Goal: Task Accomplishment & Management: Complete application form

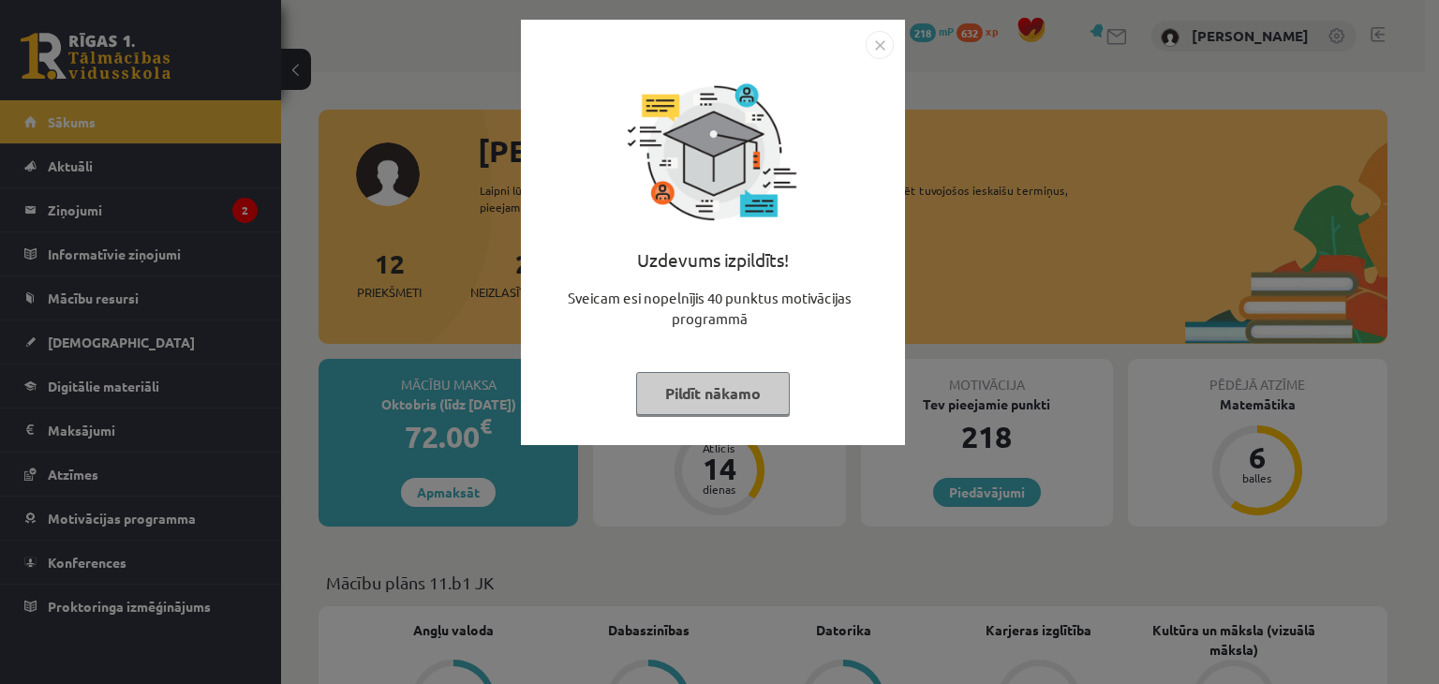
click at [733, 386] on button "Pildīt nākamo" at bounding box center [713, 393] width 154 height 43
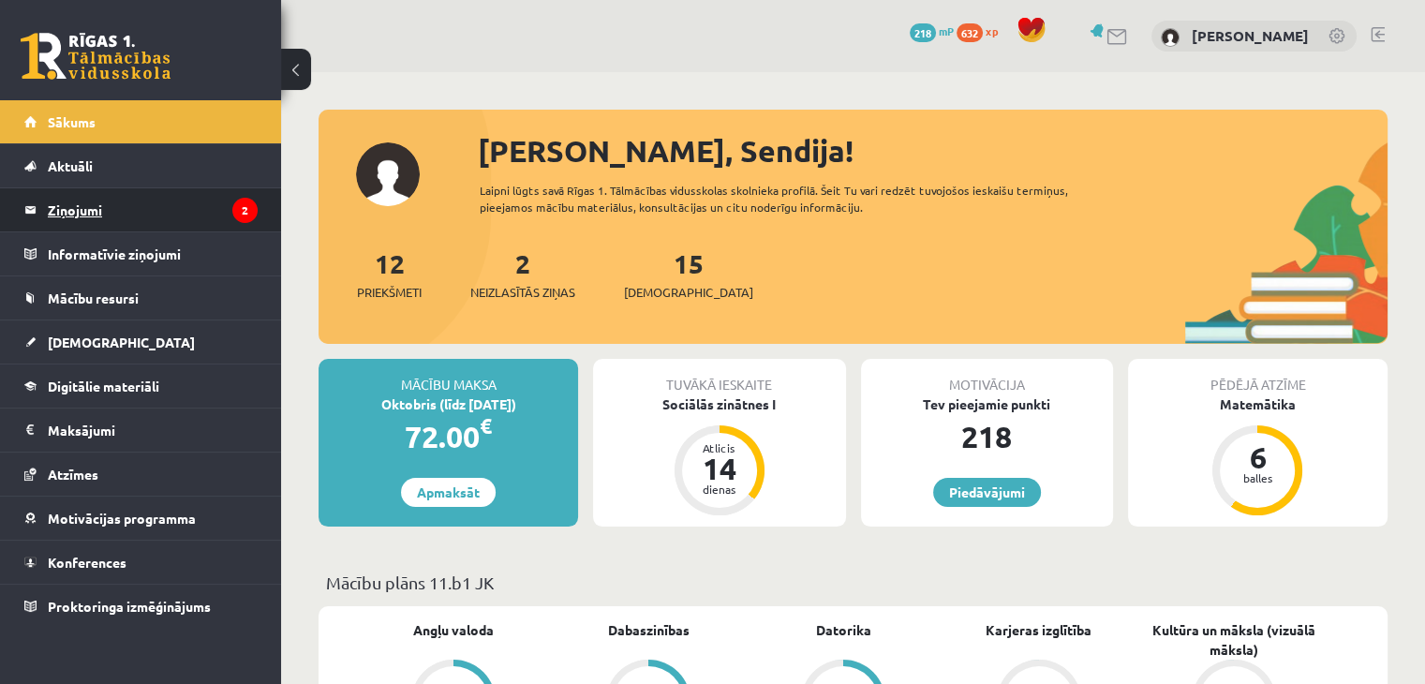
click at [83, 207] on legend "Ziņojumi 2" at bounding box center [153, 209] width 210 height 43
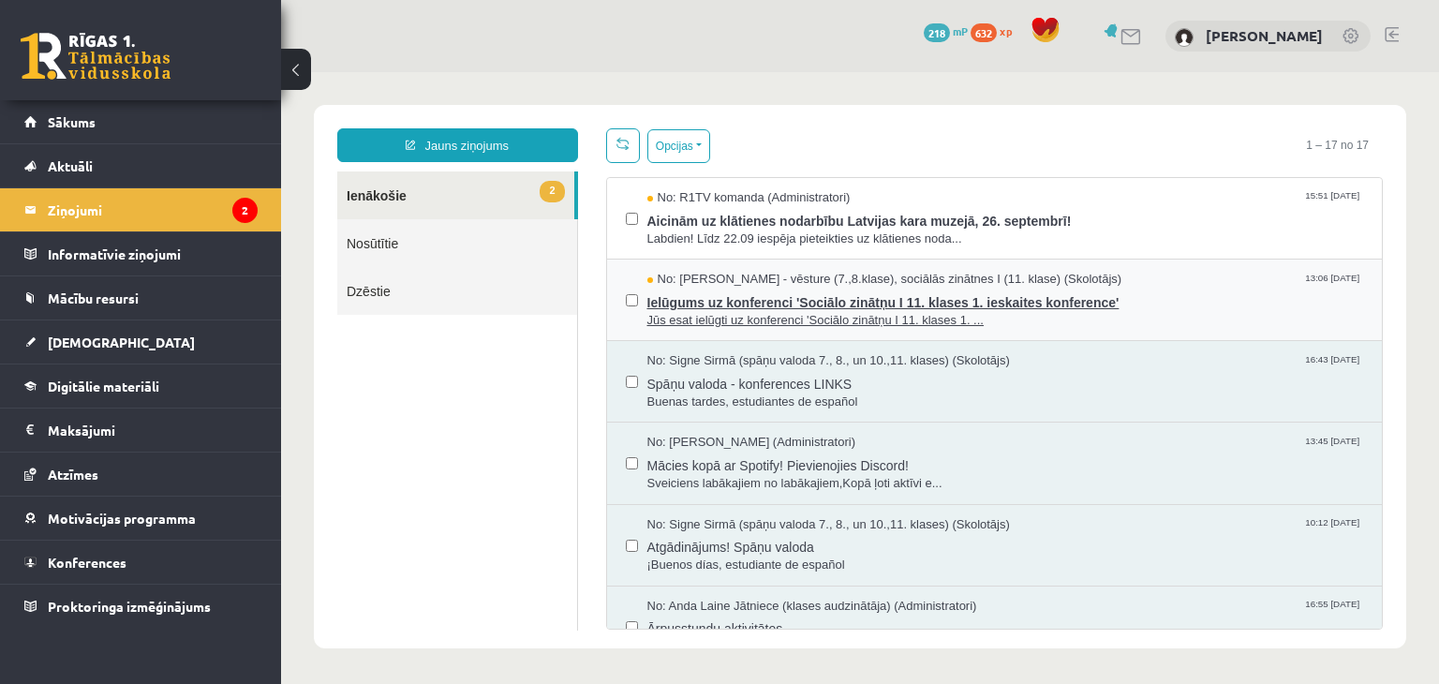
click at [1133, 301] on span "Ielūgums uz konferenci 'Sociālo zinātņu I 11. klases 1. ieskaites konference'" at bounding box center [1005, 300] width 717 height 23
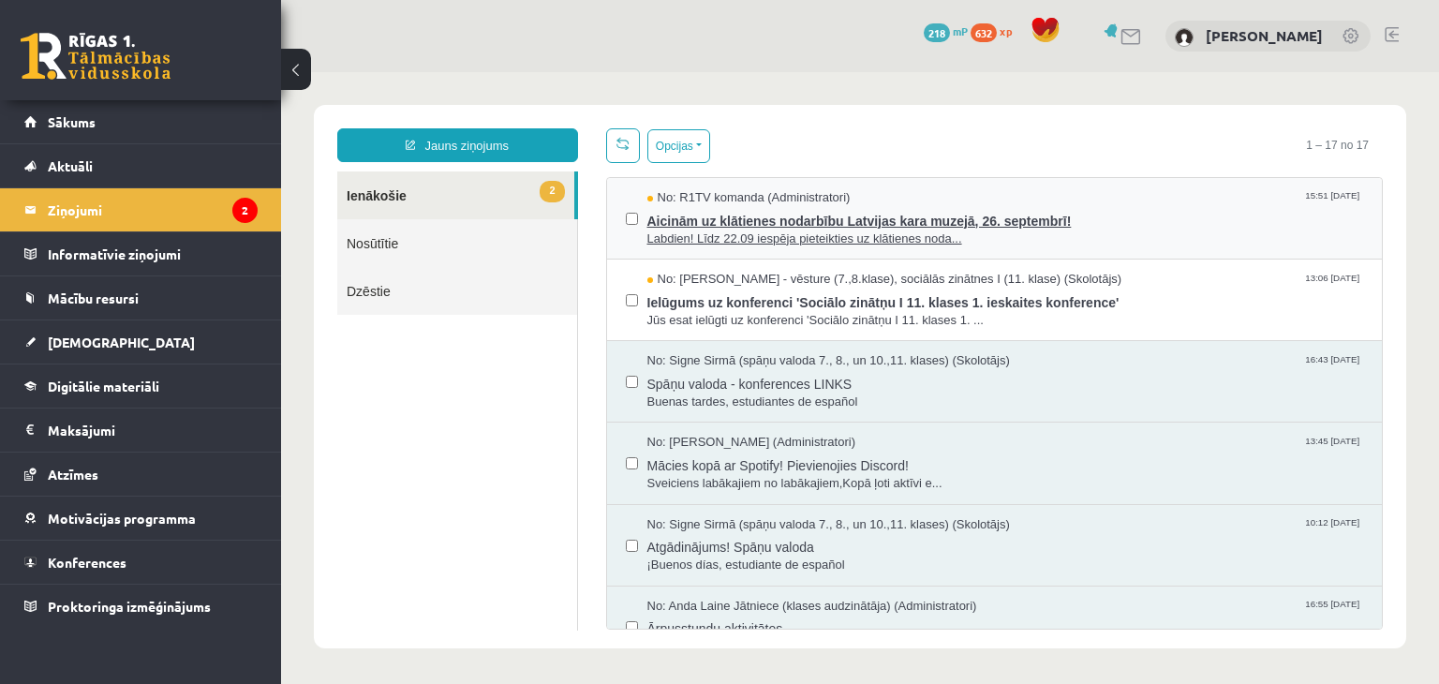
click at [809, 222] on span "Aicinām uz klātienes nodarbību Latvijas kara muzejā, 26. septembrī!" at bounding box center [1005, 218] width 717 height 23
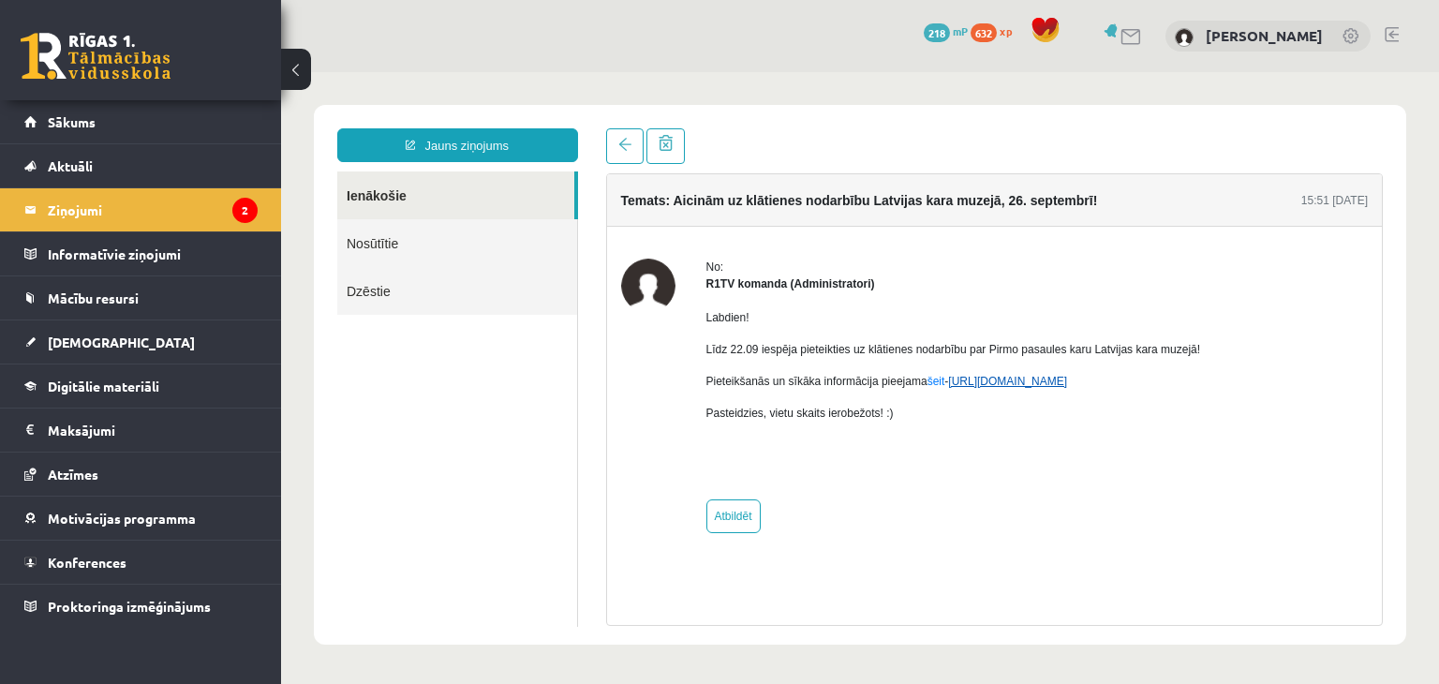
click at [1024, 382] on link "https://eskola.r1tv.lv/campaign/35" at bounding box center [1007, 381] width 119 height 13
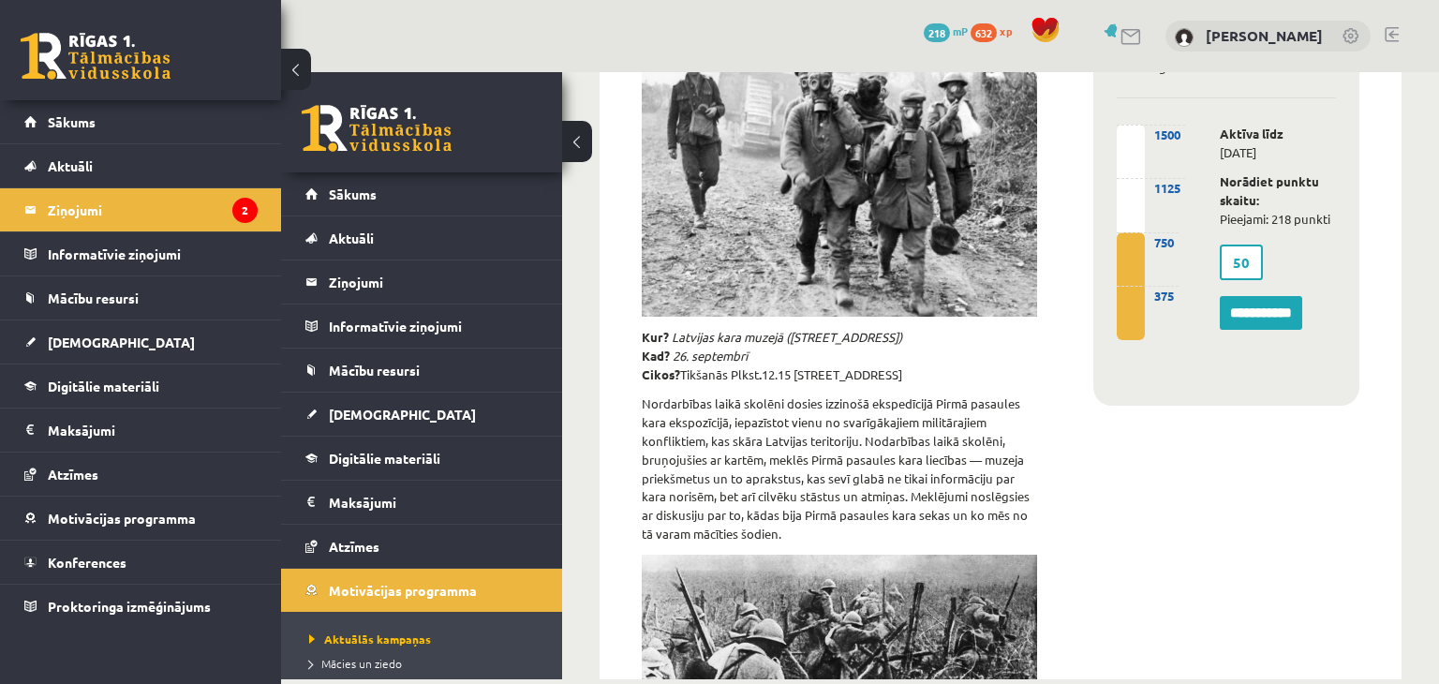
scroll to position [157, 0]
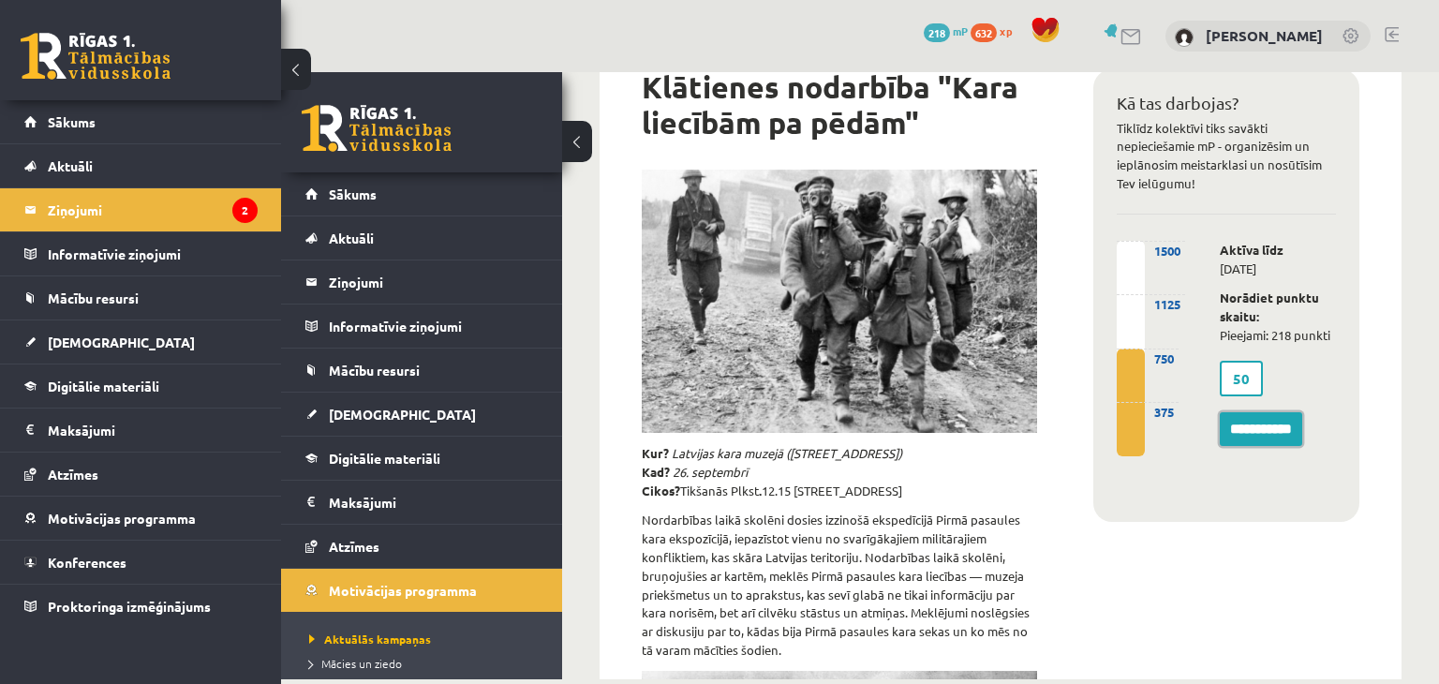
click at [1251, 445] on input "**********" at bounding box center [1261, 429] width 82 height 34
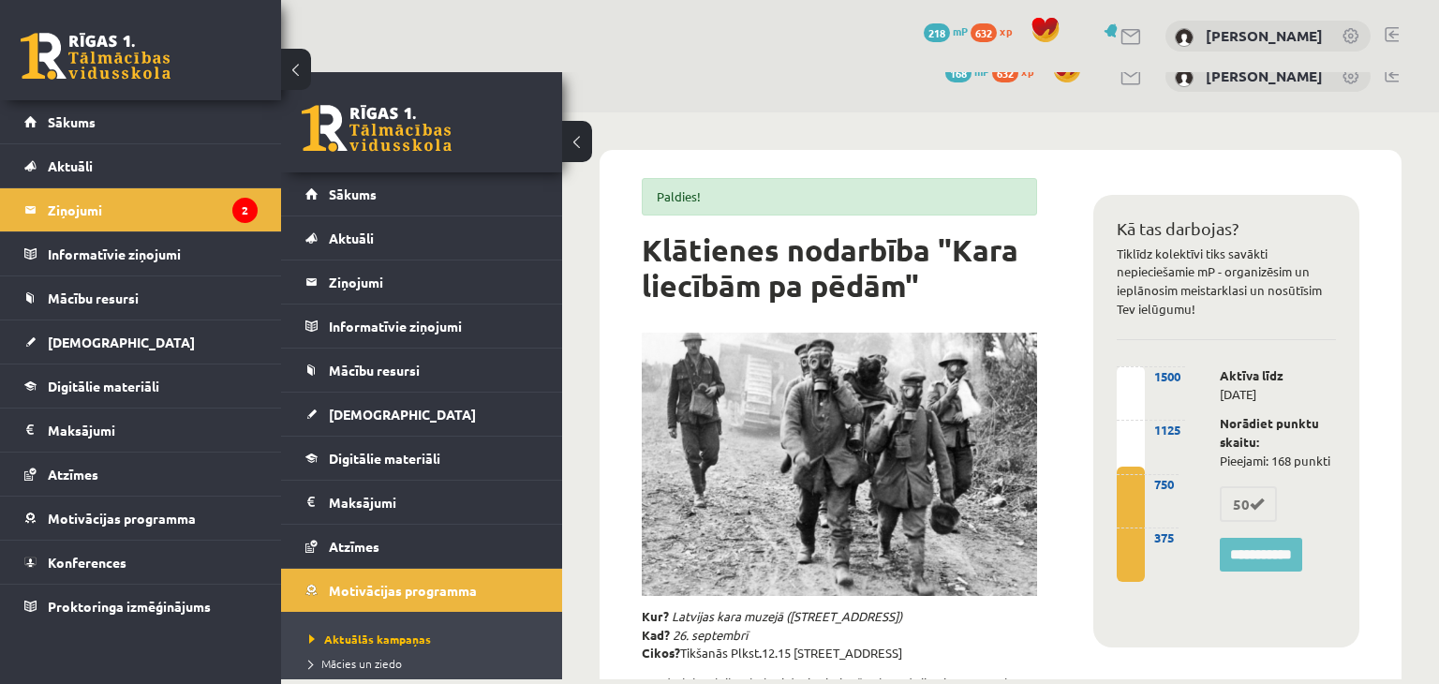
scroll to position [0, 0]
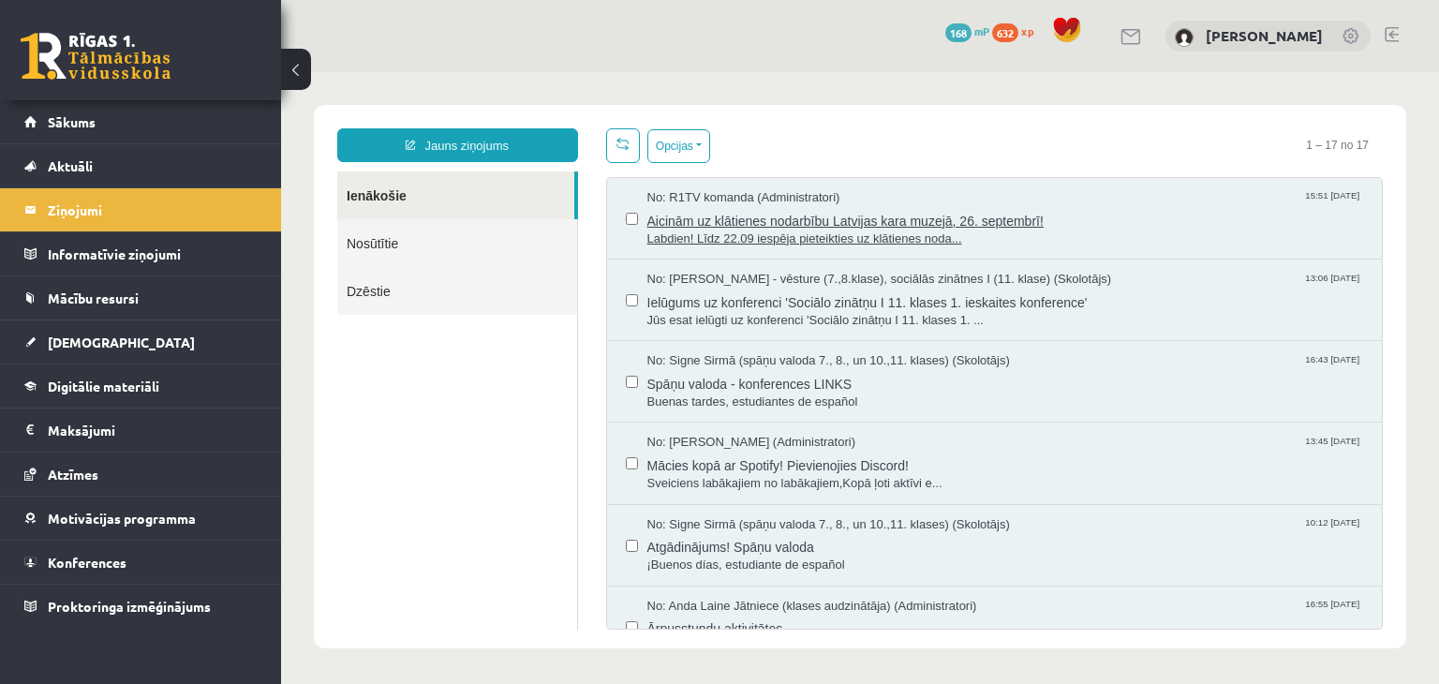
click at [1124, 213] on span "Aicinām uz klātienes nodarbību Latvijas kara muzejā, 26. septembrī!" at bounding box center [1005, 218] width 717 height 23
click at [1131, 317] on span "Jūs esat ielūgti uz konferenci 'Sociālo zinātņu I 11. klases 1. ..." at bounding box center [1005, 321] width 717 height 18
click at [91, 337] on span "[DEMOGRAPHIC_DATA]" at bounding box center [121, 341] width 147 height 17
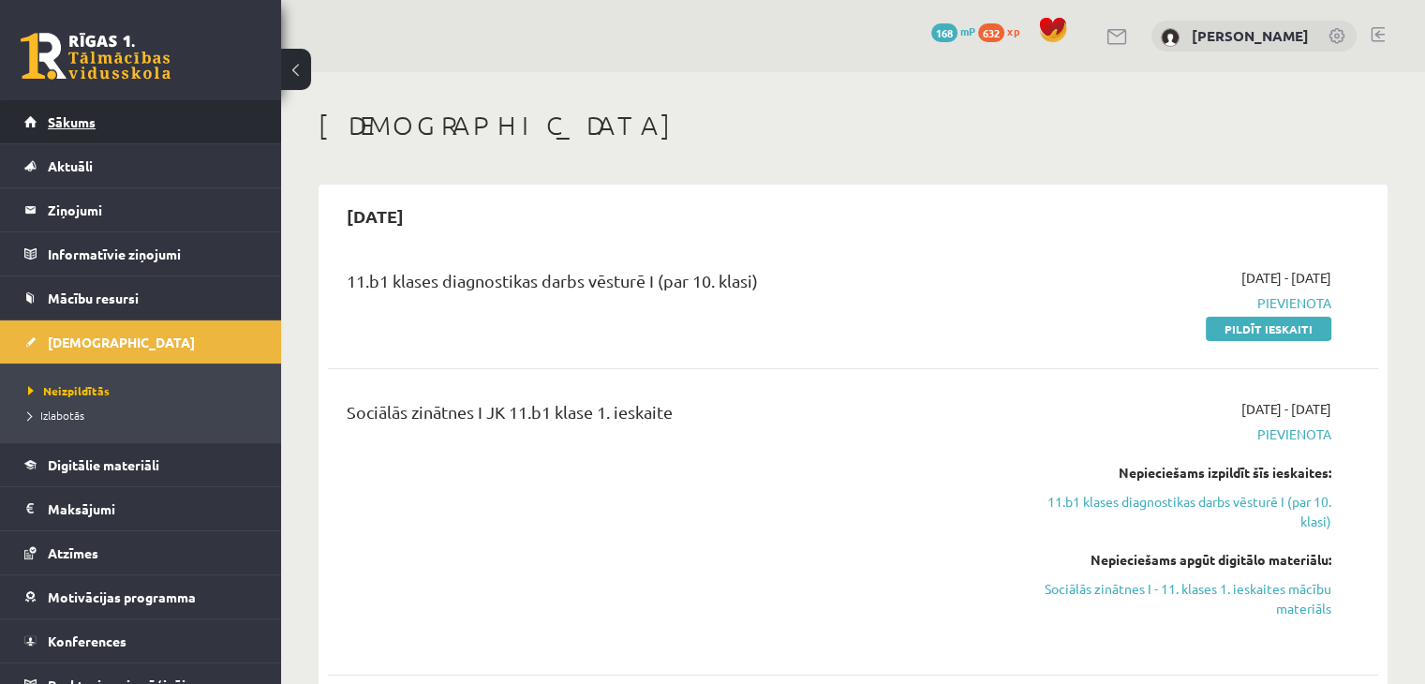
click at [65, 125] on span "Sākums" at bounding box center [72, 121] width 48 height 17
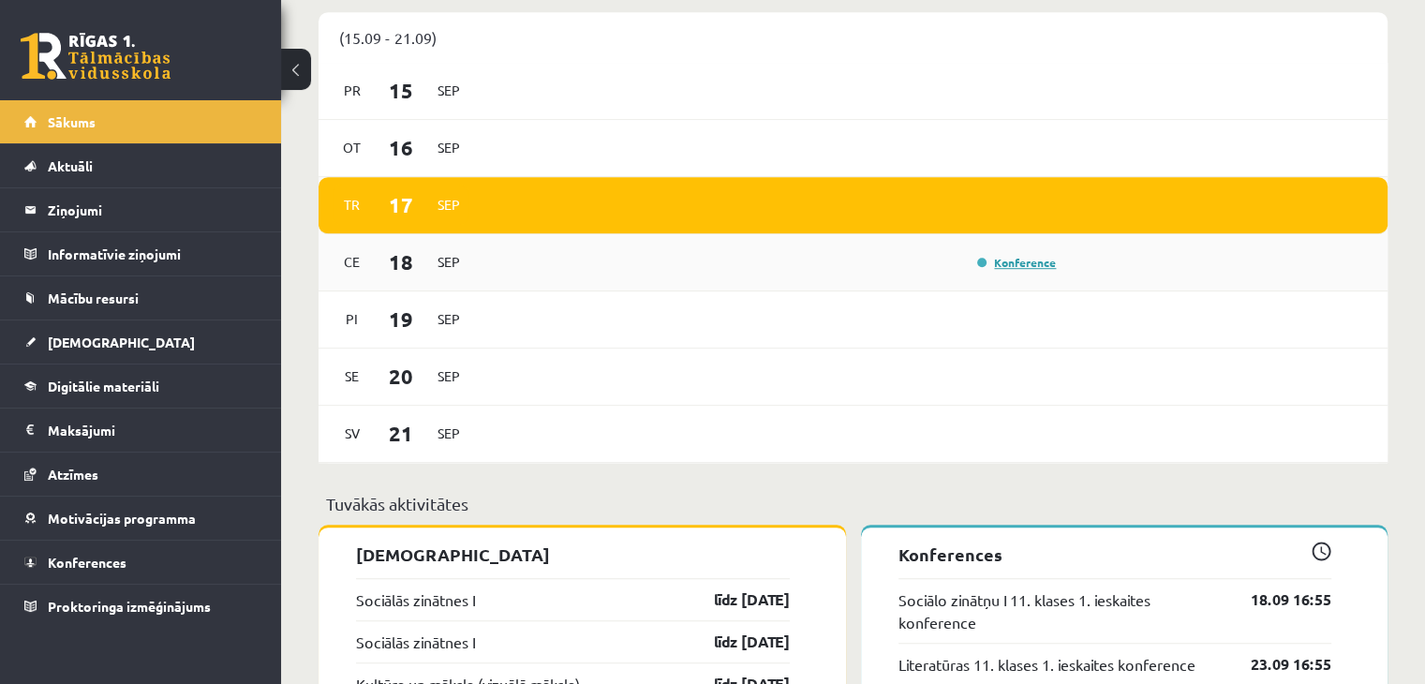
scroll to position [1311, 0]
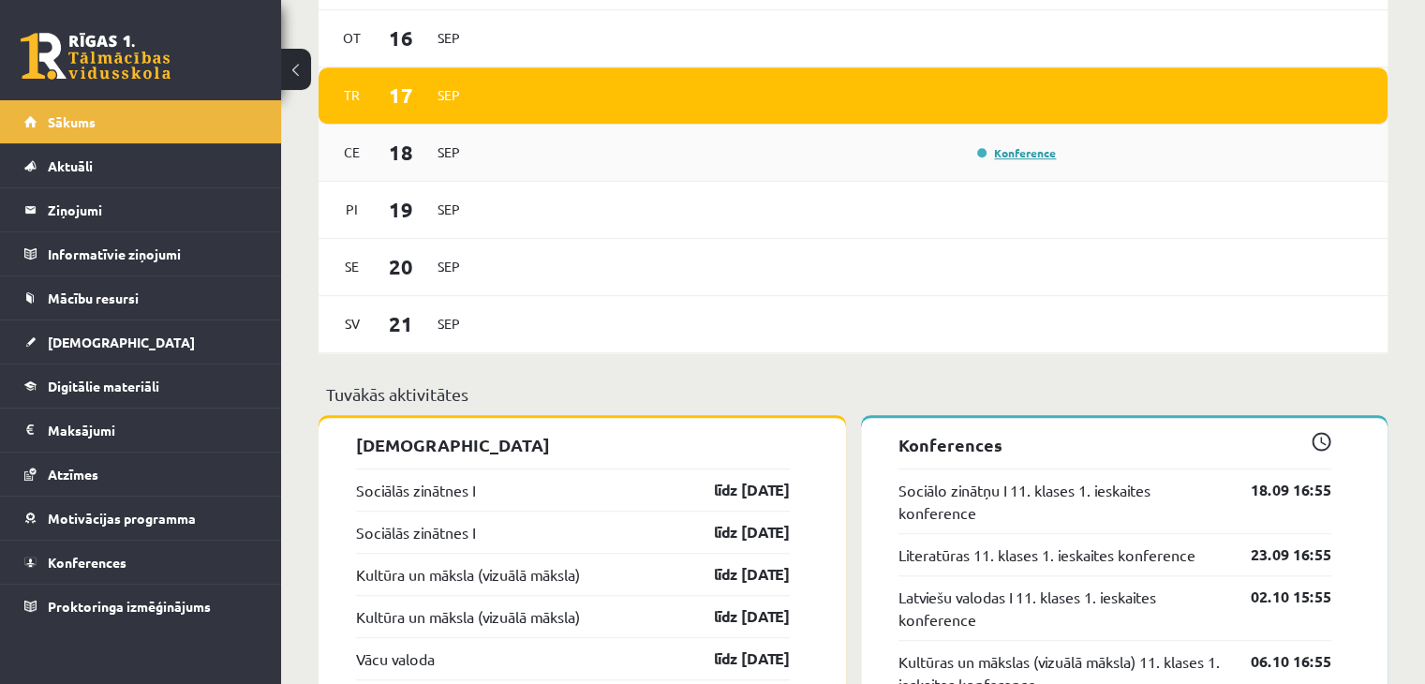
click at [1009, 153] on link "Konference" at bounding box center [1016, 152] width 79 height 15
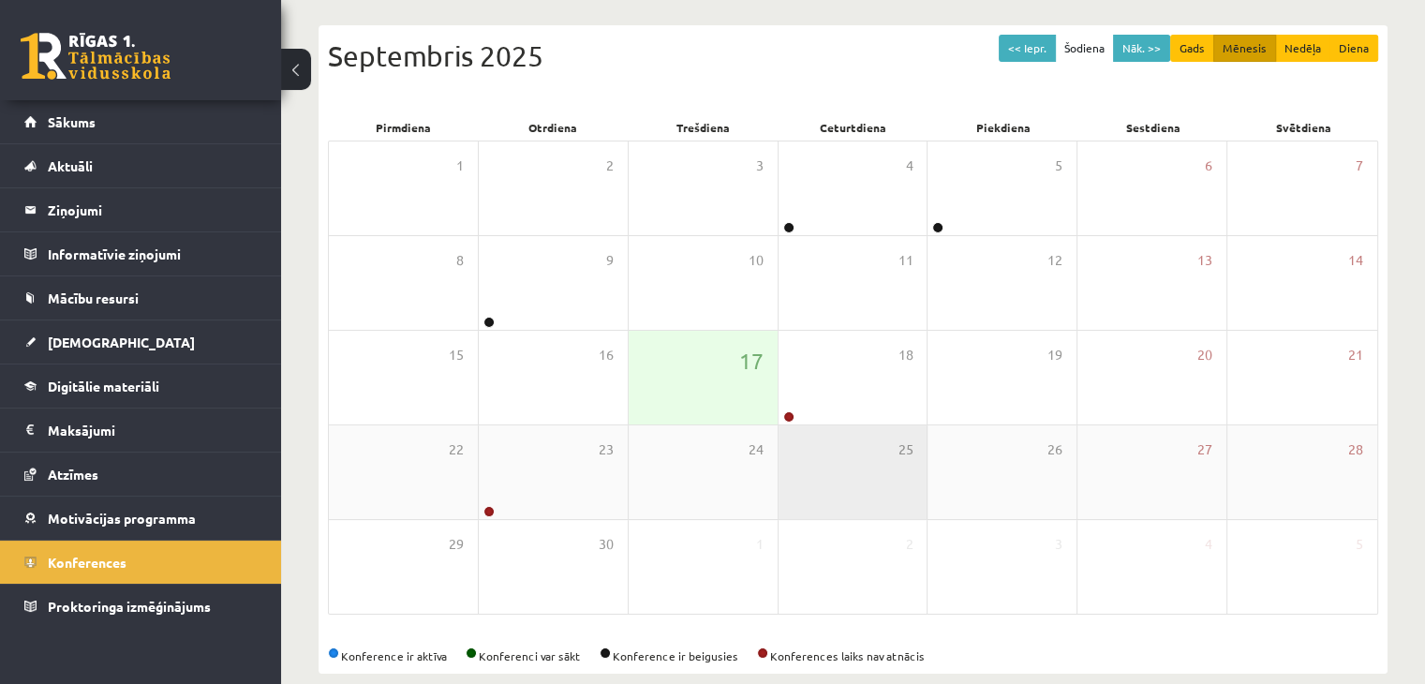
scroll to position [187, 0]
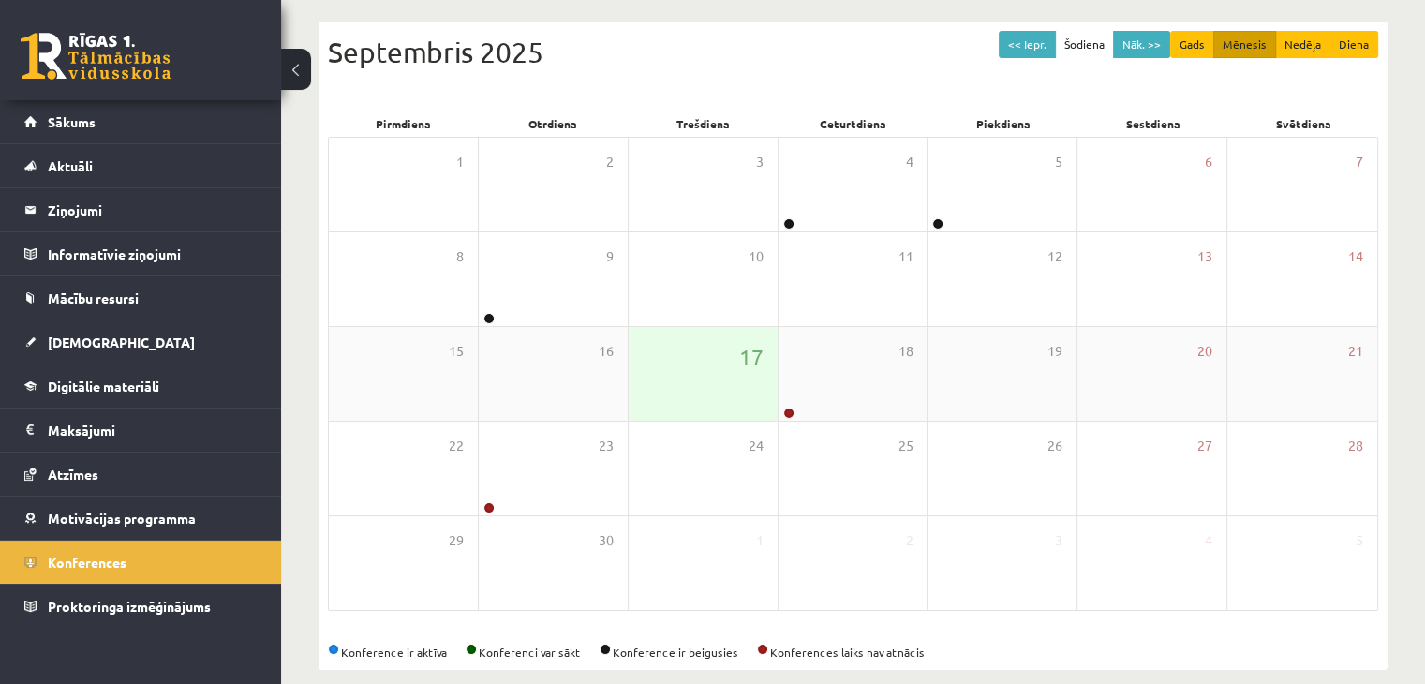
click at [697, 399] on div "17" at bounding box center [703, 374] width 149 height 94
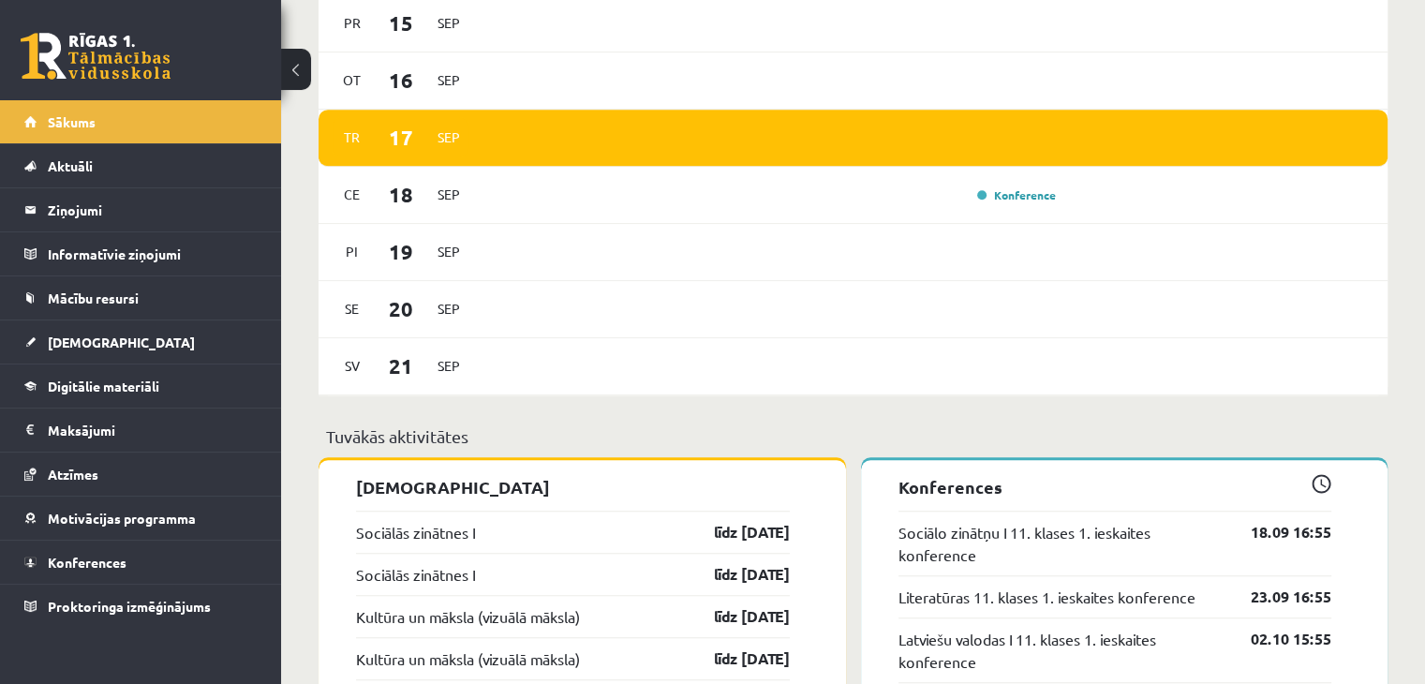
scroll to position [1405, 0]
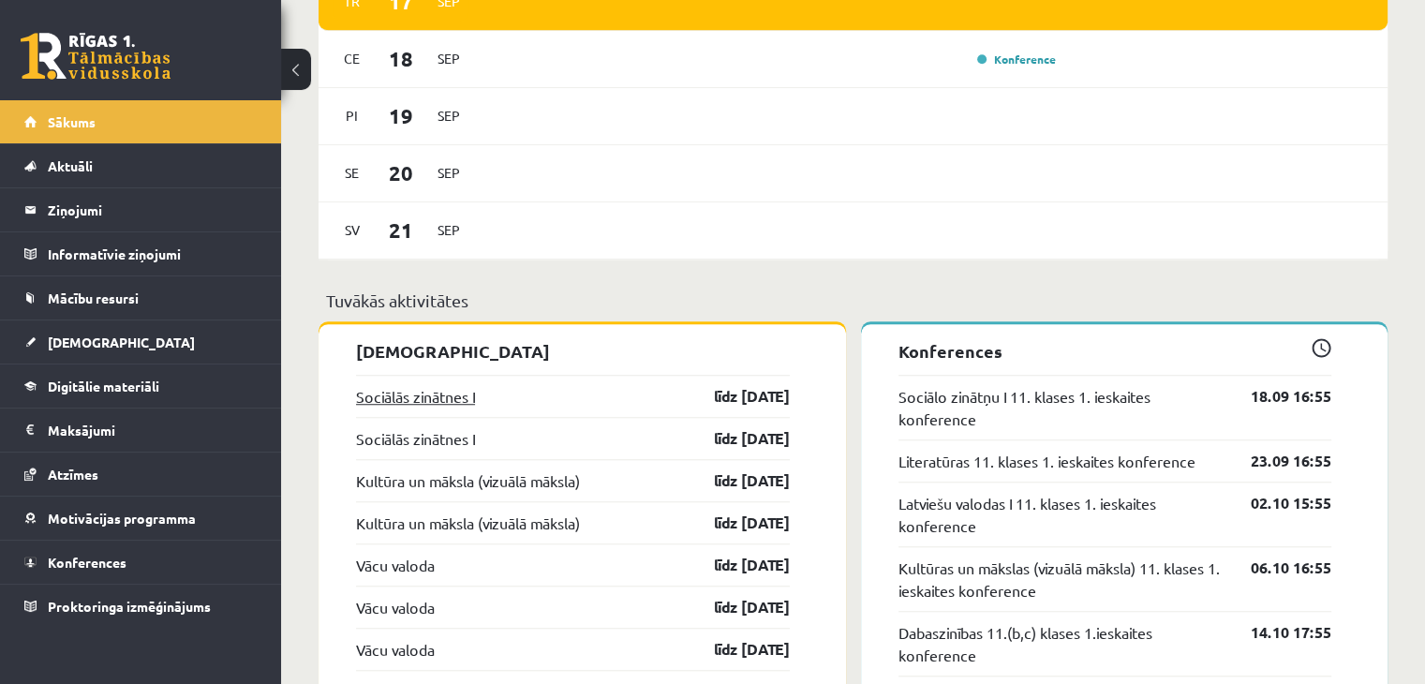
click at [431, 399] on link "Sociālās zinātnes I" at bounding box center [415, 396] width 119 height 22
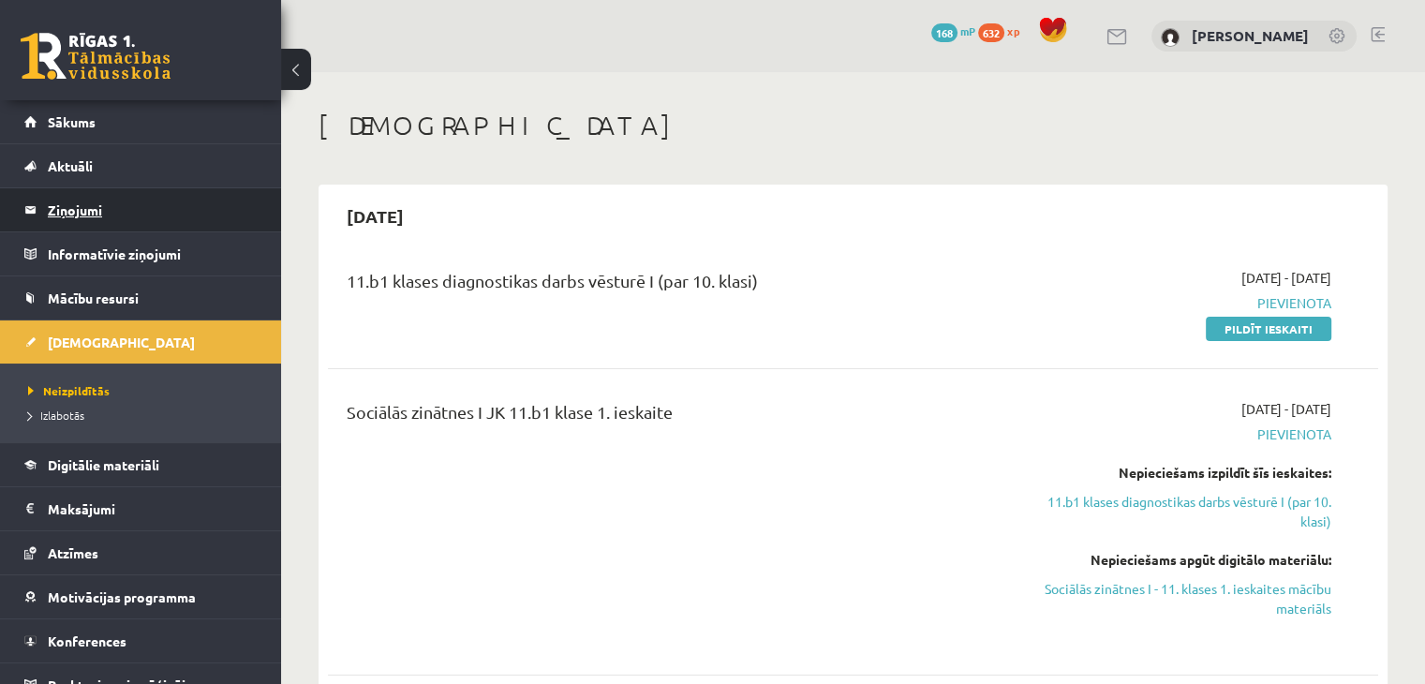
click at [67, 207] on legend "Ziņojumi 0" at bounding box center [153, 209] width 210 height 43
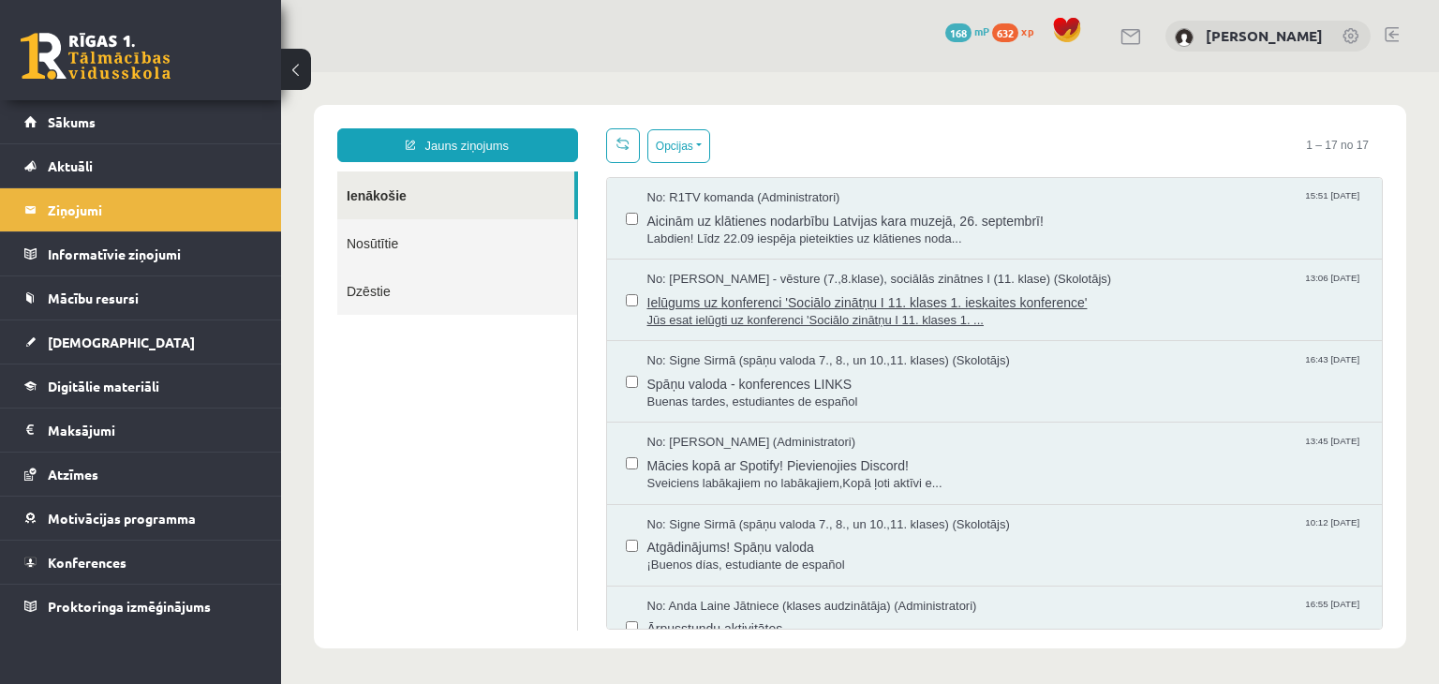
click at [1103, 293] on span "Ielūgums uz konferenci 'Sociālo zinātņu I 11. klases 1. ieskaites konference'" at bounding box center [1005, 300] width 717 height 23
click at [1147, 225] on span "Aicinām uz klātienes nodarbību Latvijas kara muzejā, 26. septembrī!" at bounding box center [1005, 218] width 717 height 23
click at [96, 335] on span "[DEMOGRAPHIC_DATA]" at bounding box center [121, 341] width 147 height 17
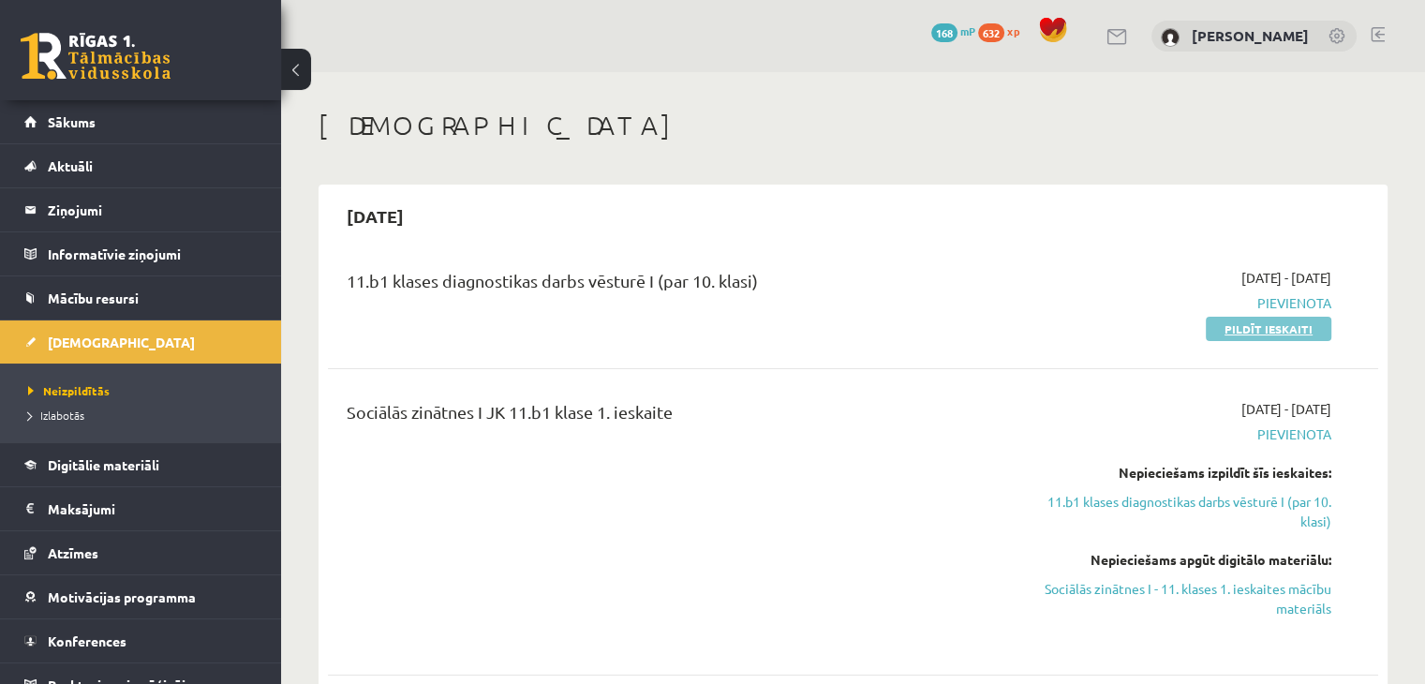
click at [1244, 327] on link "Pildīt ieskaiti" at bounding box center [1269, 329] width 126 height 24
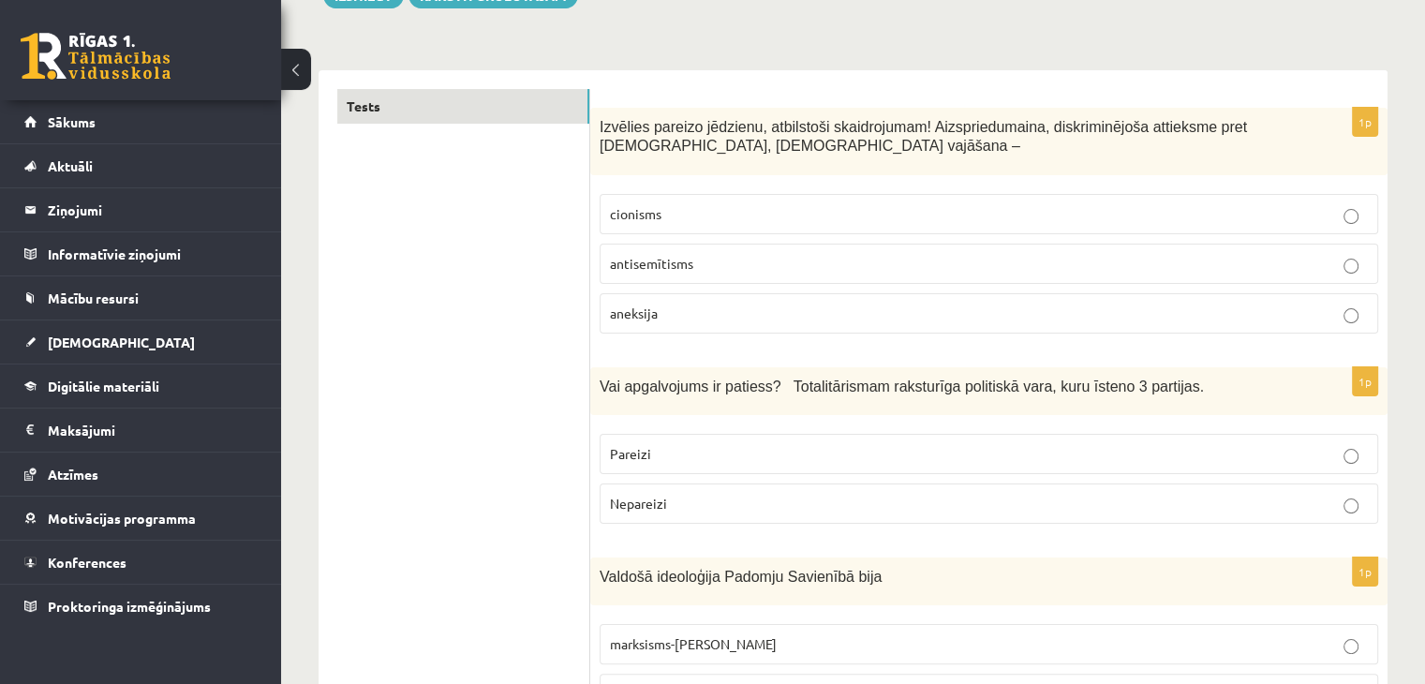
scroll to position [281, 0]
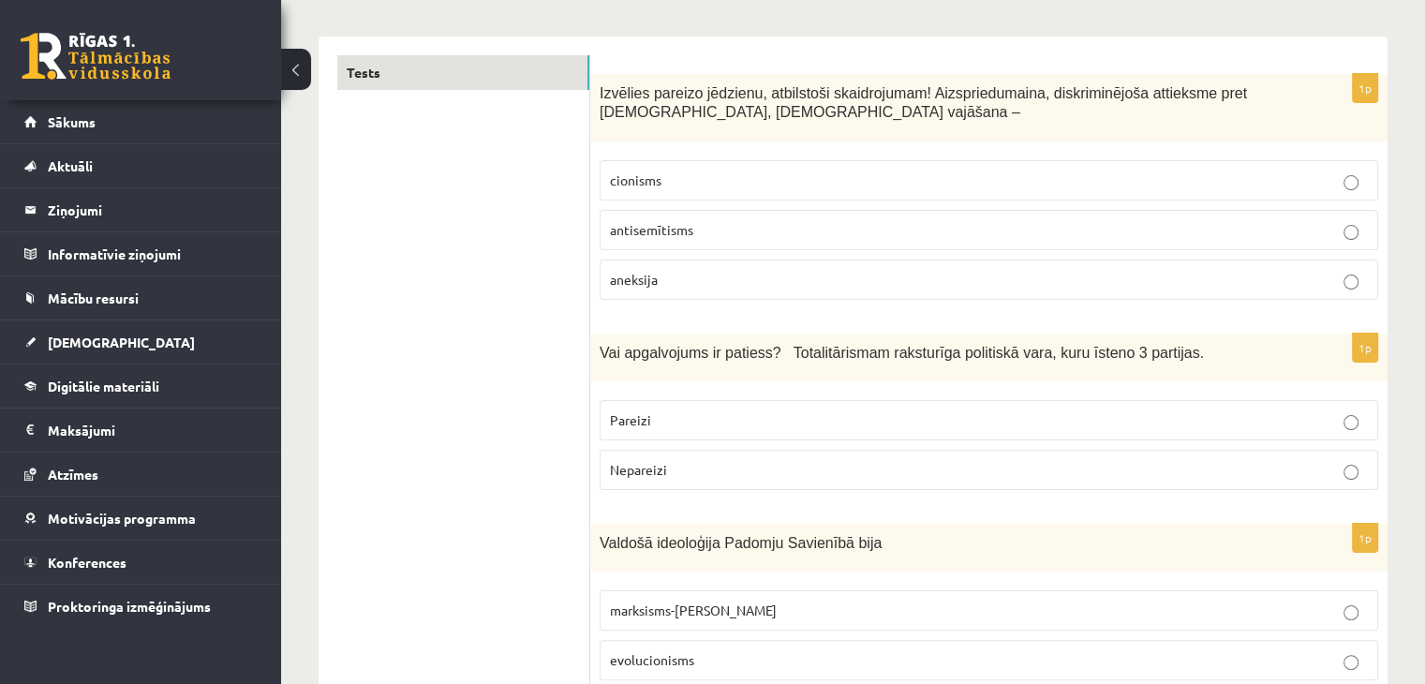
click at [847, 426] on p "Pareizi" at bounding box center [989, 420] width 758 height 20
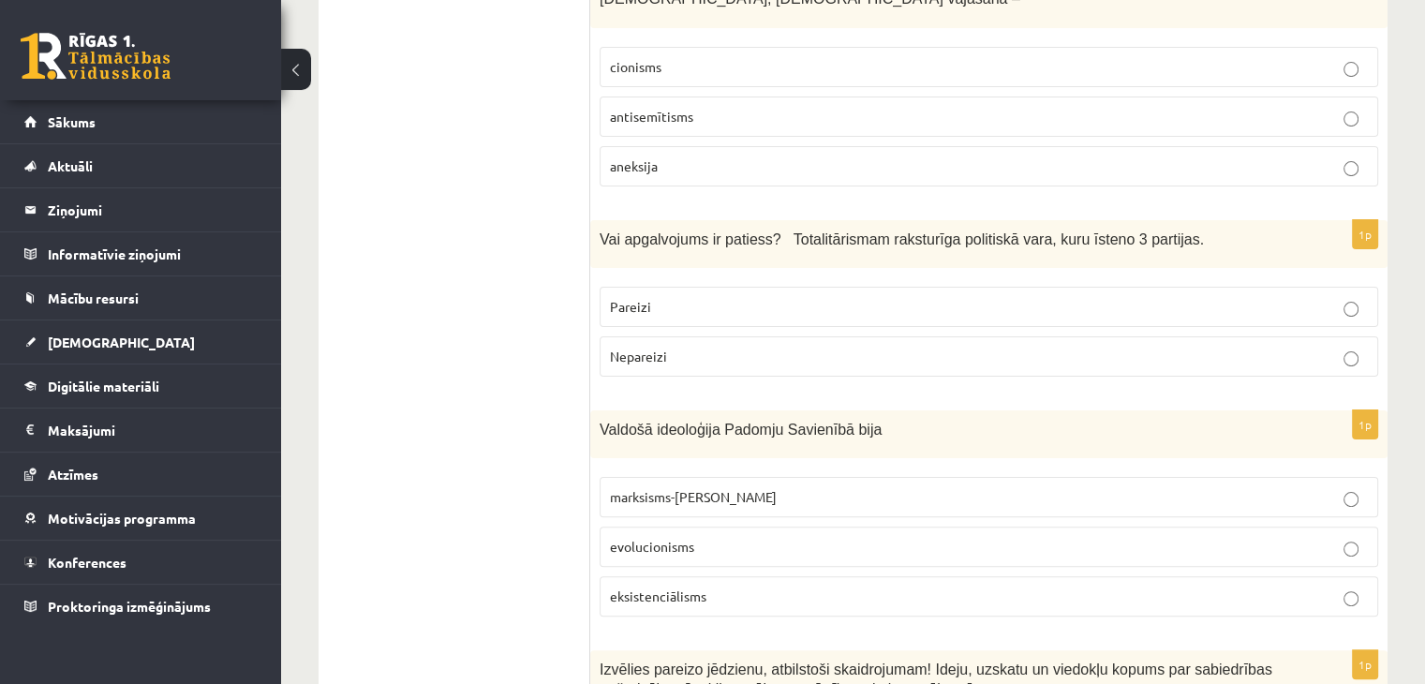
scroll to position [468, 0]
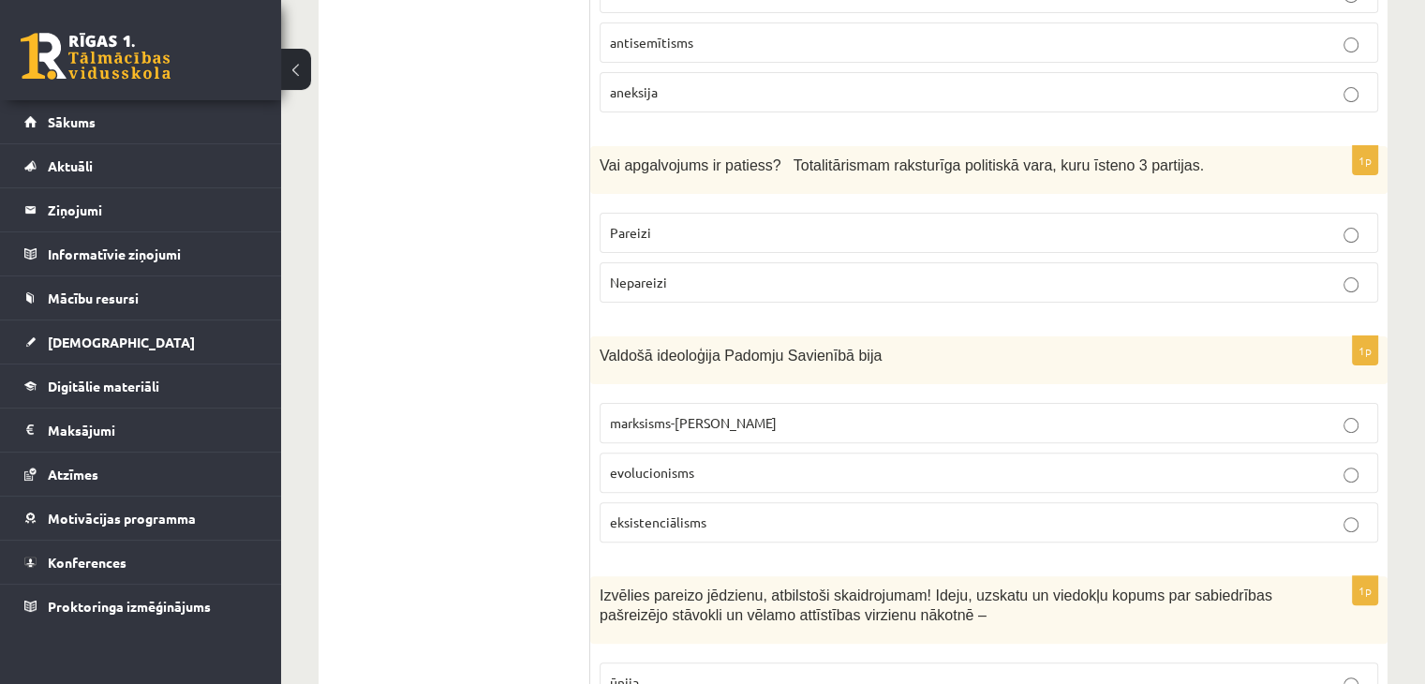
click at [723, 419] on span "marksisms-ļeņinisms" at bounding box center [693, 422] width 167 height 17
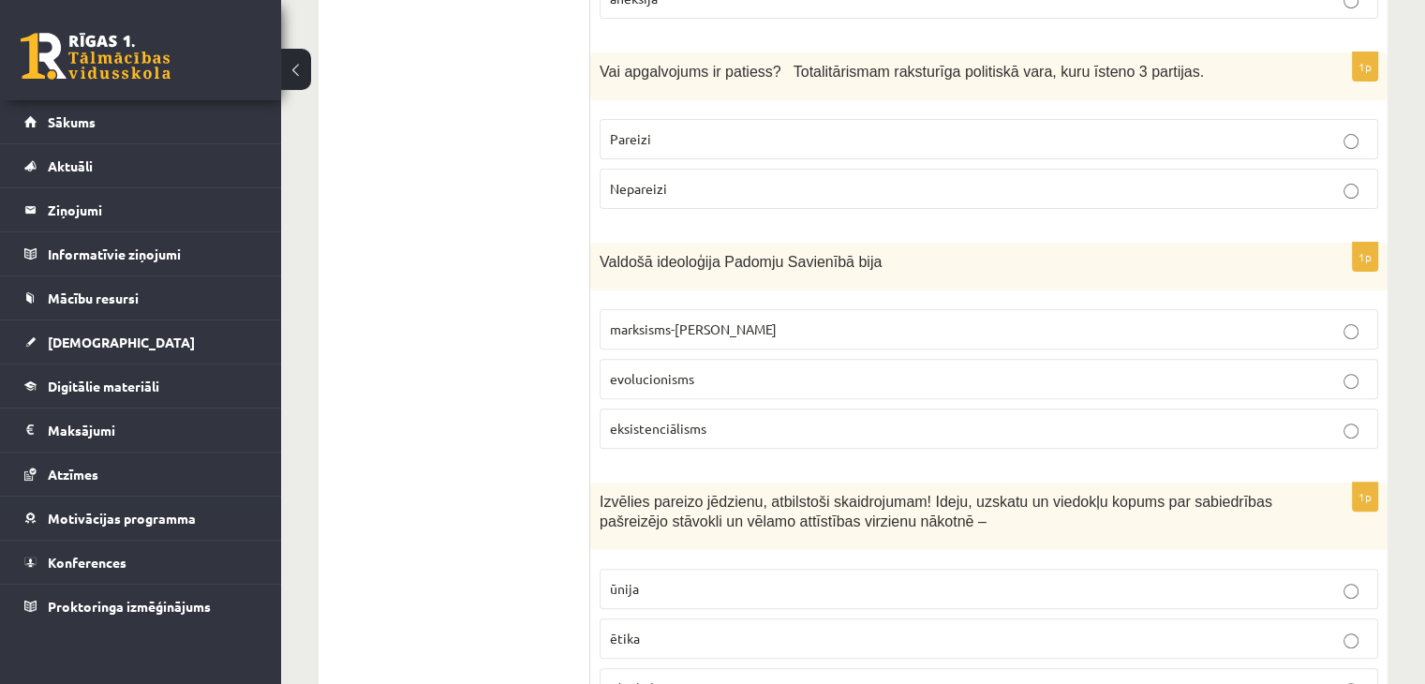
scroll to position [749, 0]
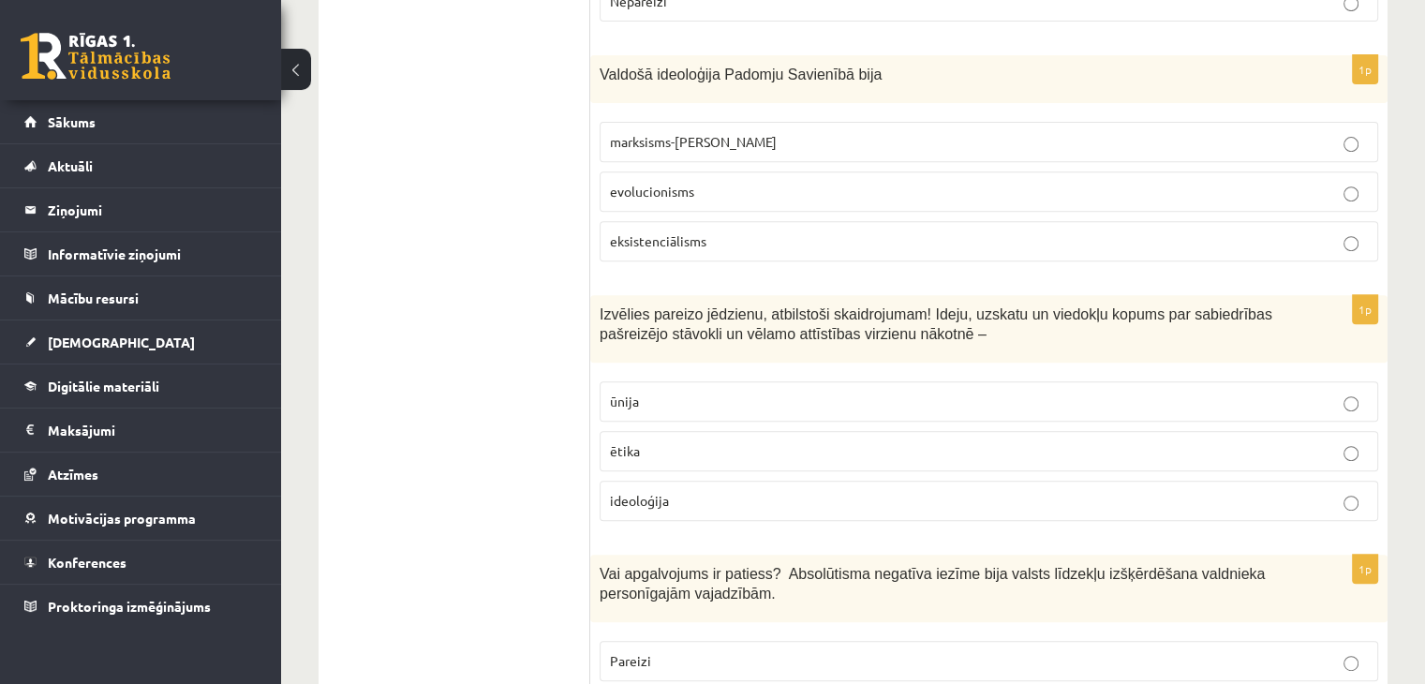
click at [687, 499] on p "ideoloģija" at bounding box center [989, 501] width 758 height 20
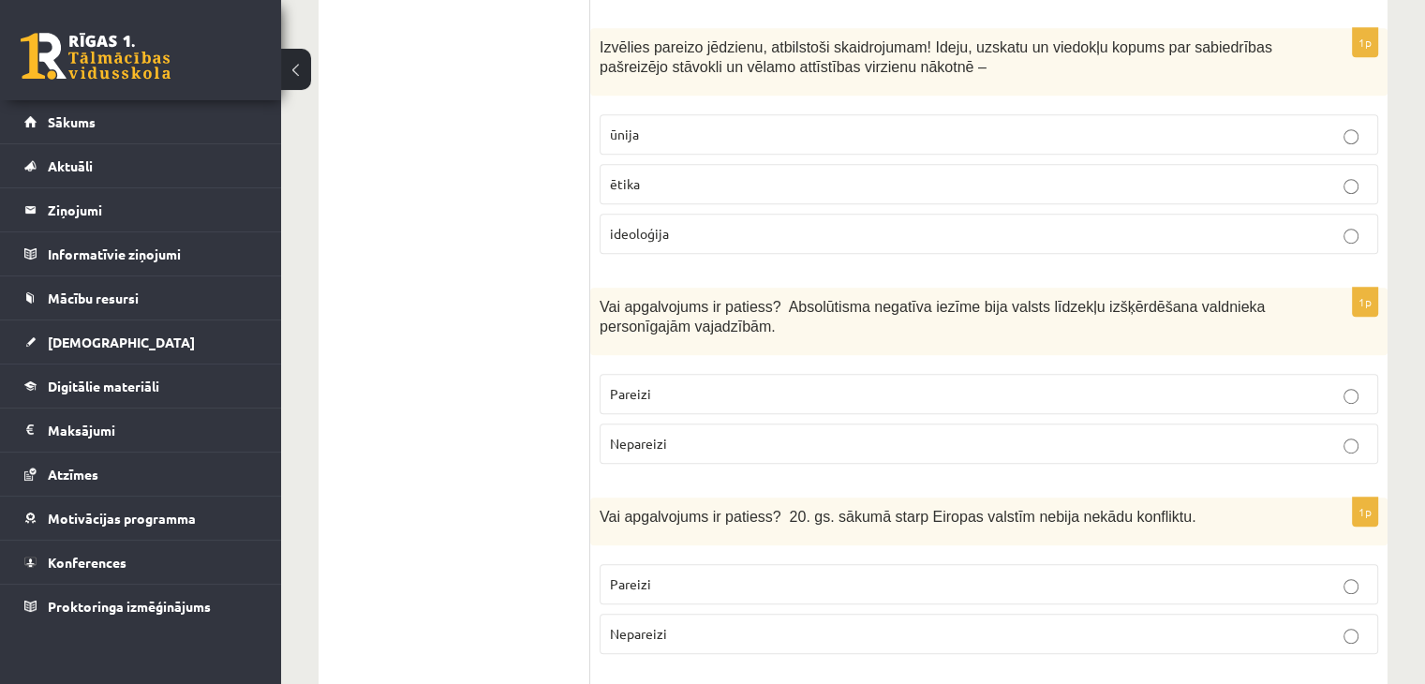
scroll to position [1030, 0]
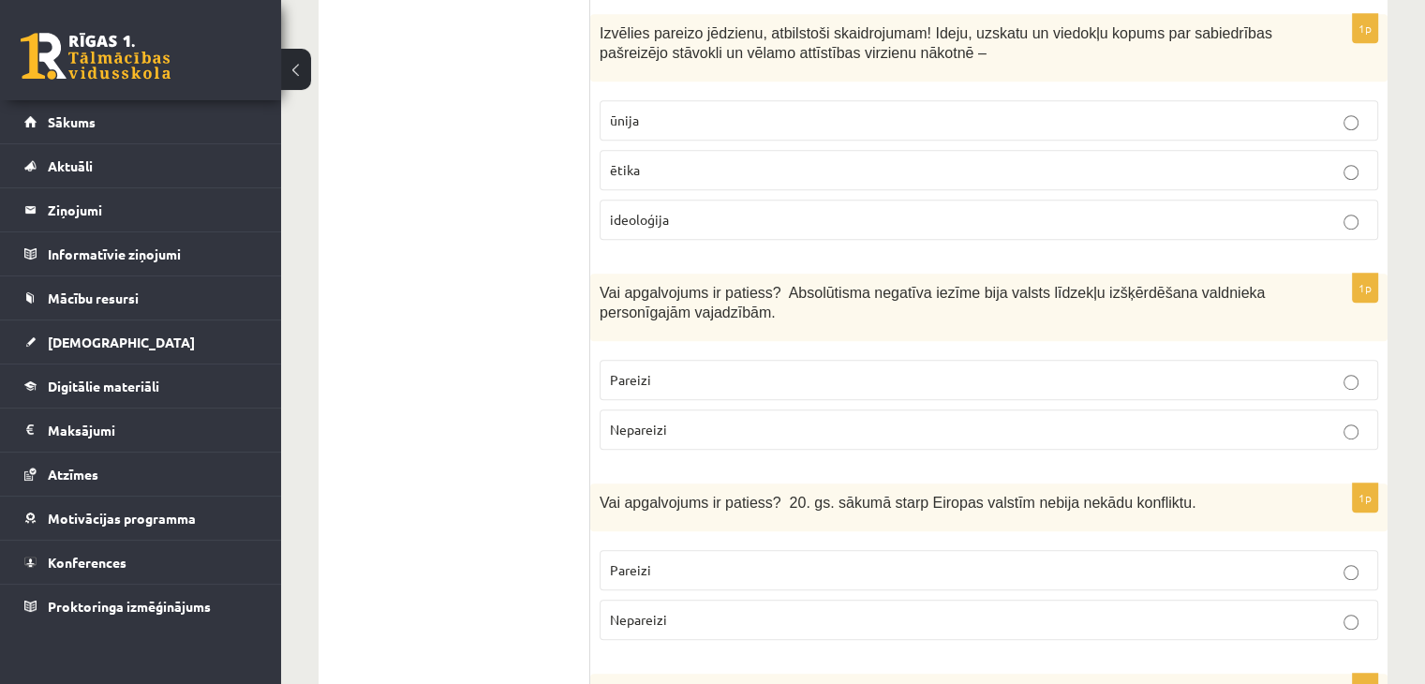
click at [710, 374] on p "Pareizi" at bounding box center [989, 380] width 758 height 20
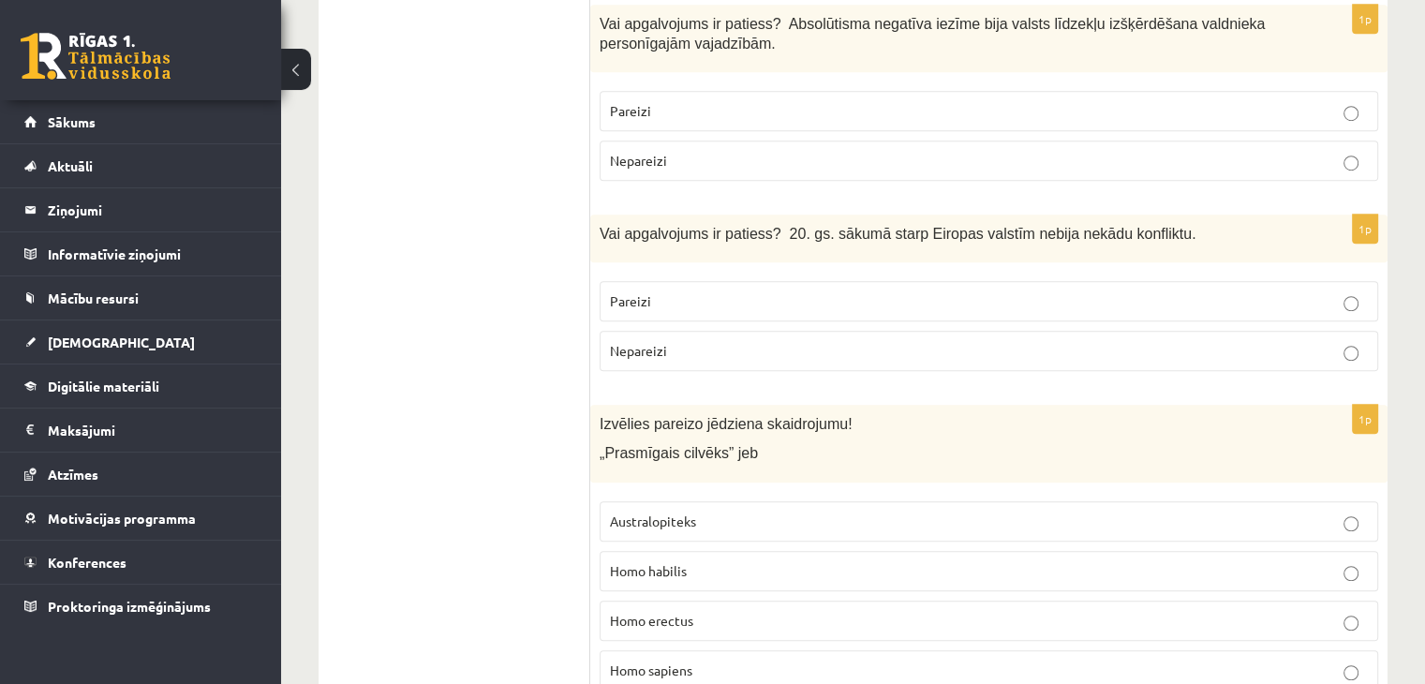
scroll to position [1311, 0]
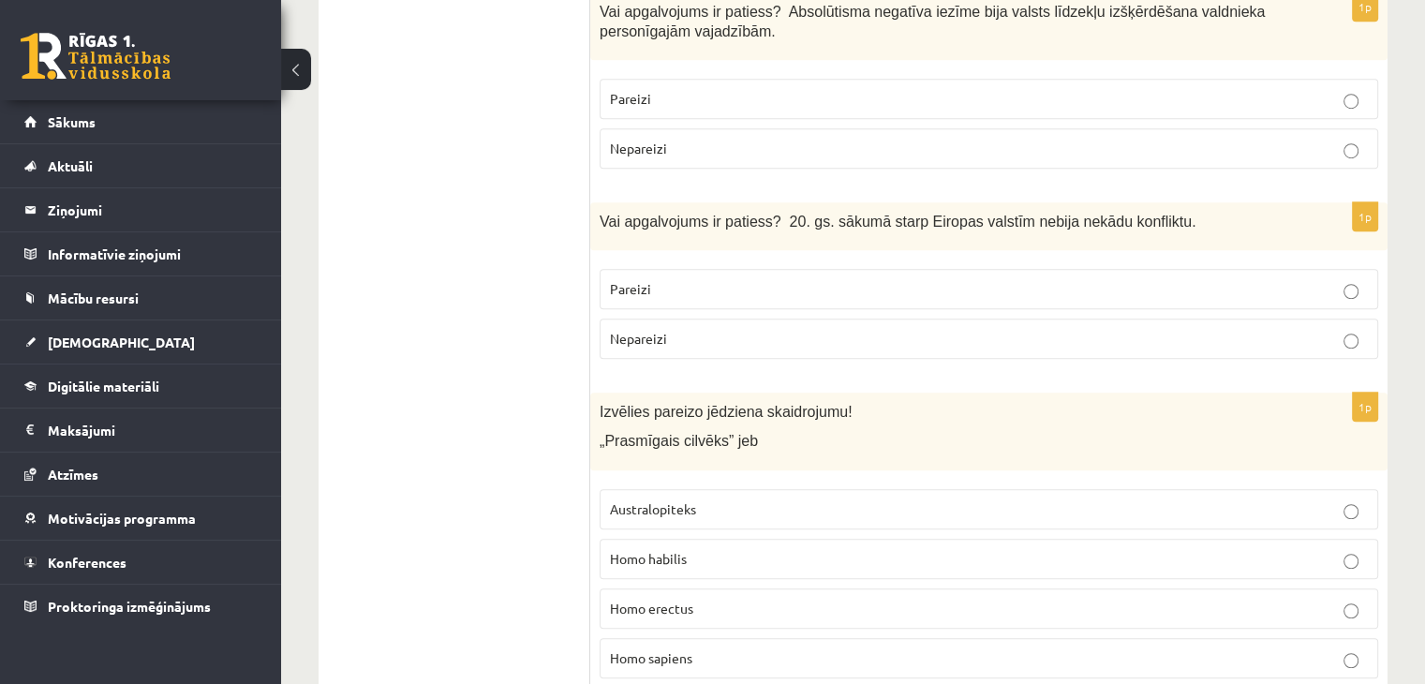
click at [748, 329] on p "Nepareizi" at bounding box center [989, 339] width 758 height 20
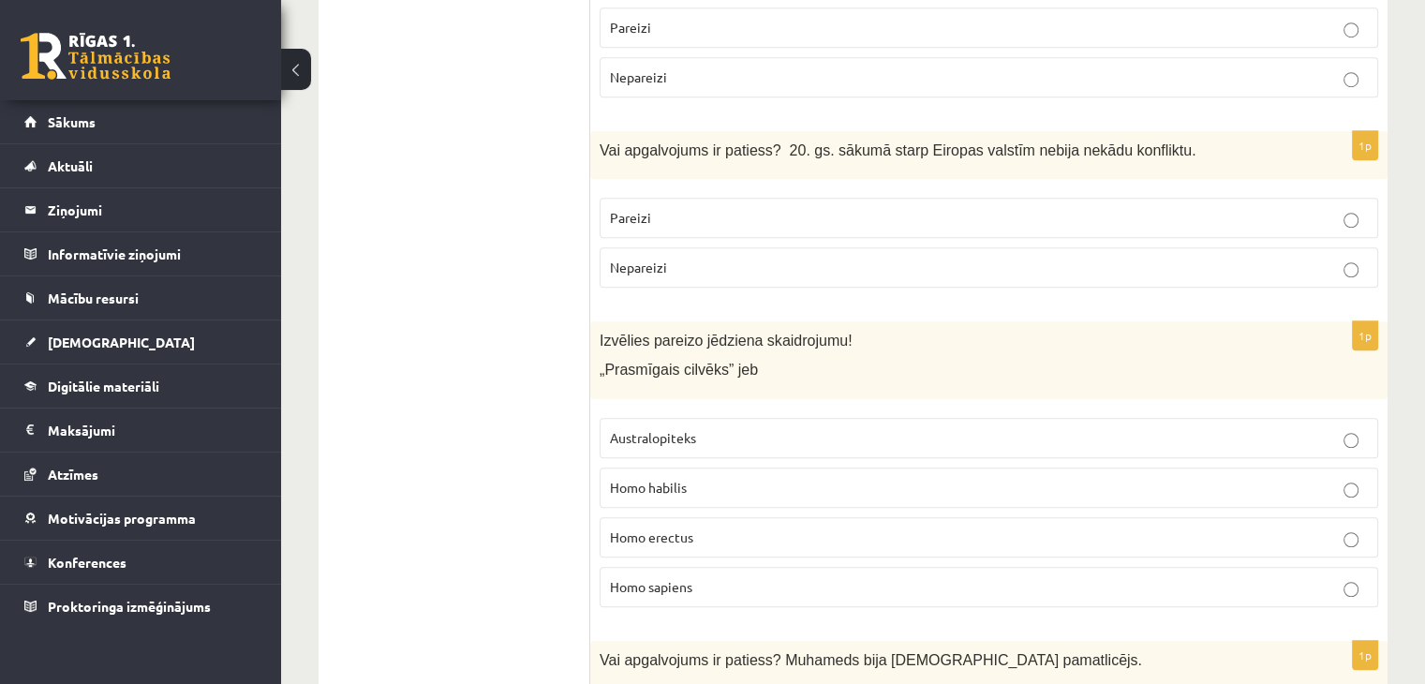
scroll to position [1499, 0]
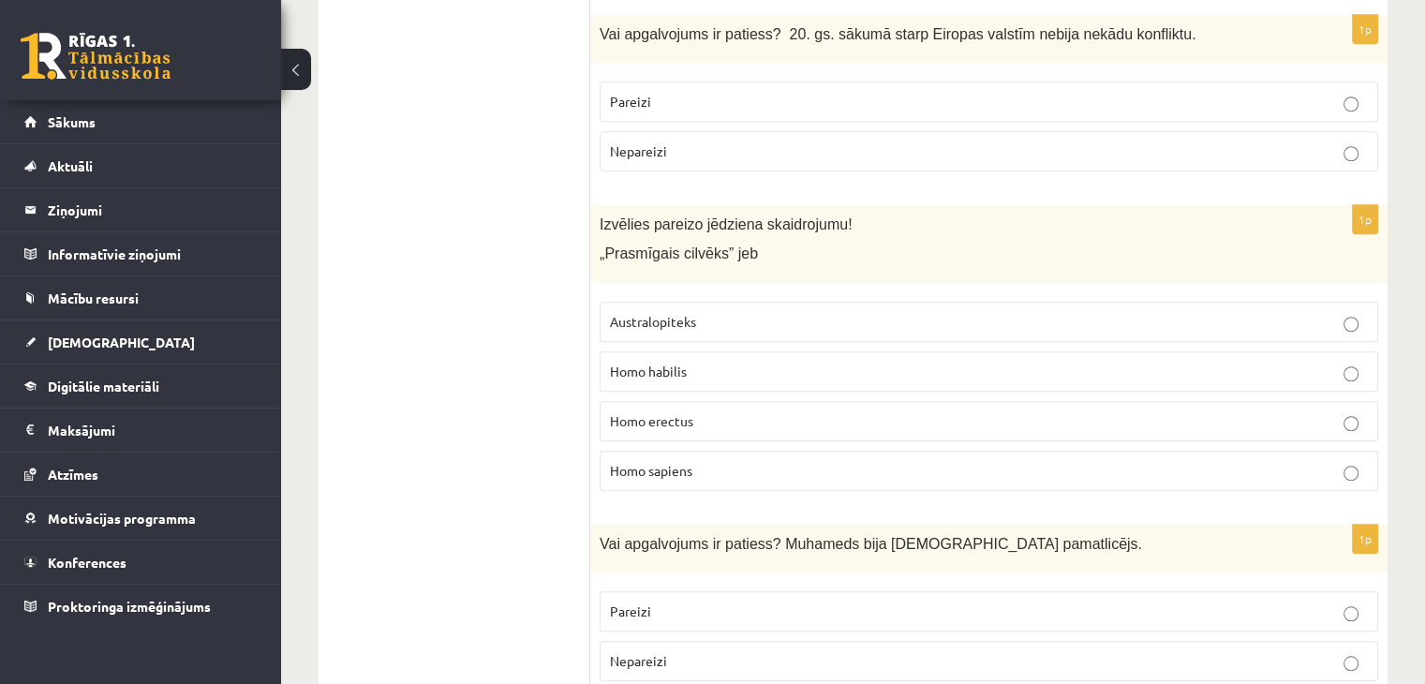
click at [703, 461] on p "Homo sapiens" at bounding box center [989, 471] width 758 height 20
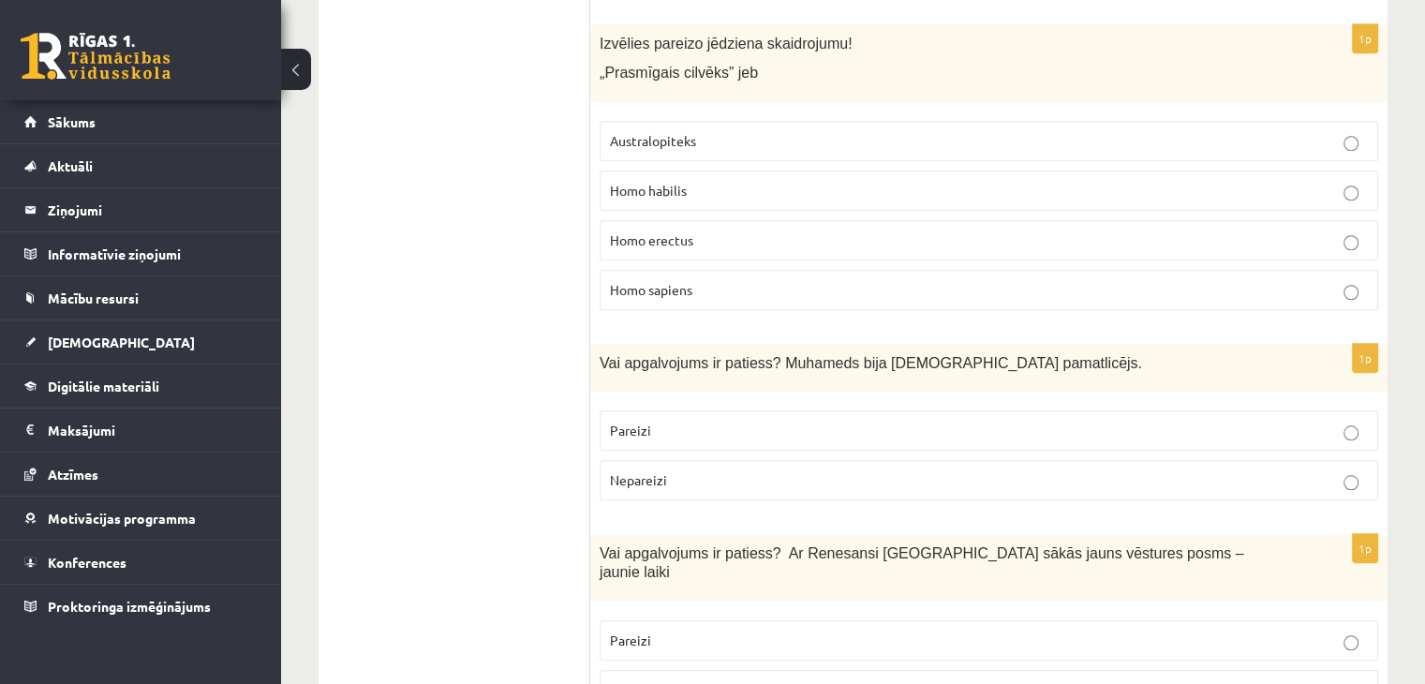
scroll to position [1686, 0]
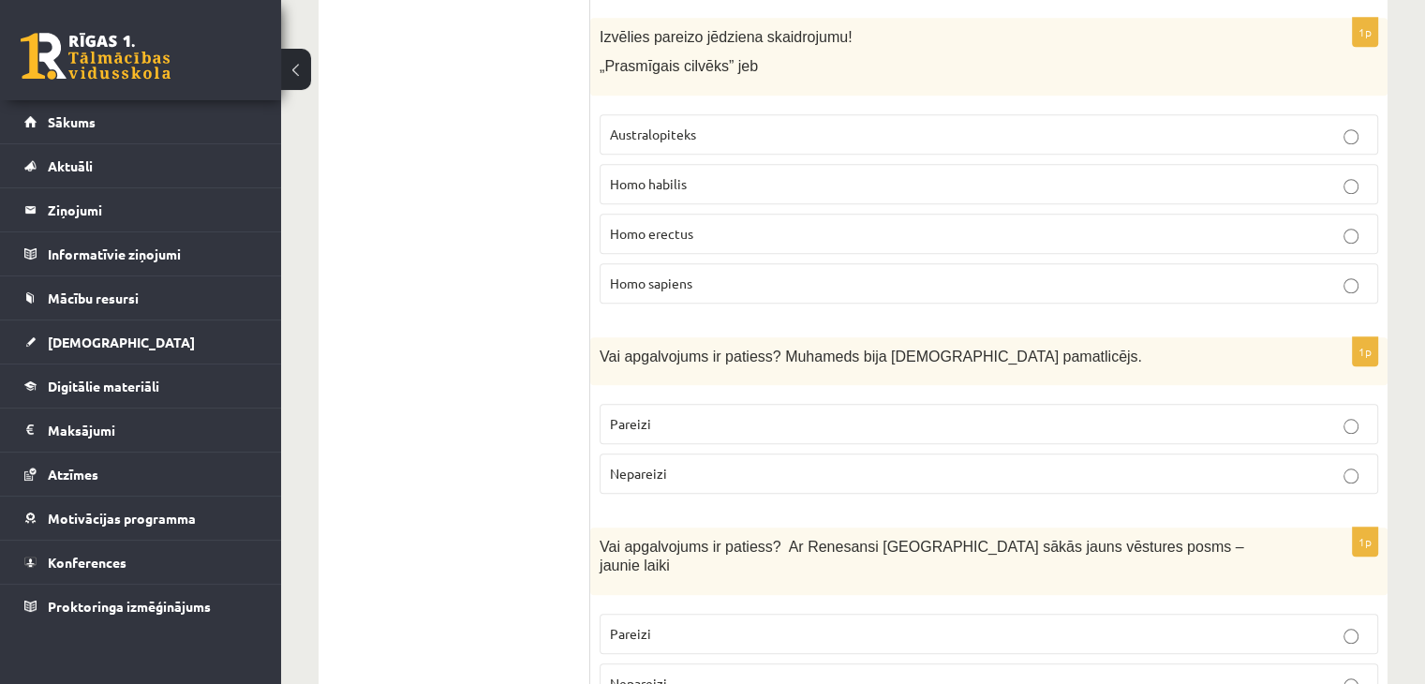
click at [821, 414] on p "Pareizi" at bounding box center [989, 424] width 758 height 20
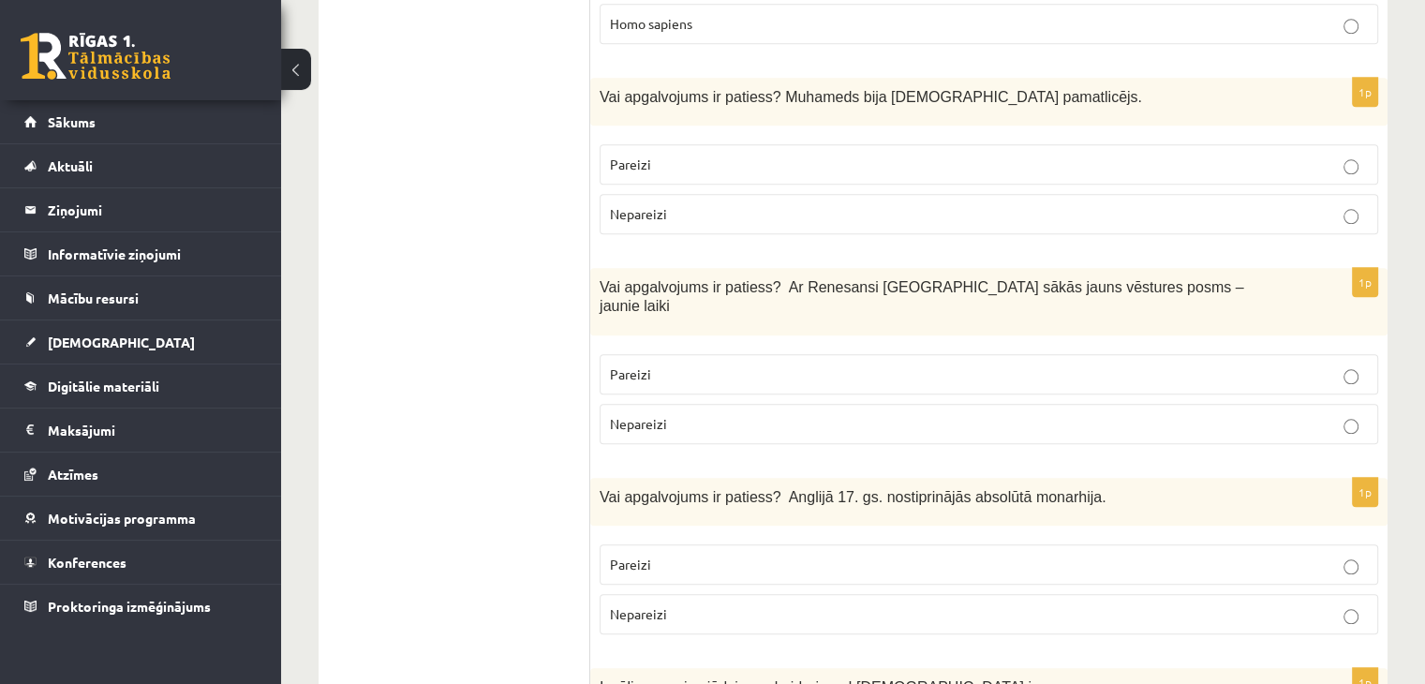
scroll to position [1967, 0]
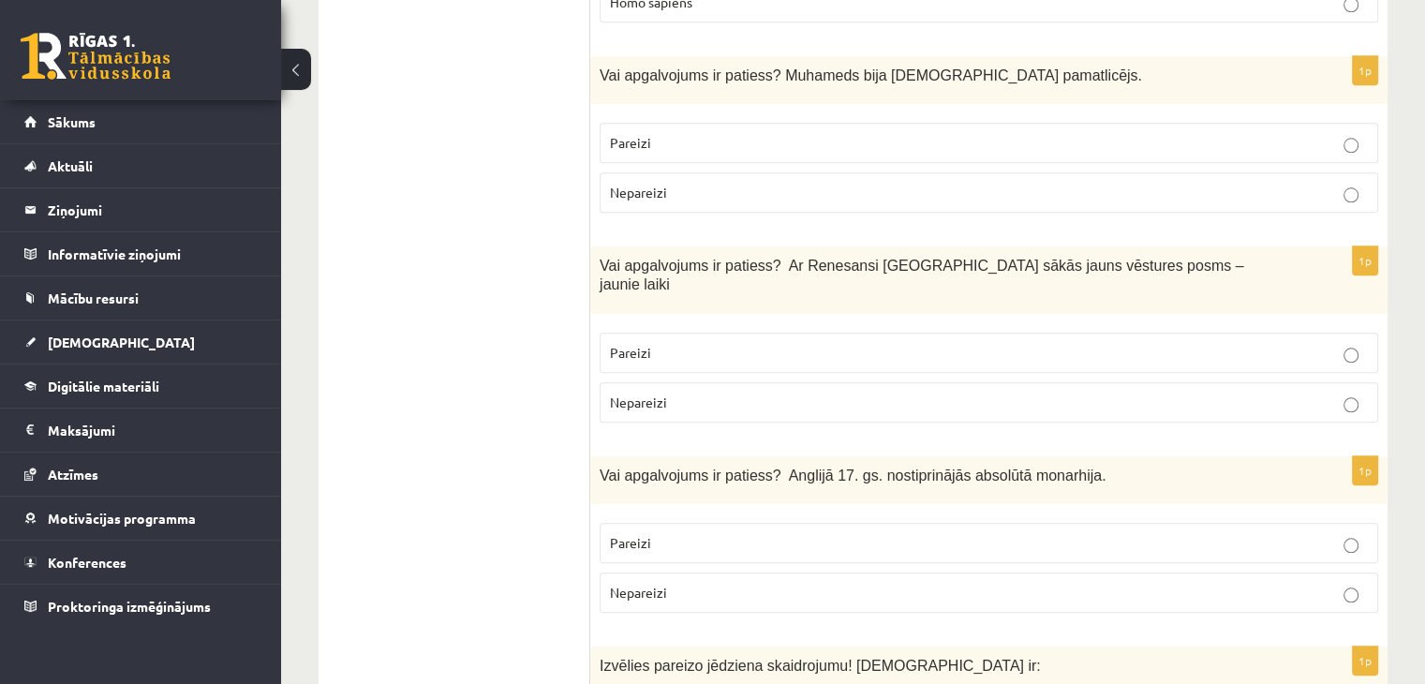
click at [974, 343] on p "Pareizi" at bounding box center [989, 353] width 758 height 20
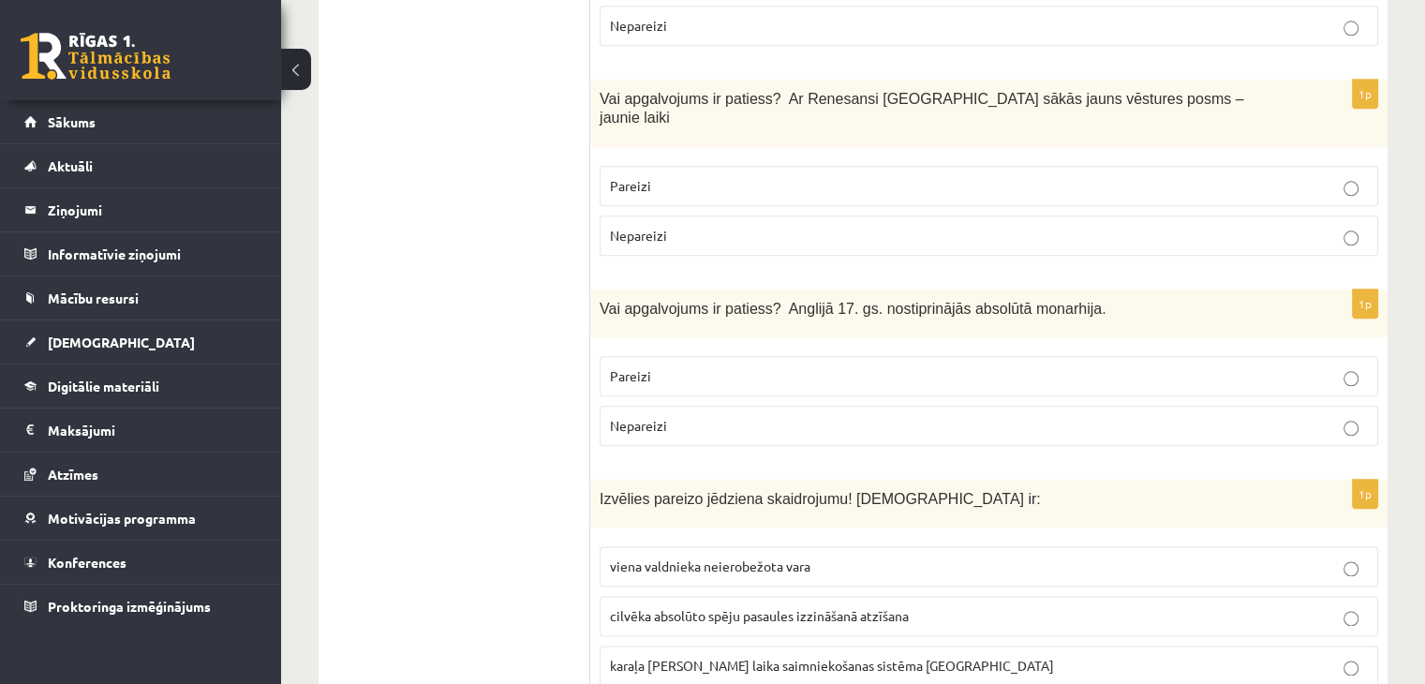
scroll to position [2154, 0]
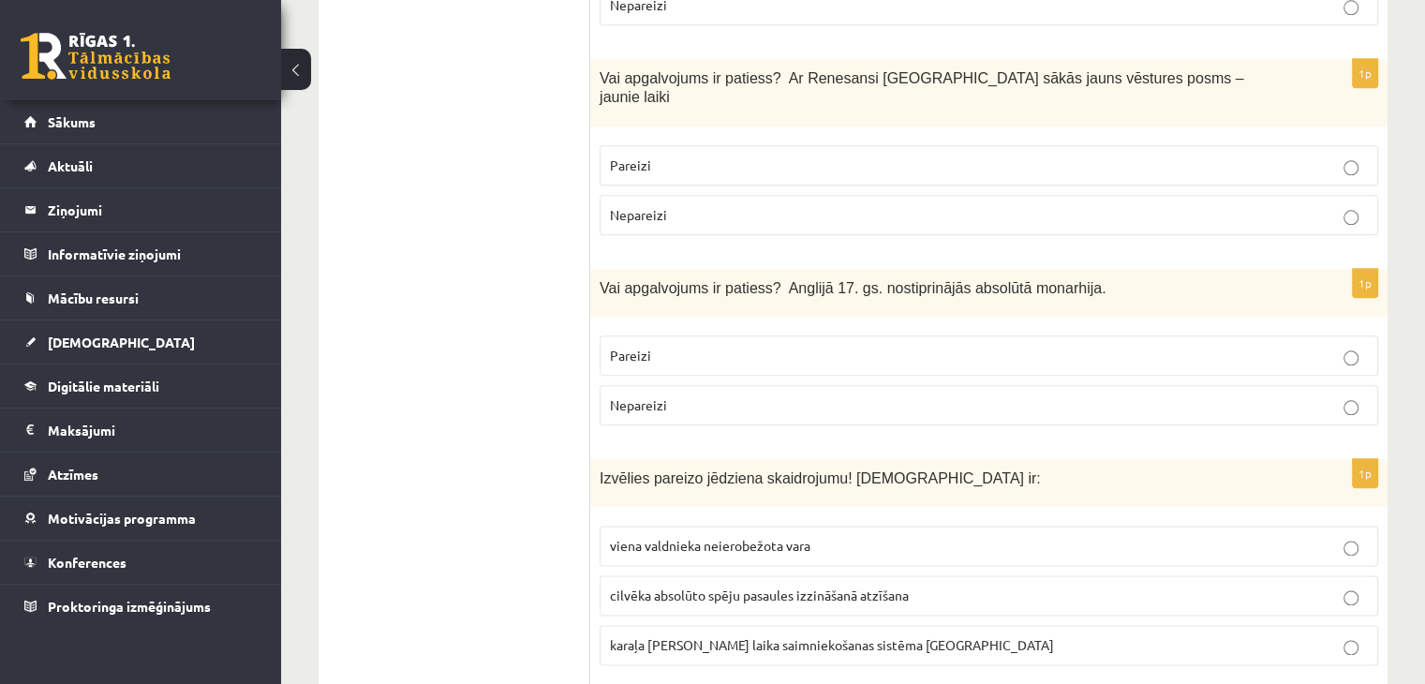
click at [841, 346] on p "Pareizi" at bounding box center [989, 356] width 758 height 20
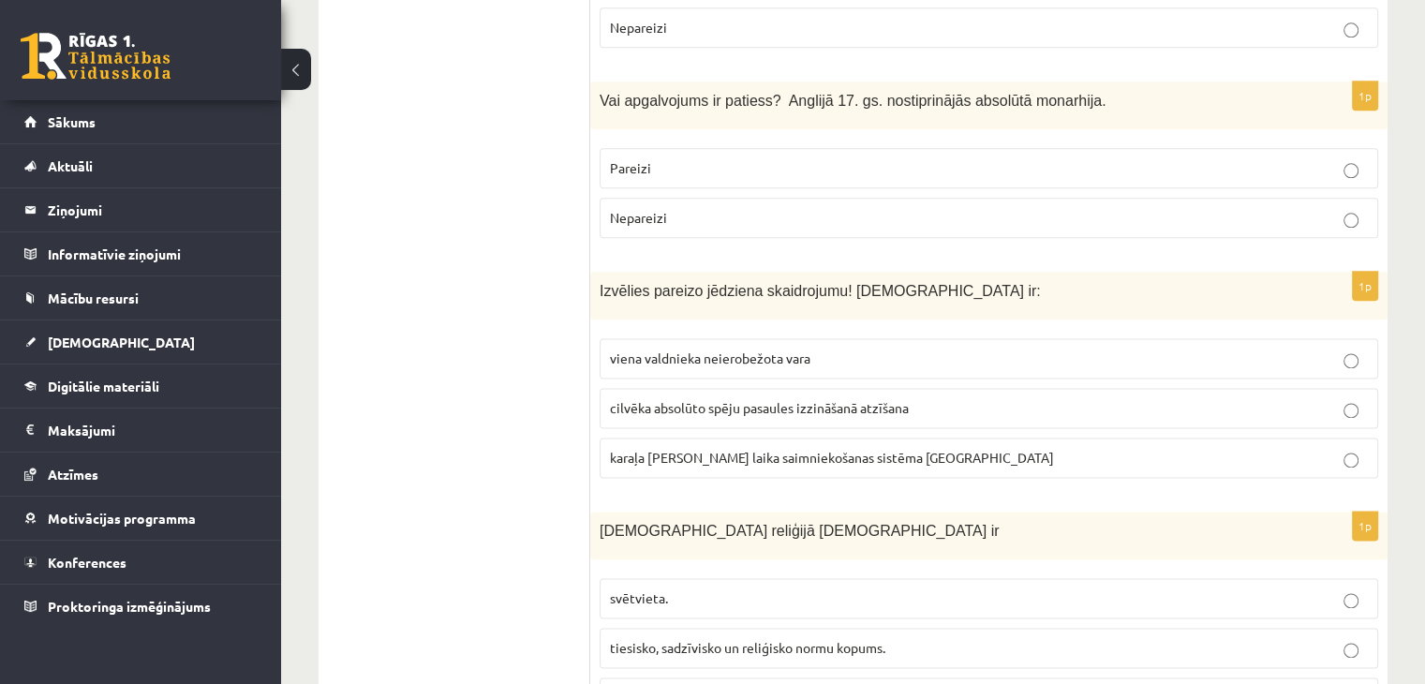
click at [755, 449] on span "karaļa Luija XIV laika saimniekošanas sistēma Francijā" at bounding box center [832, 457] width 444 height 17
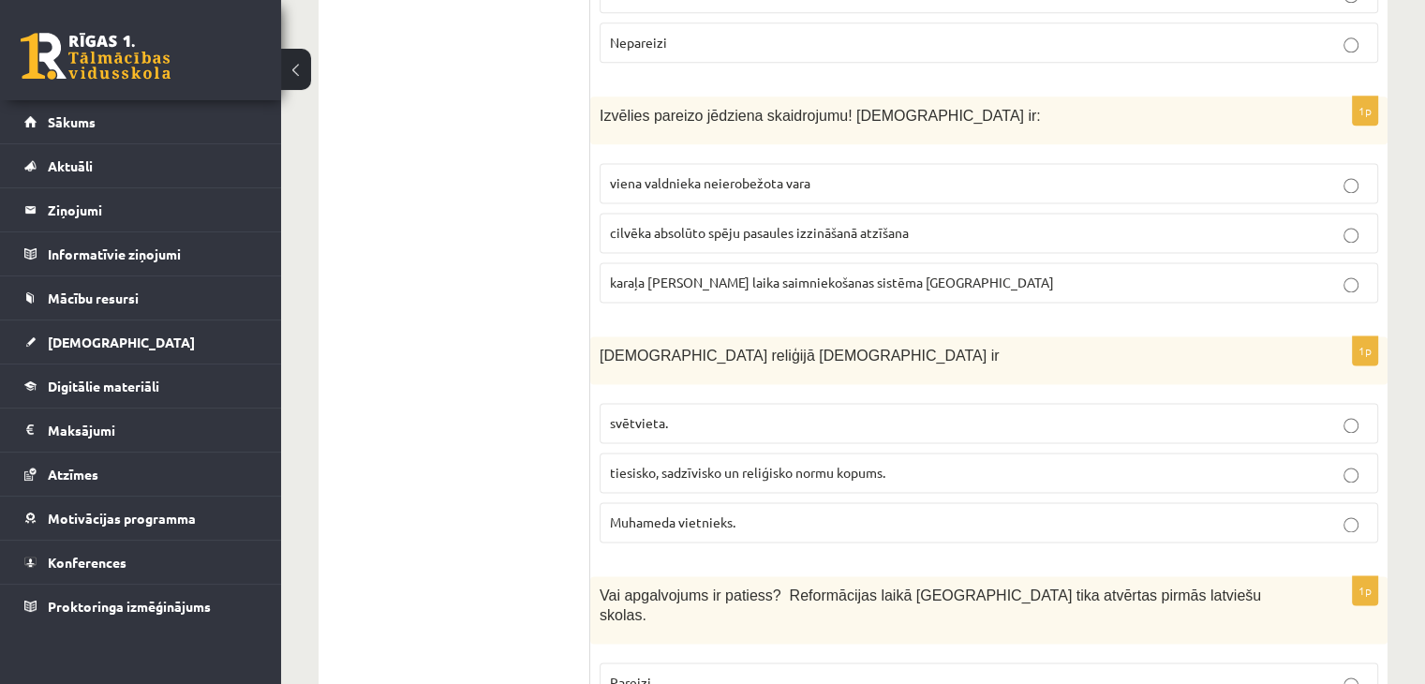
scroll to position [2529, 0]
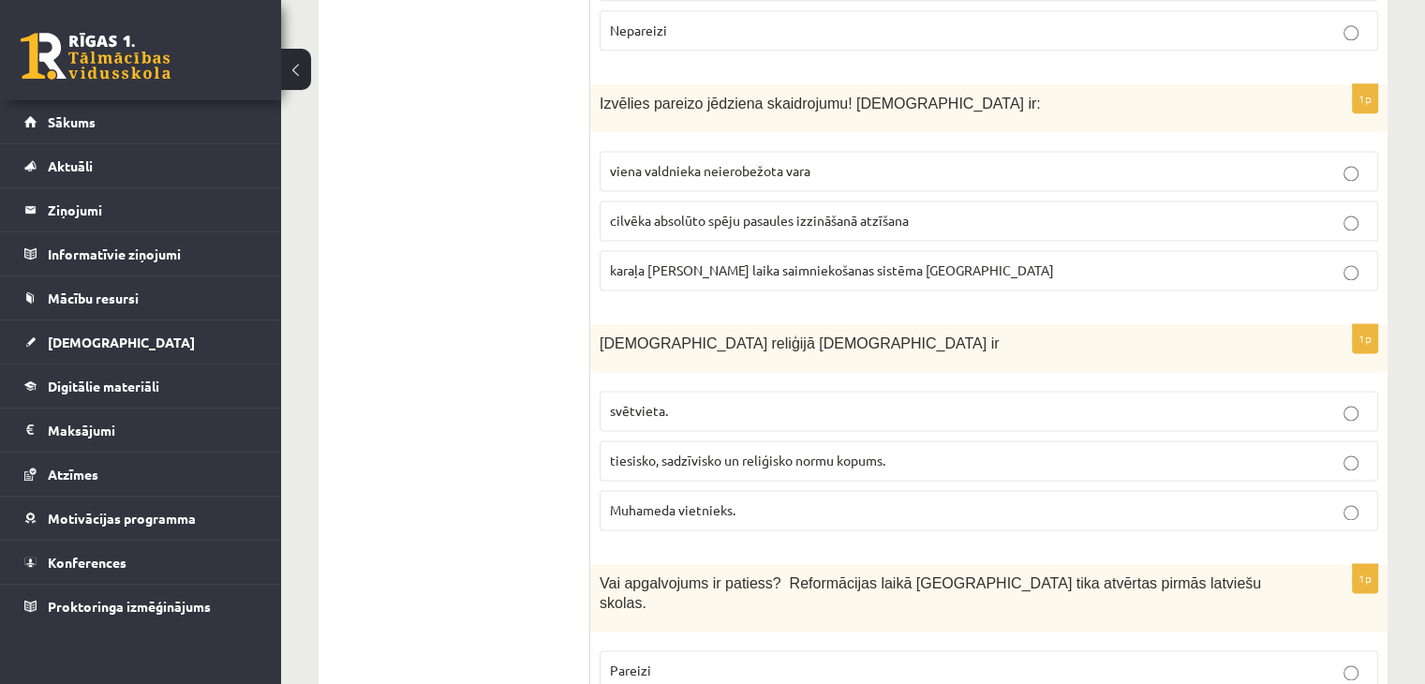
click at [738, 401] on p "svētvieta." at bounding box center [989, 411] width 758 height 20
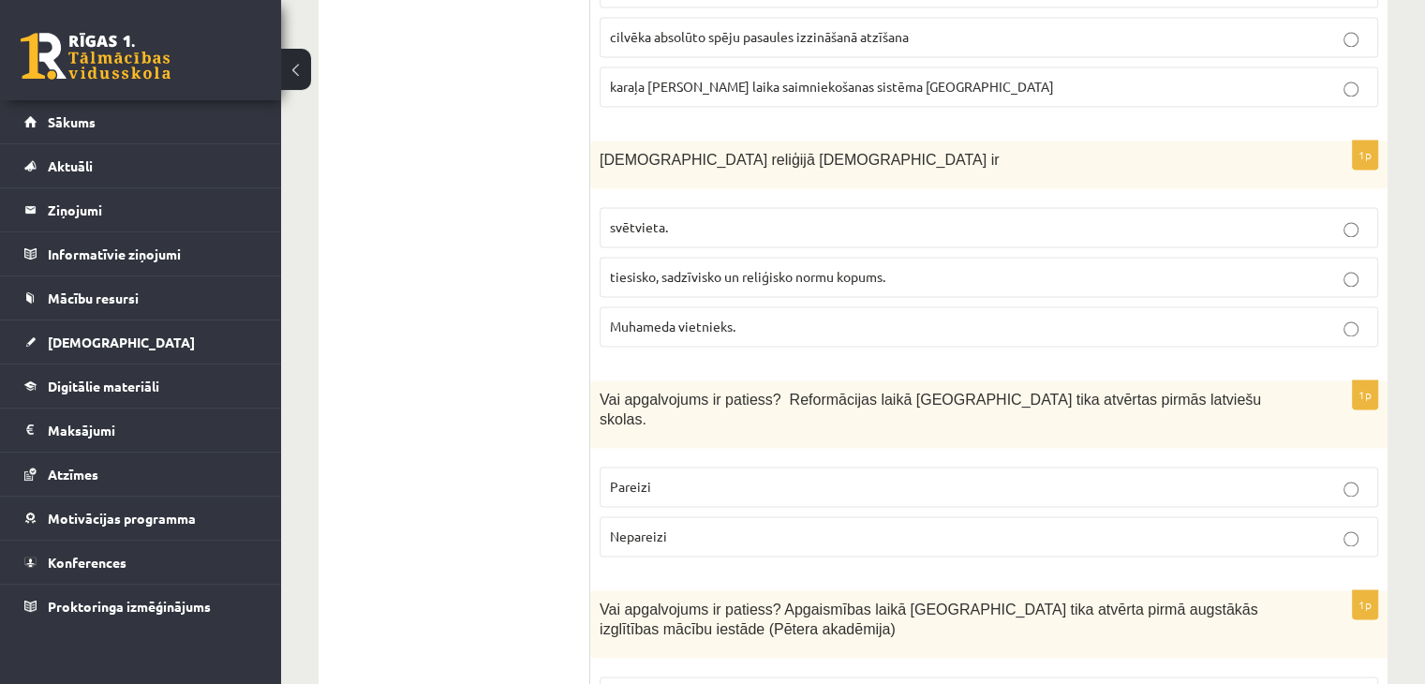
scroll to position [2717, 0]
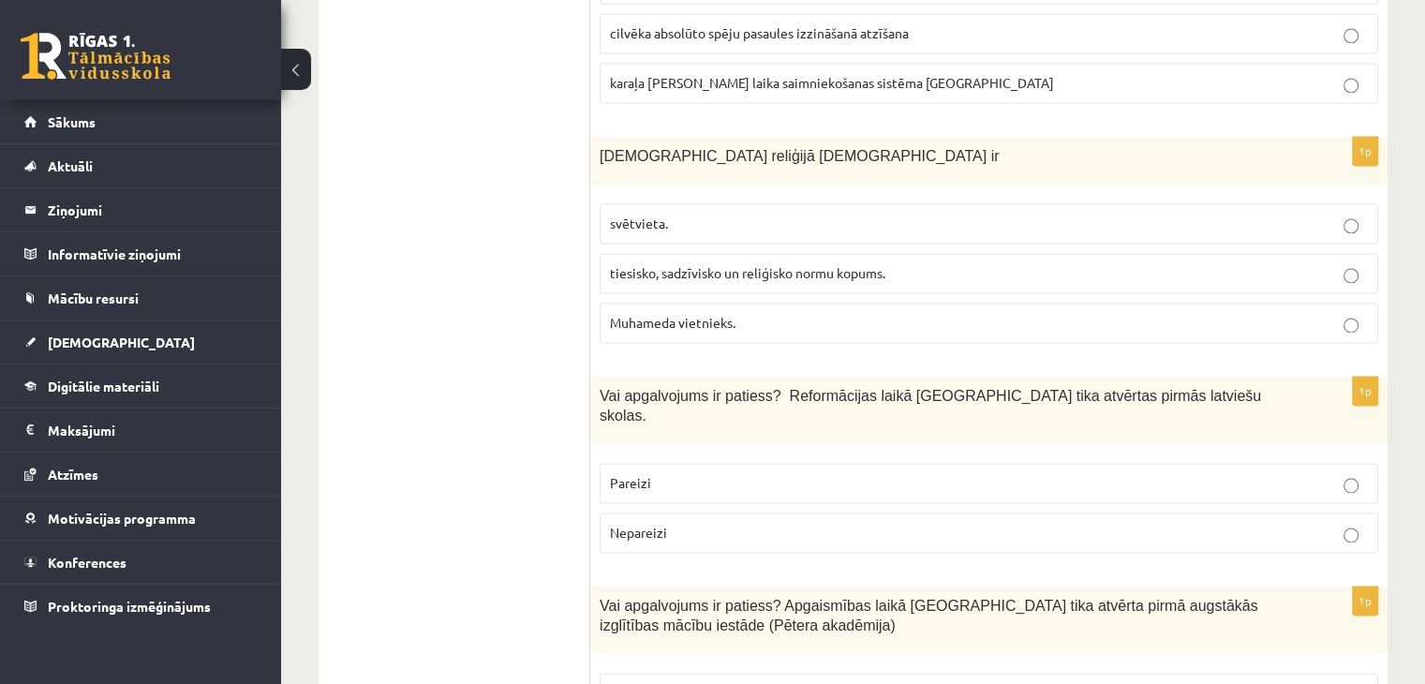
click at [822, 473] on p "Pareizi" at bounding box center [989, 483] width 758 height 20
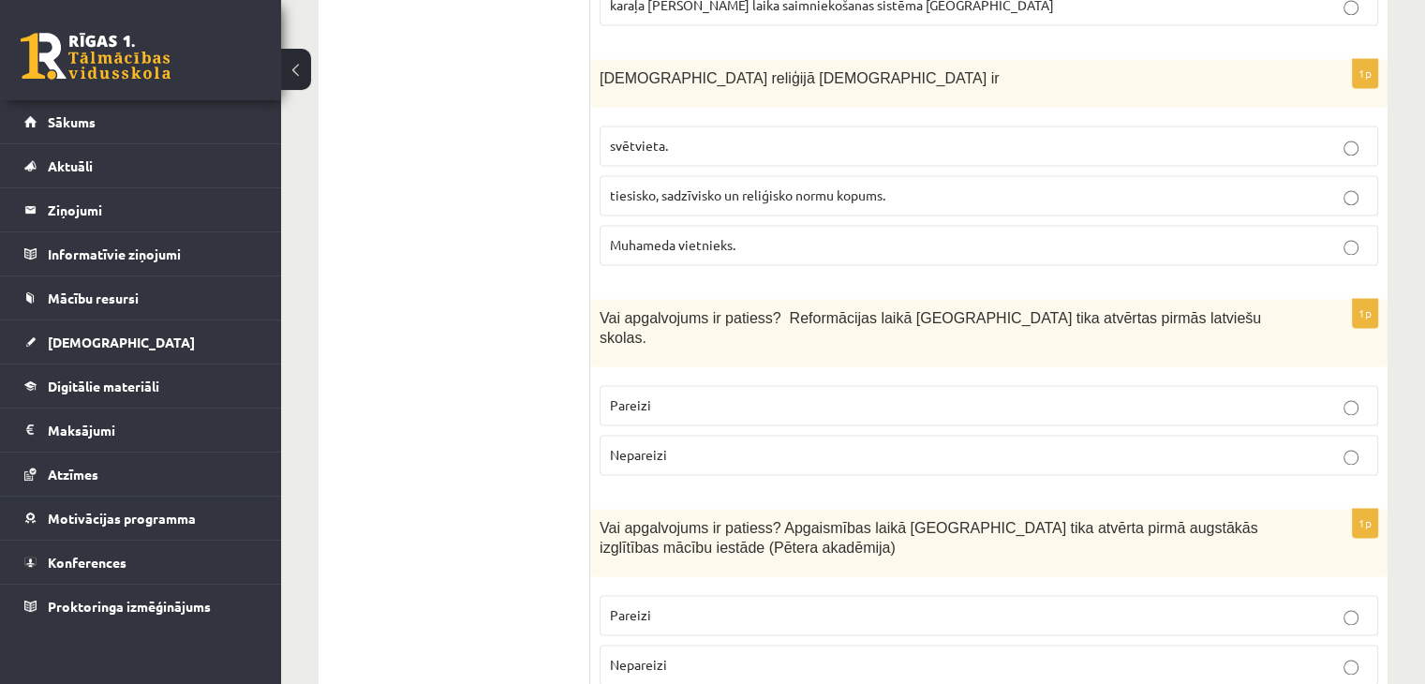
scroll to position [2904, 0]
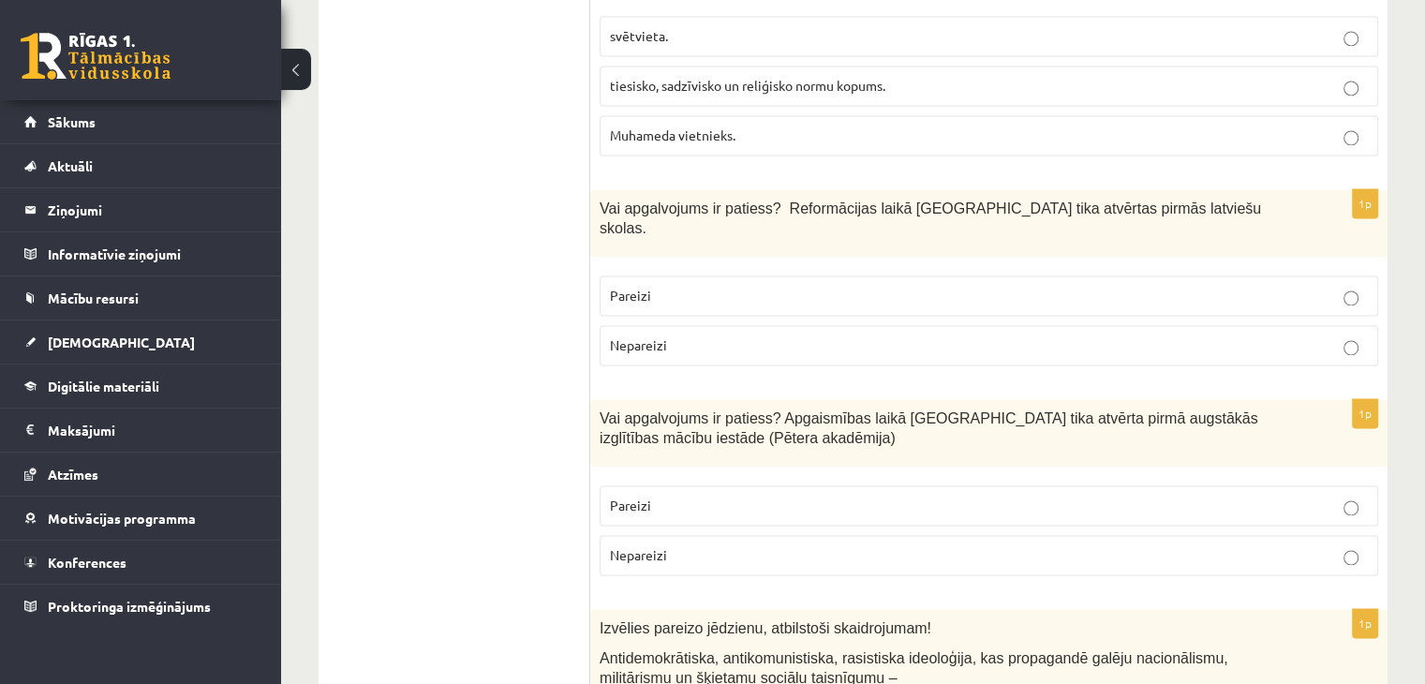
click at [663, 496] on p "Pareizi" at bounding box center [989, 506] width 758 height 20
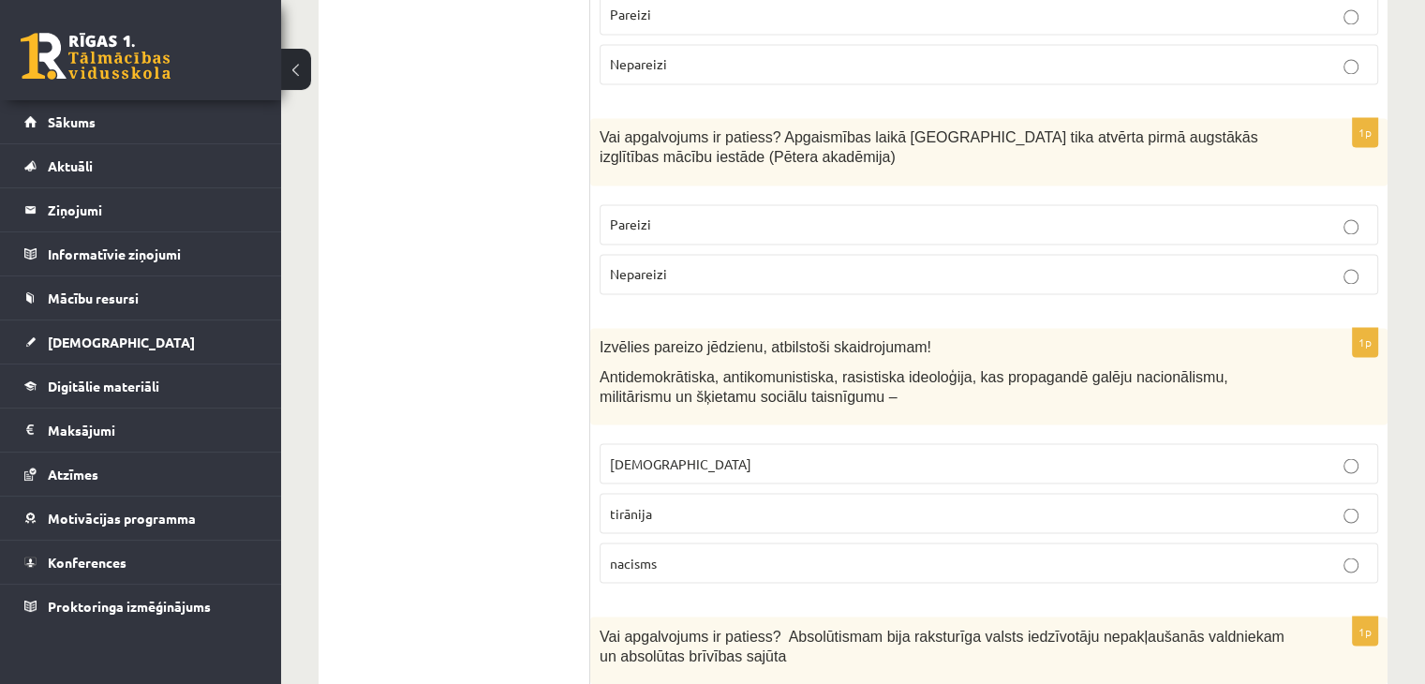
click at [653, 553] on p "nacisms" at bounding box center [989, 563] width 758 height 20
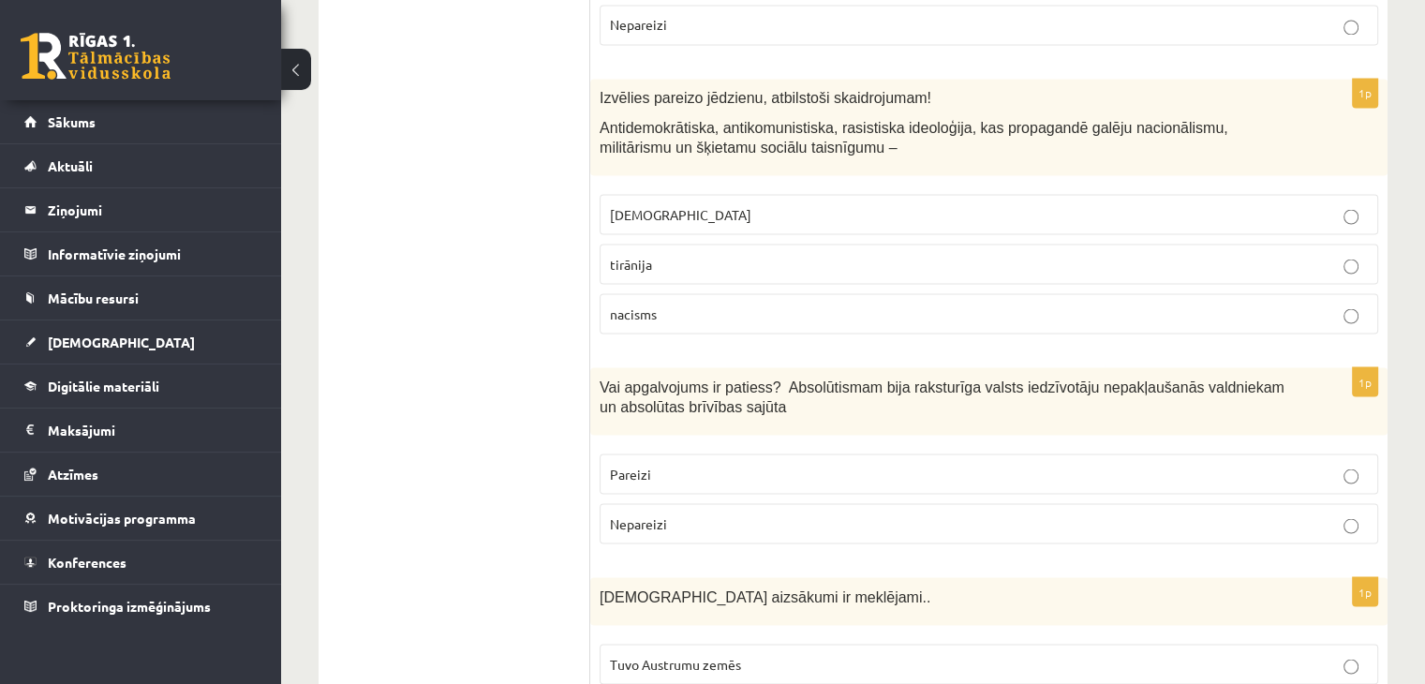
scroll to position [3466, 0]
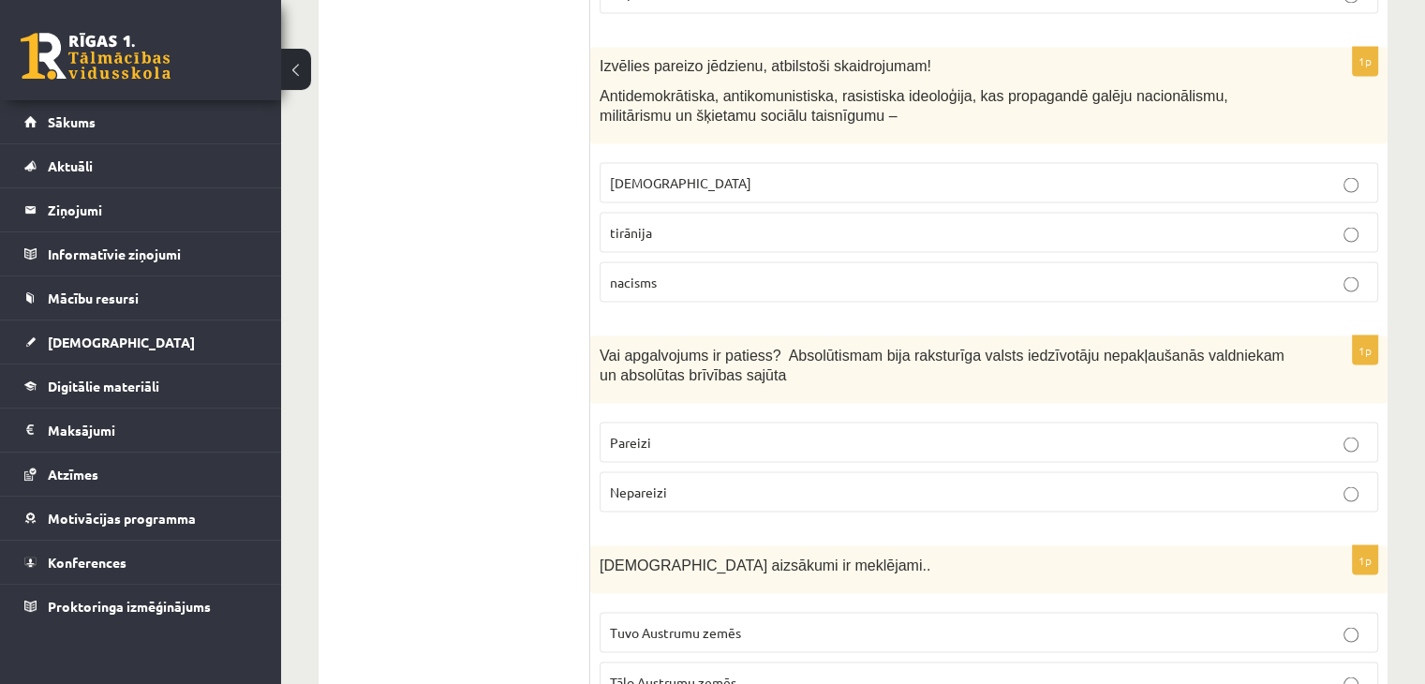
click at [704, 172] on p "[DEMOGRAPHIC_DATA]" at bounding box center [989, 182] width 758 height 20
click at [641, 482] on span "Nepareizi" at bounding box center [638, 490] width 57 height 17
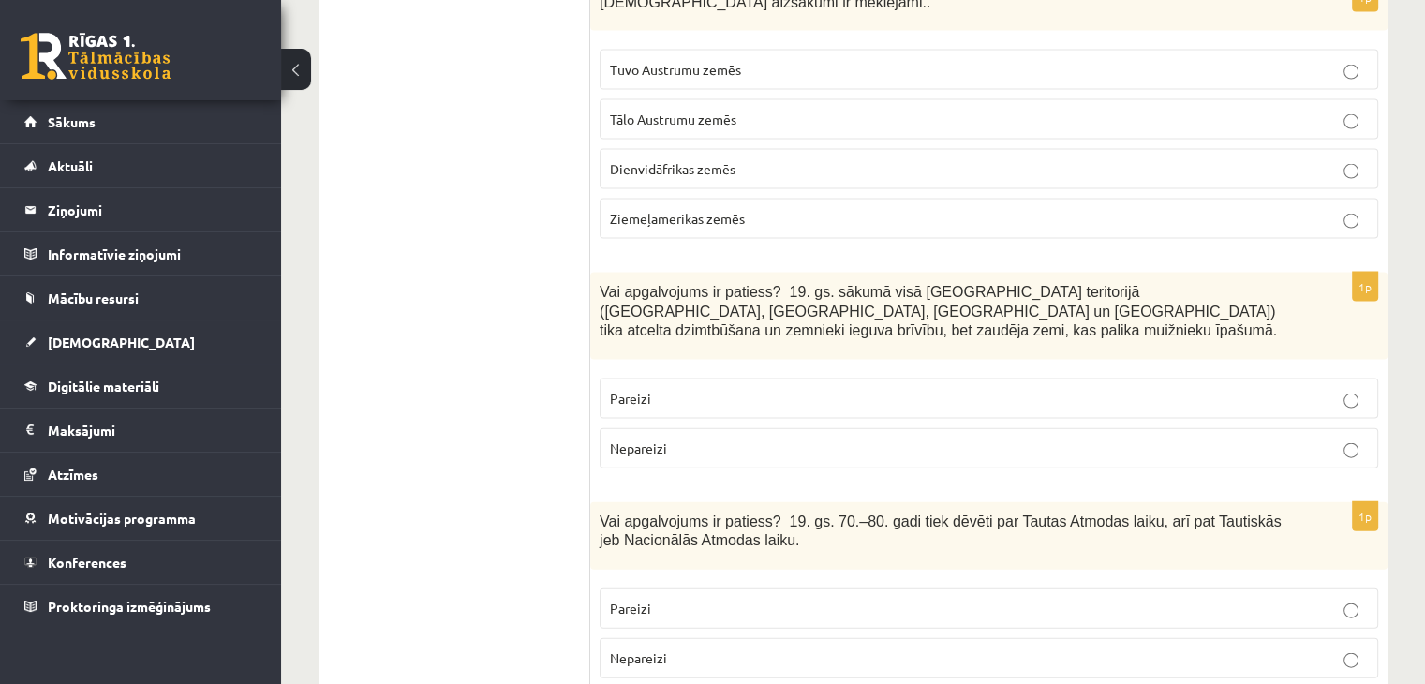
scroll to position [3747, 0]
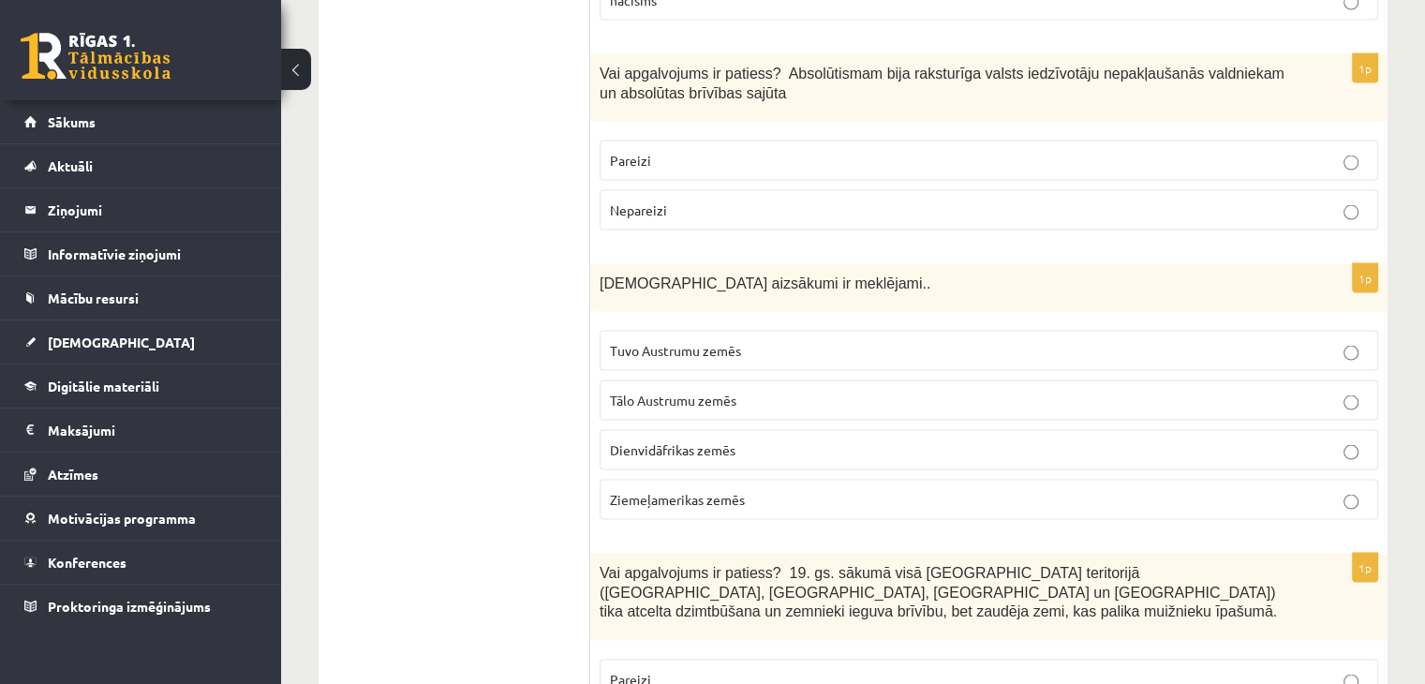
click at [768, 341] on p "Tuvo Austrumu zemēs" at bounding box center [989, 351] width 758 height 20
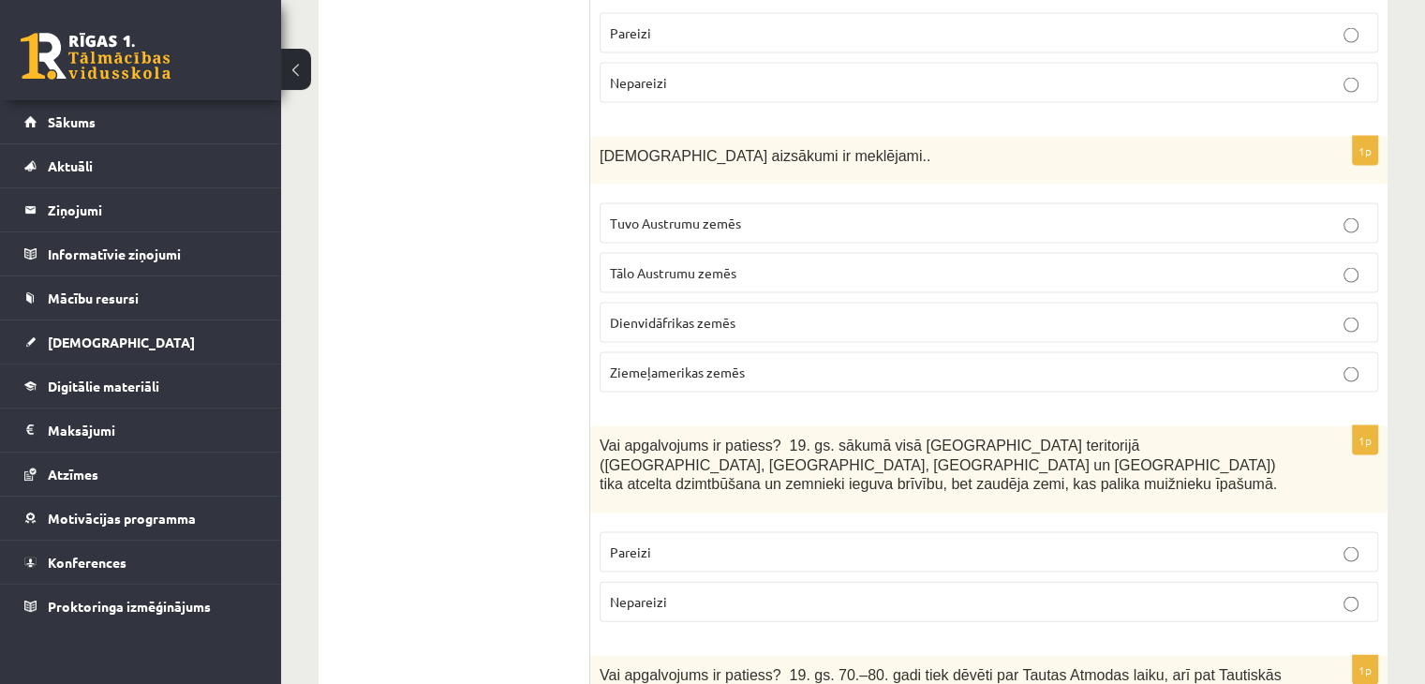
scroll to position [4028, 0]
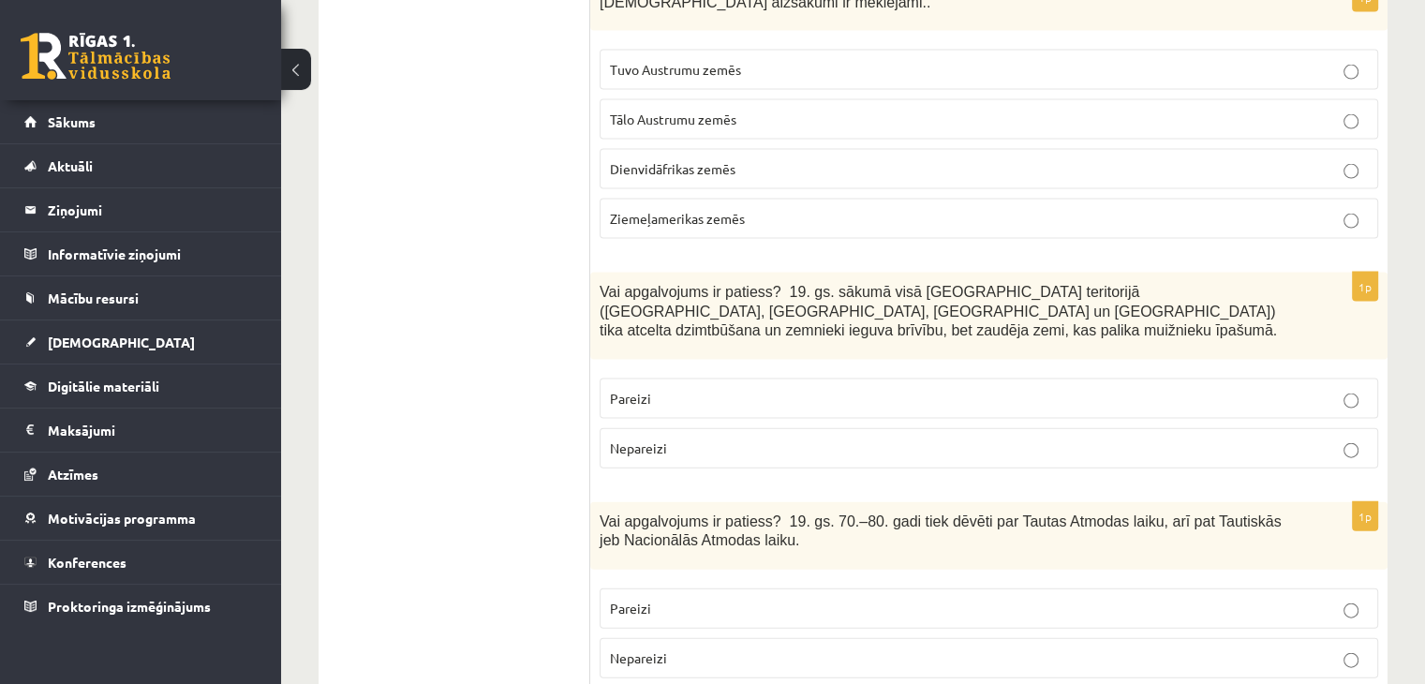
click at [944, 389] on p "Pareizi" at bounding box center [989, 399] width 758 height 20
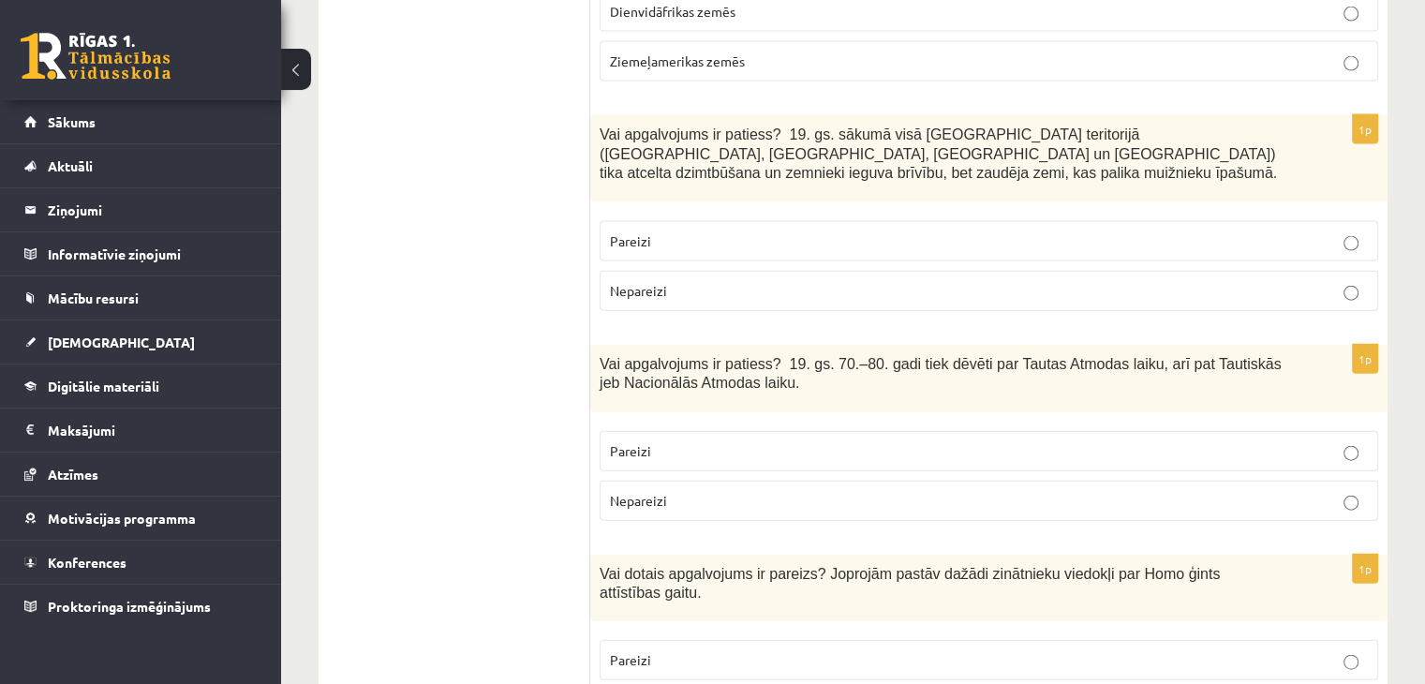
scroll to position [4309, 0]
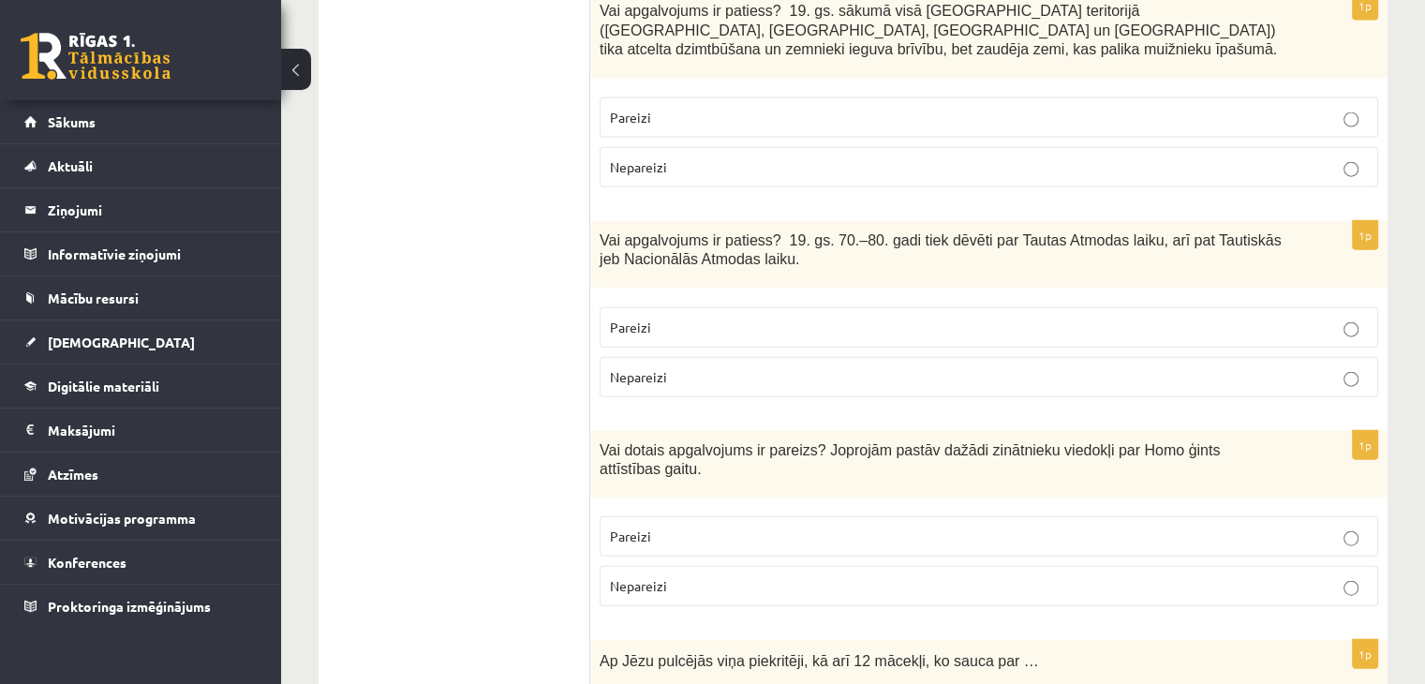
click at [782, 318] on p "Pareizi" at bounding box center [989, 328] width 758 height 20
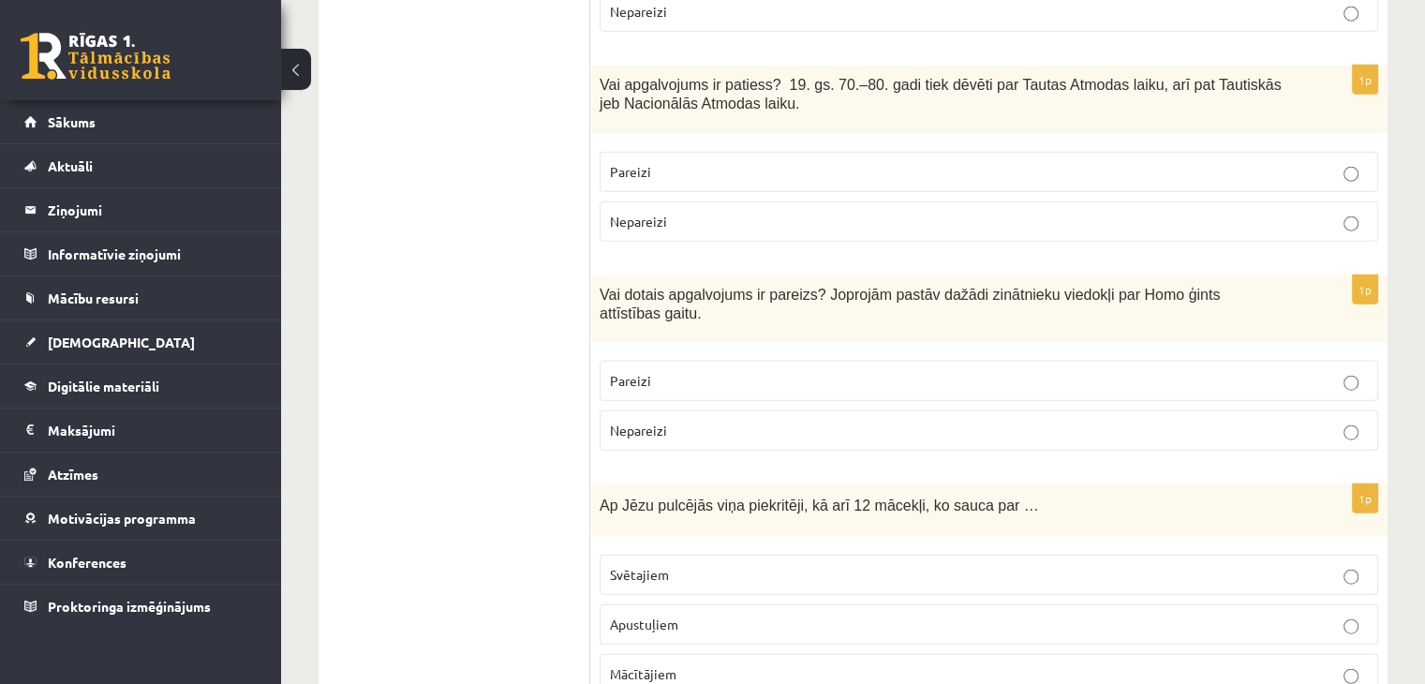
scroll to position [4496, 0]
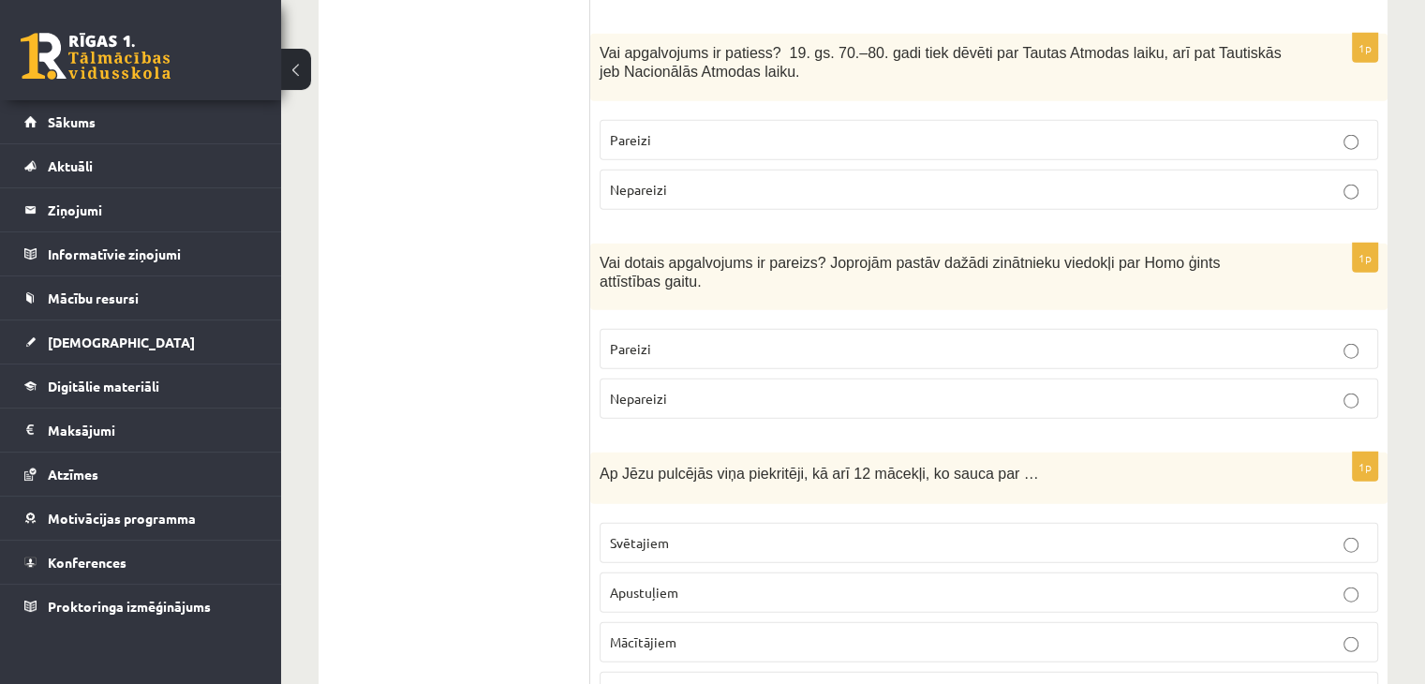
click at [829, 170] on label "Nepareizi" at bounding box center [989, 190] width 778 height 40
click at [876, 339] on p "Pareizi" at bounding box center [989, 349] width 758 height 20
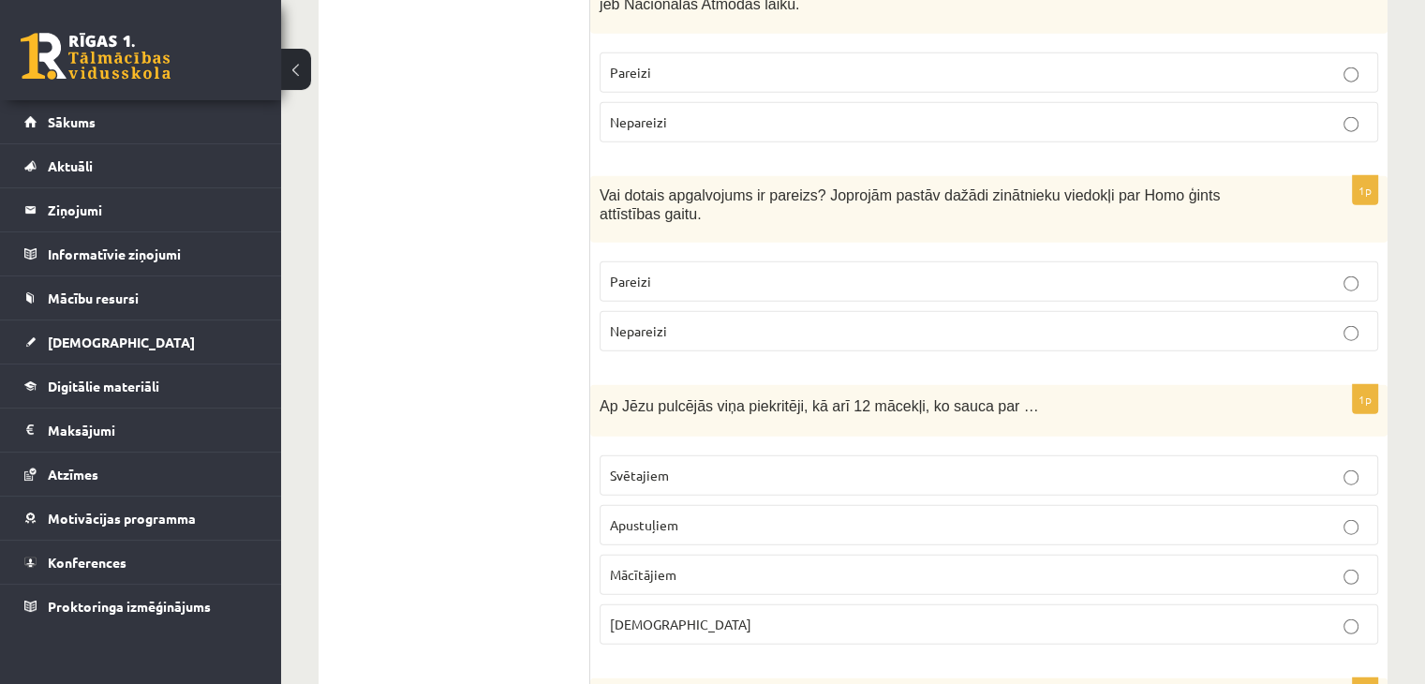
scroll to position [4684, 0]
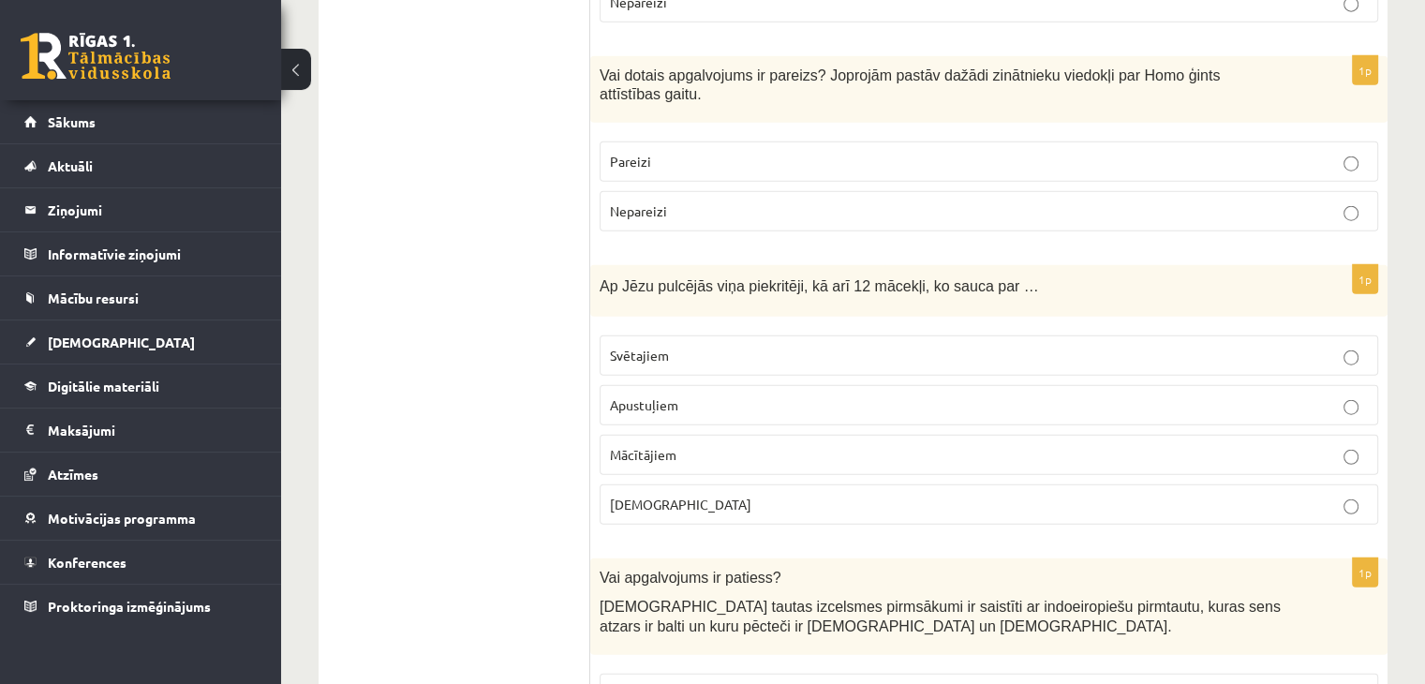
click at [704, 395] on p "Apustuļiem" at bounding box center [989, 405] width 758 height 20
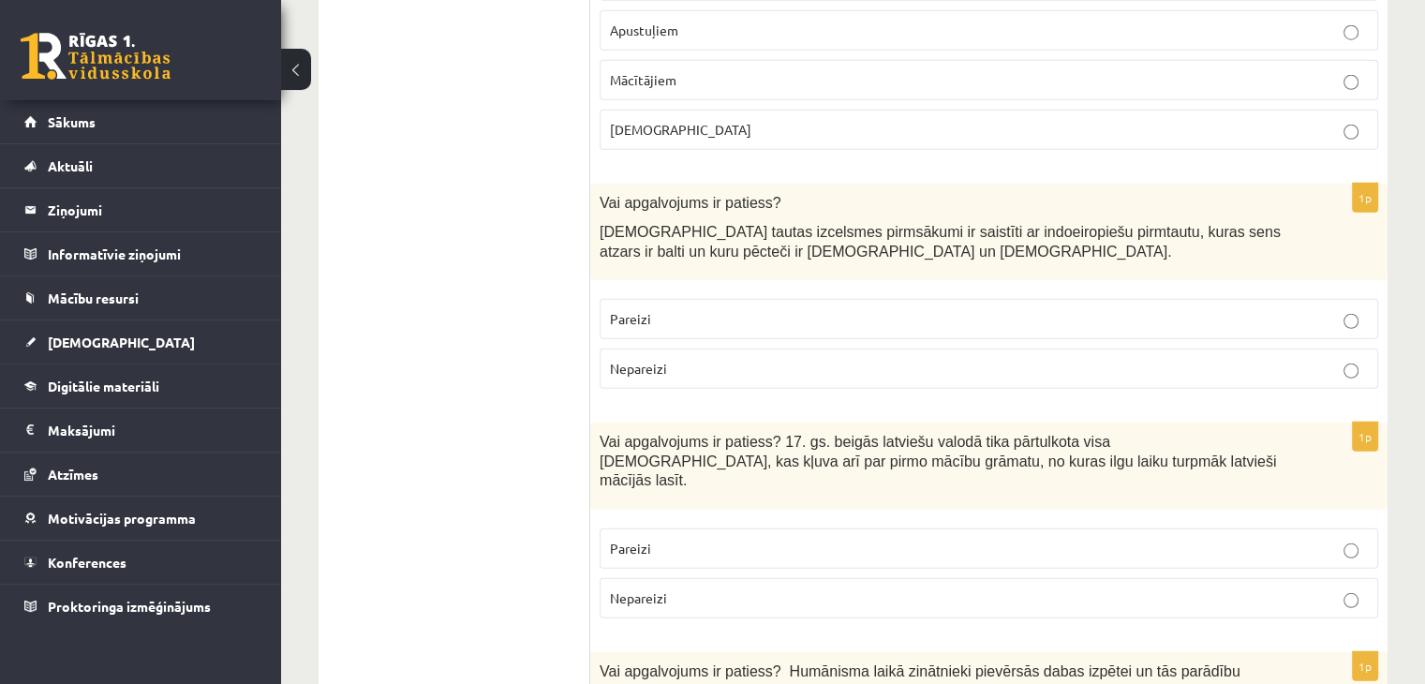
click at [696, 309] on p "Pareizi" at bounding box center [989, 319] width 758 height 20
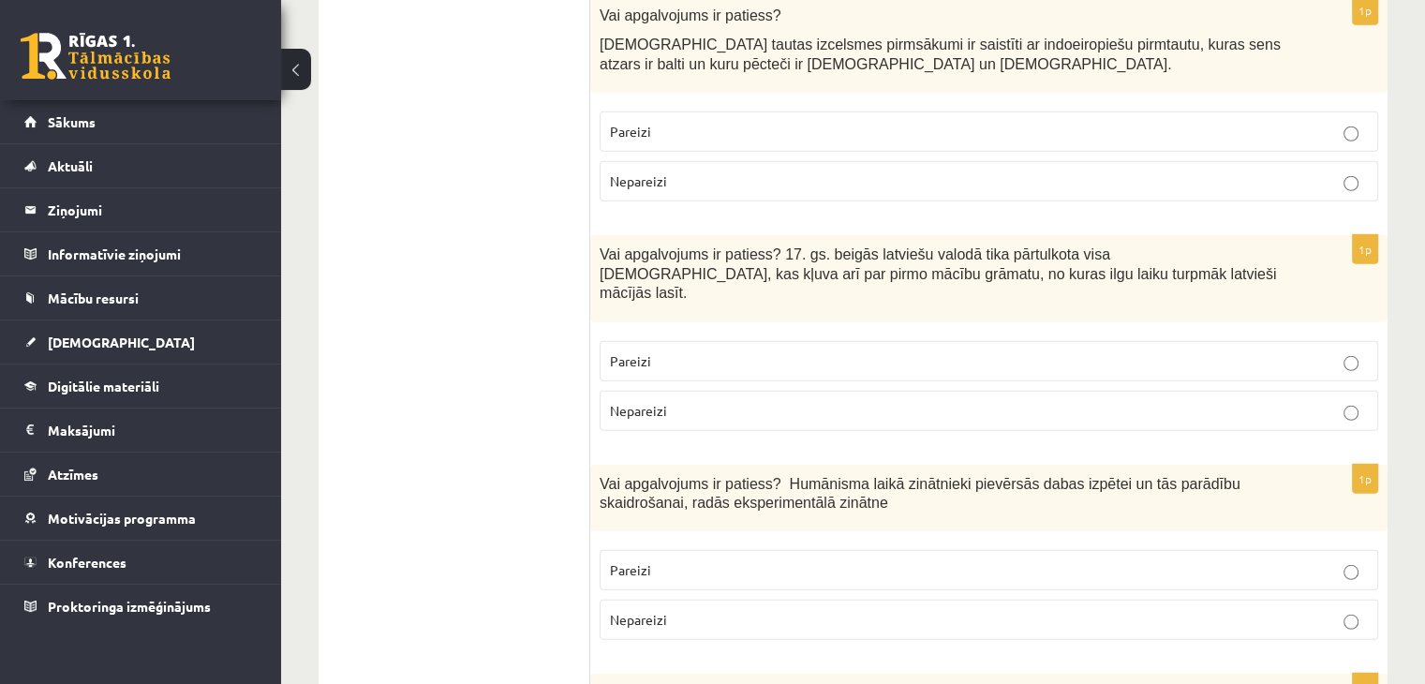
click at [821, 351] on p "Pareizi" at bounding box center [989, 361] width 758 height 20
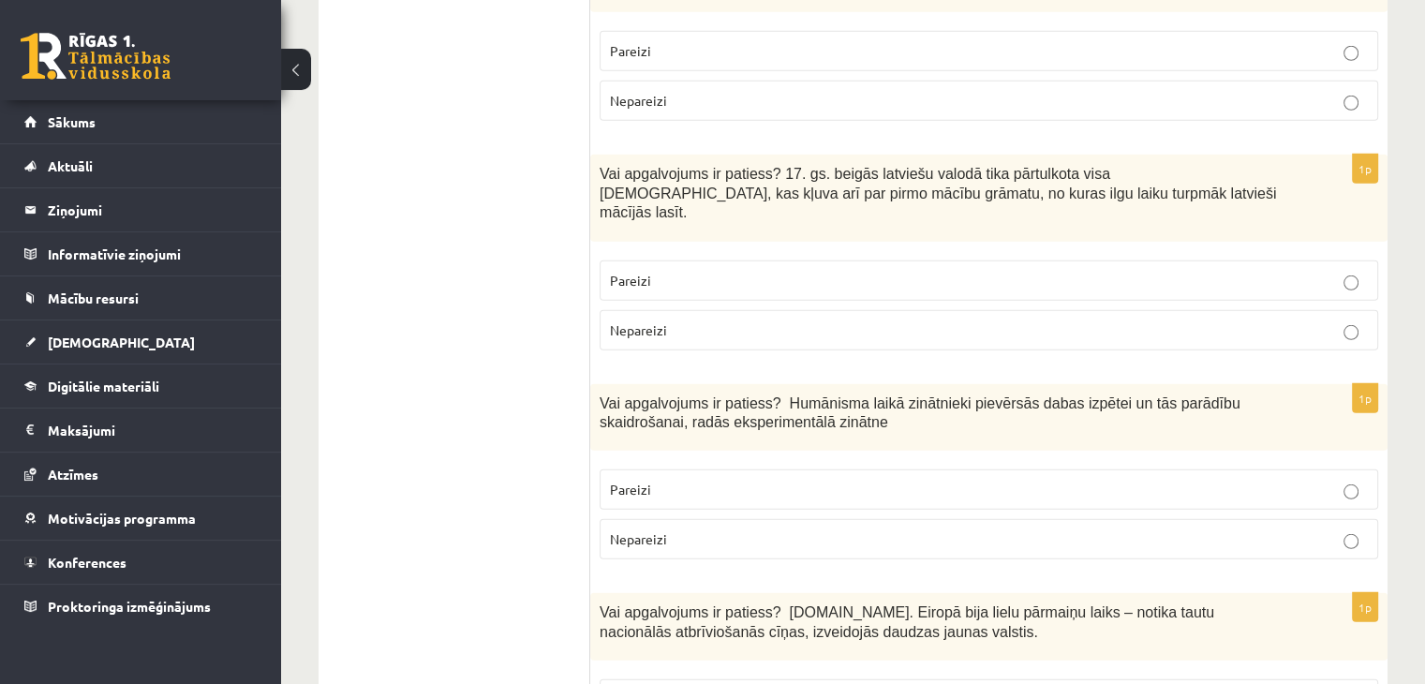
scroll to position [5433, 0]
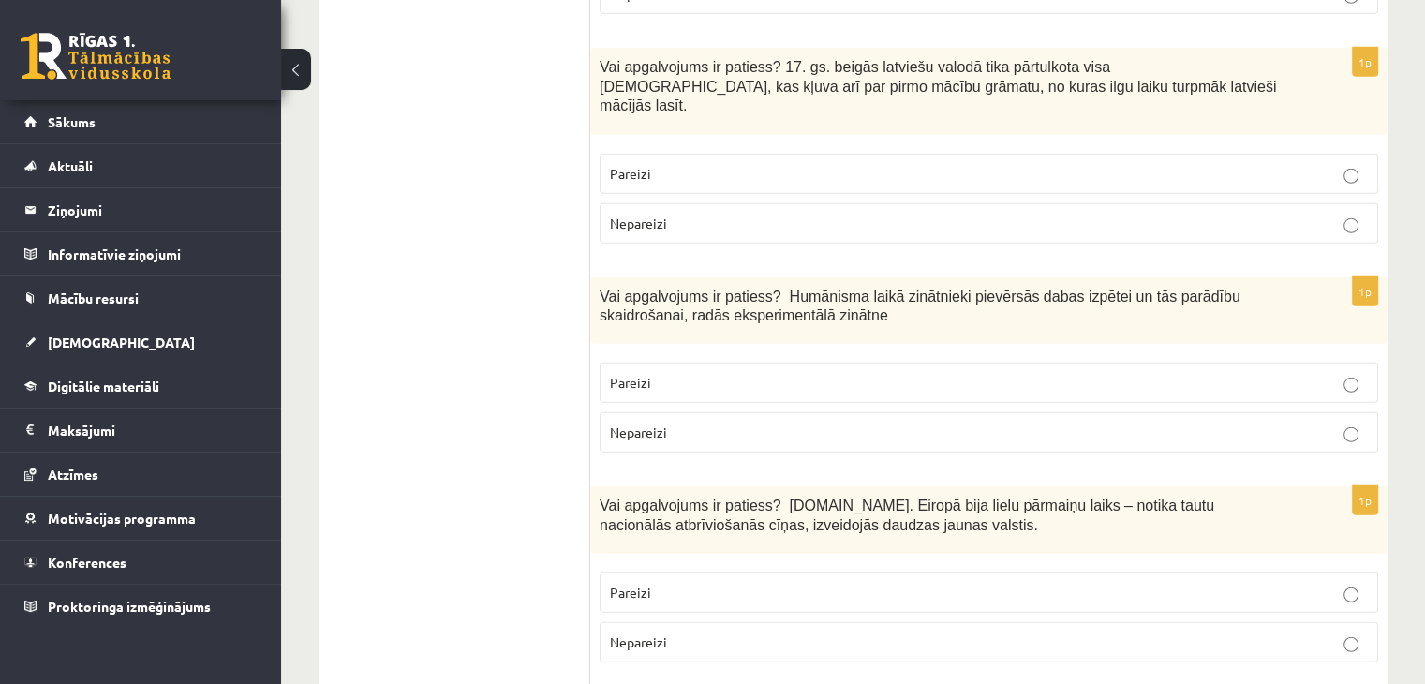
click at [744, 373] on p "Pareizi" at bounding box center [989, 383] width 758 height 20
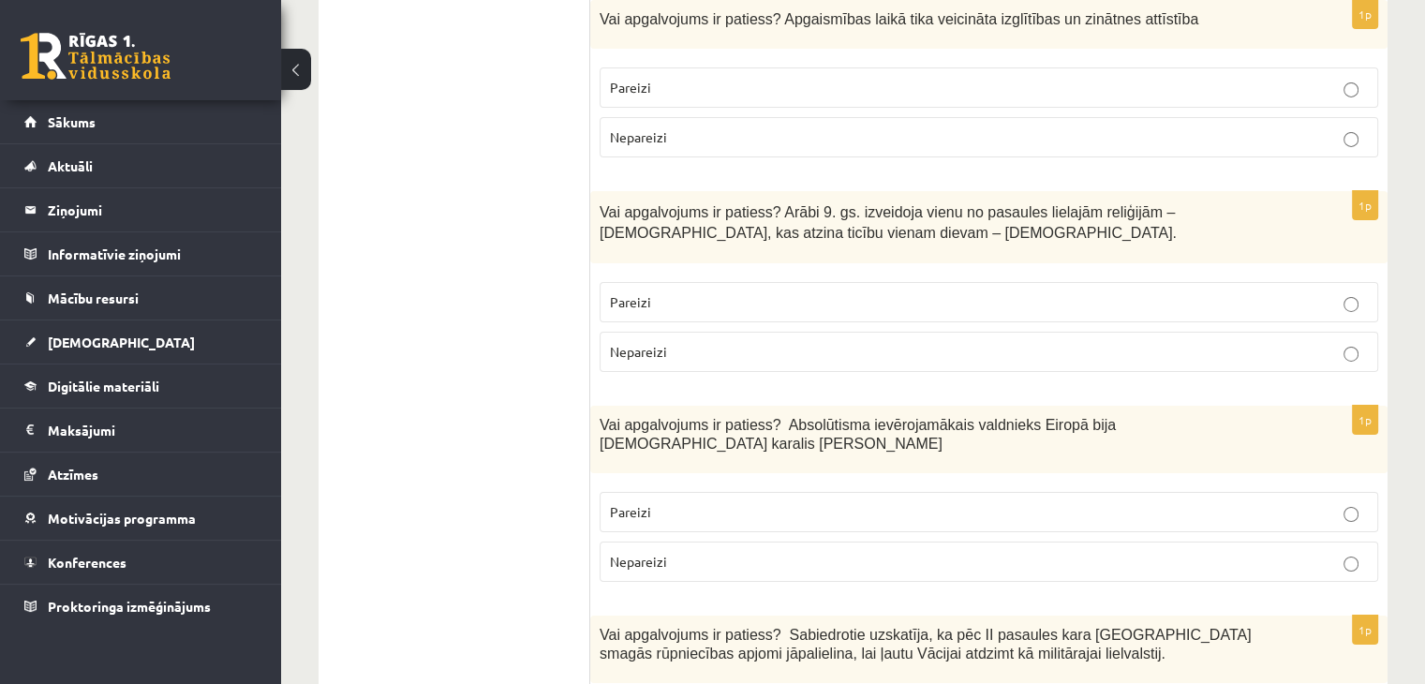
scroll to position [6404, 0]
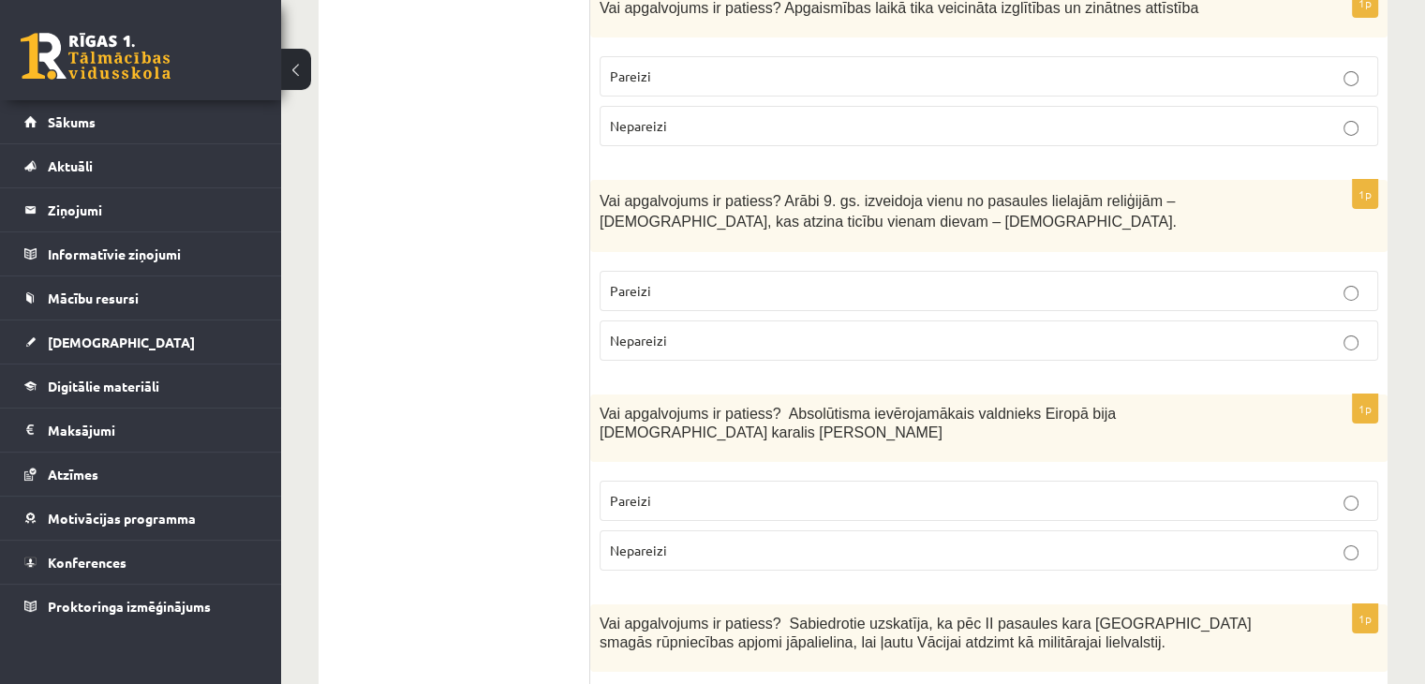
click at [968, 491] on p "Pareizi" at bounding box center [989, 501] width 758 height 20
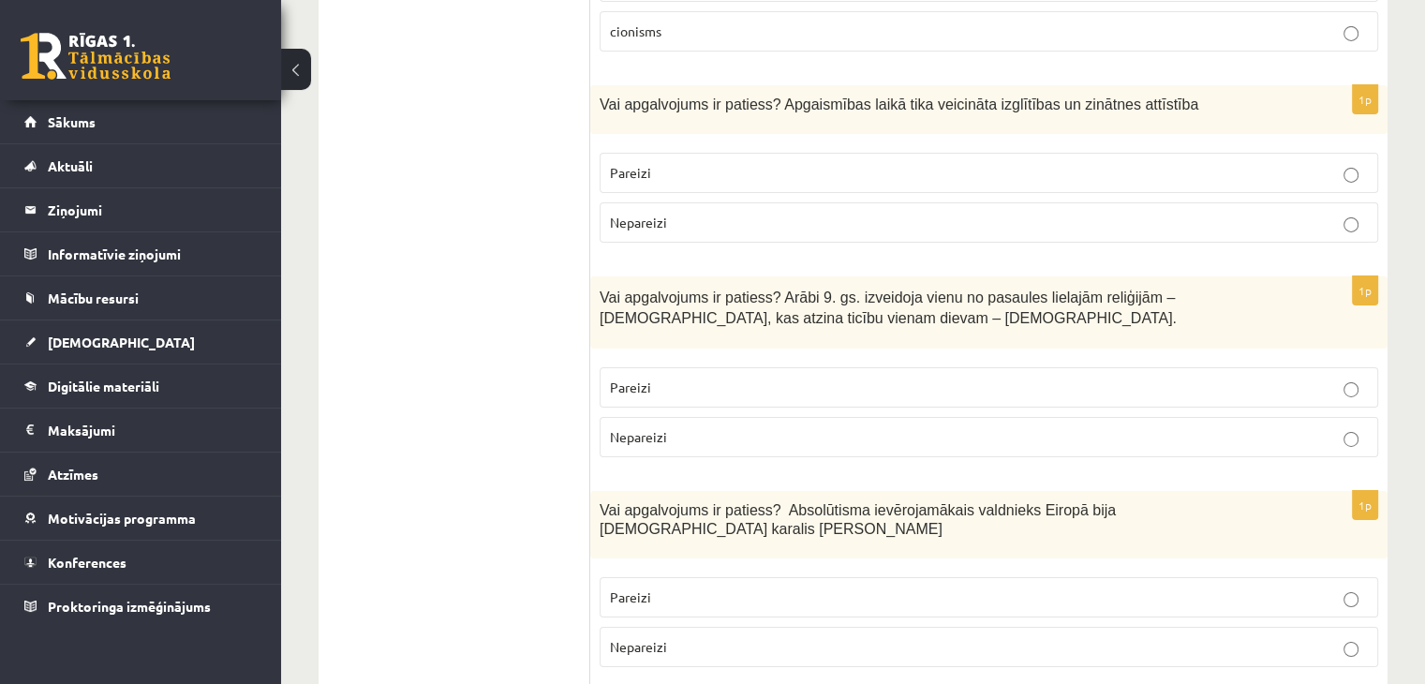
scroll to position [6217, 0]
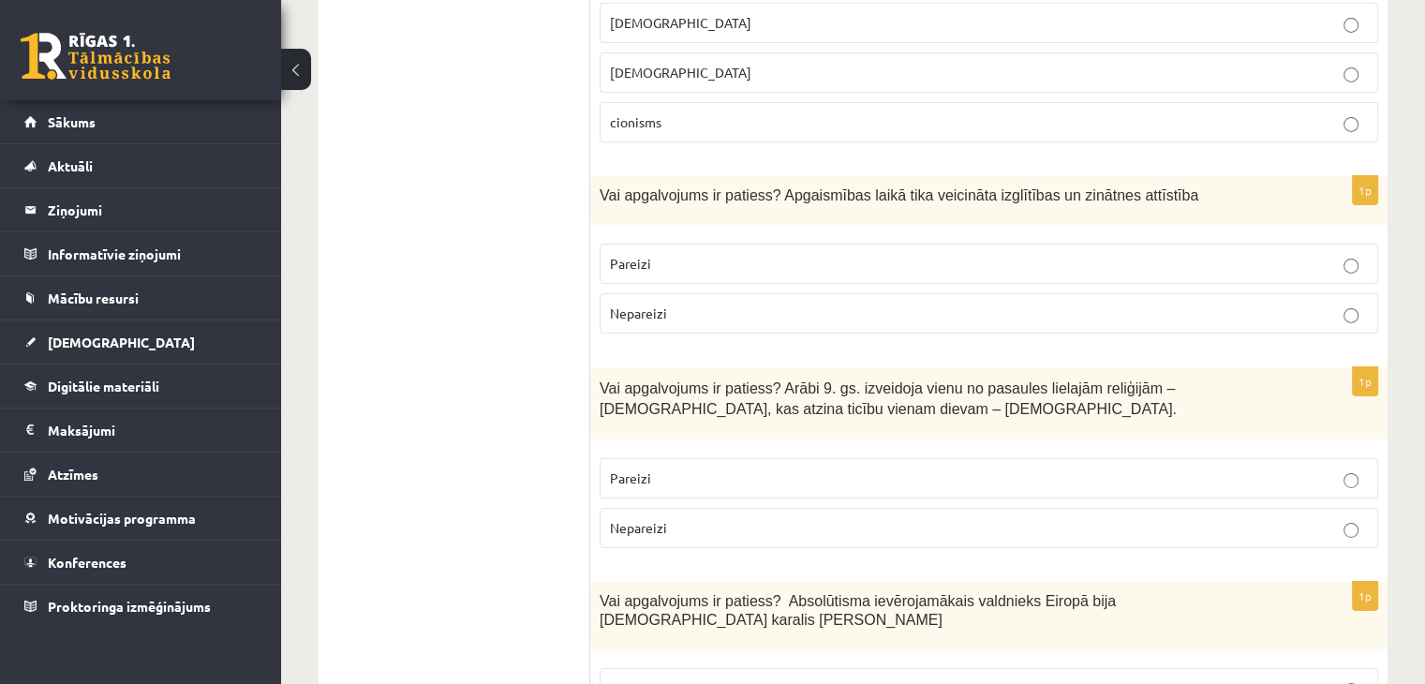
click at [644, 469] on span "Pareizi" at bounding box center [630, 477] width 41 height 17
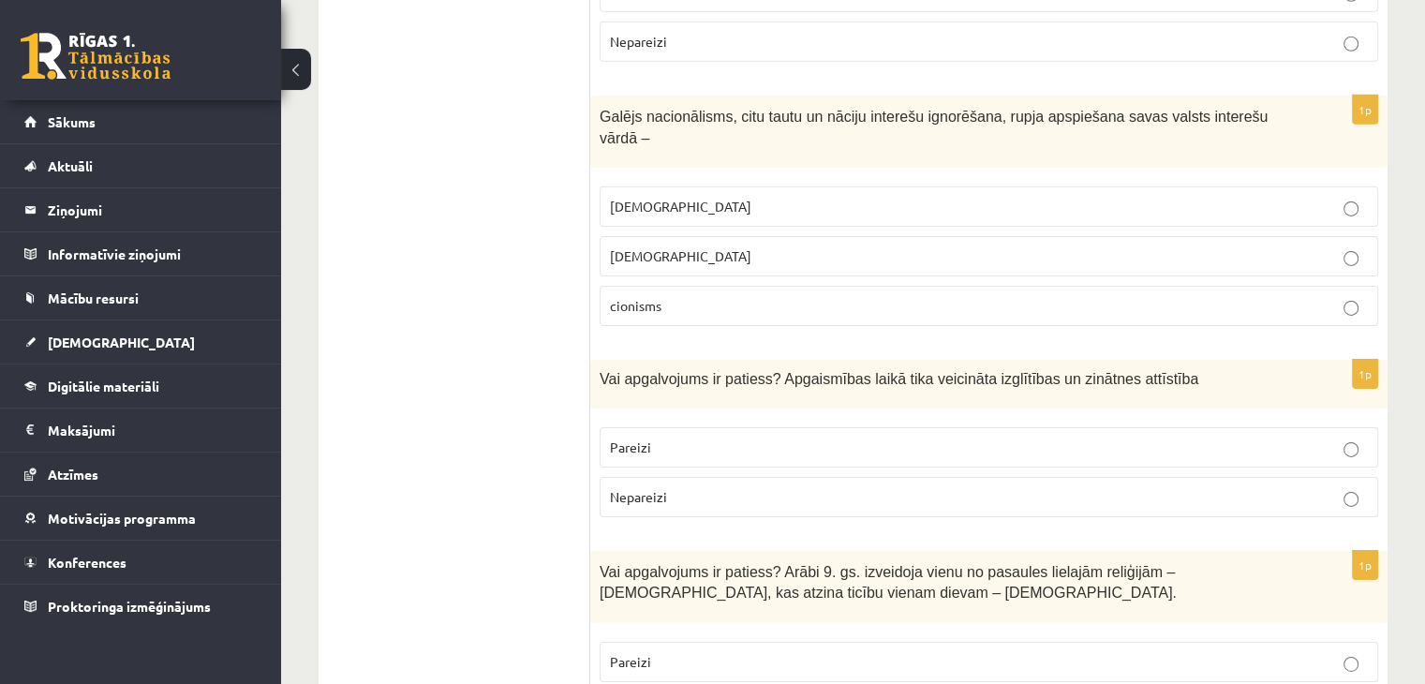
scroll to position [6030, 0]
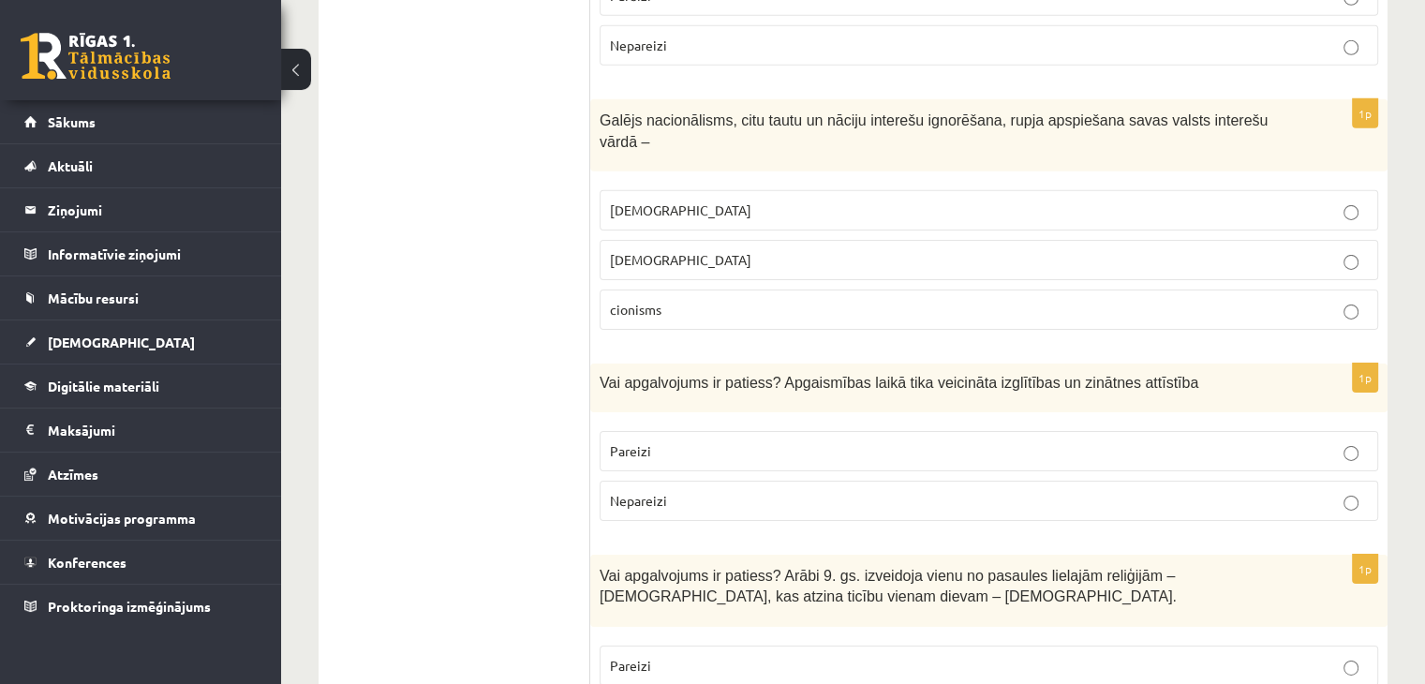
click at [913, 441] on p "Pareizi" at bounding box center [989, 451] width 758 height 20
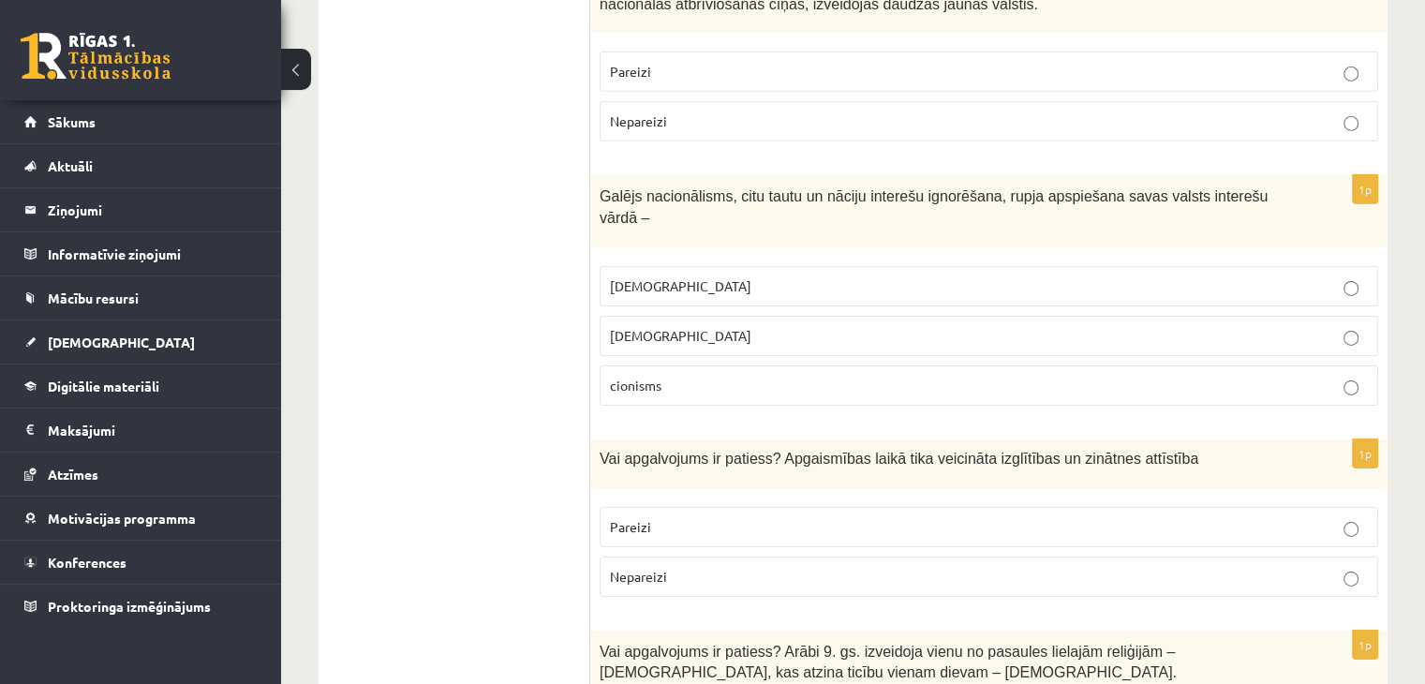
scroll to position [5842, 0]
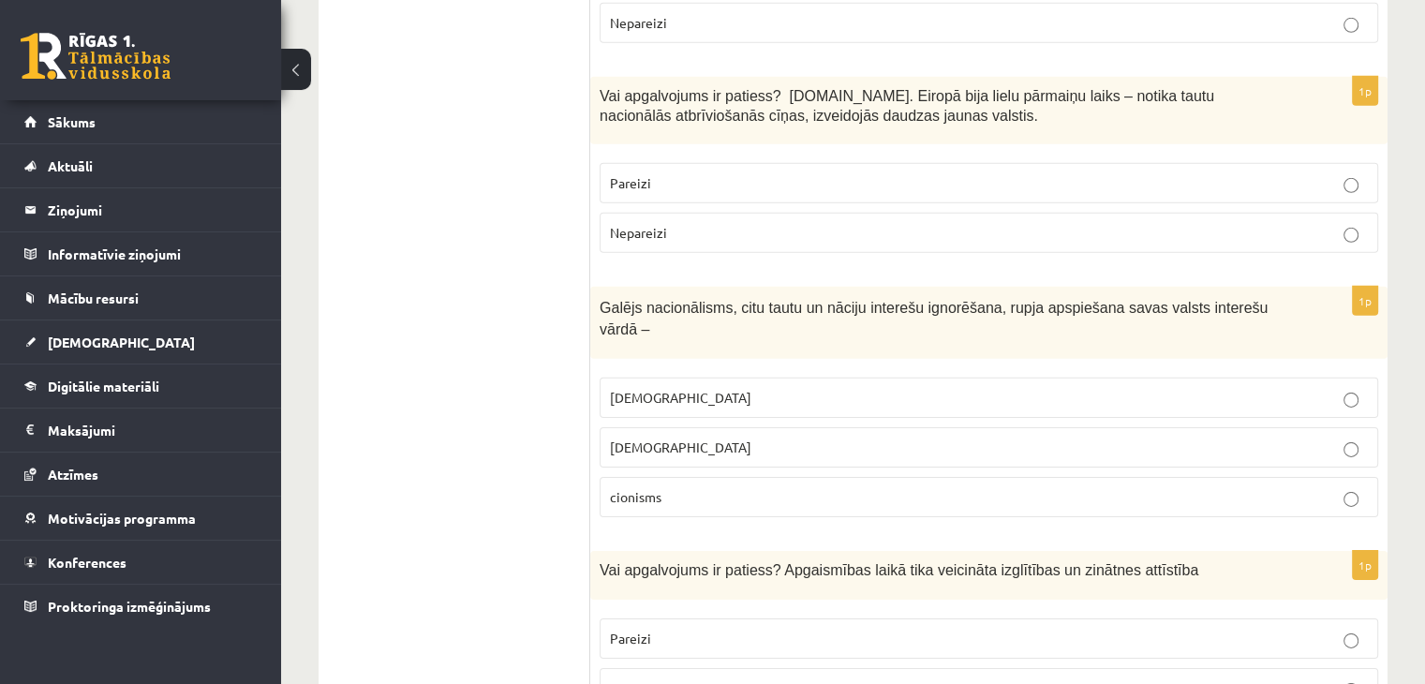
click at [687, 477] on label "cionisms" at bounding box center [989, 497] width 778 height 40
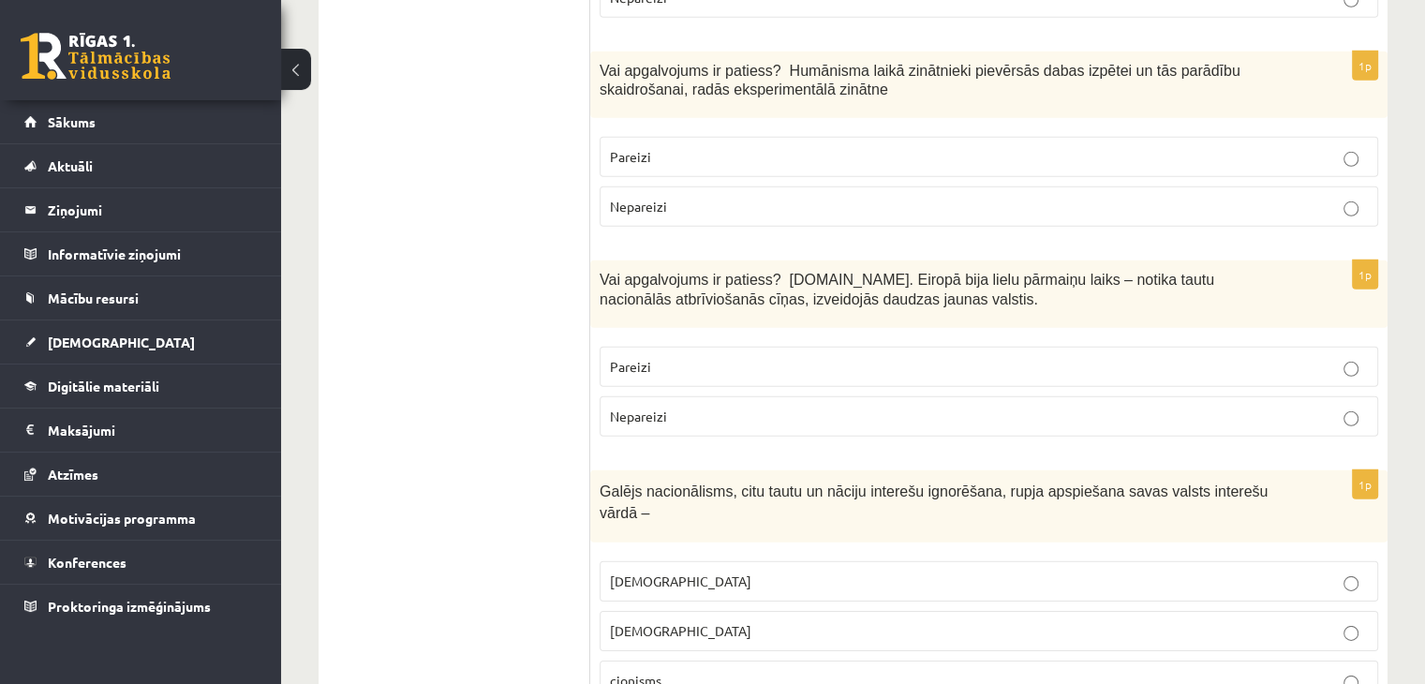
scroll to position [5655, 0]
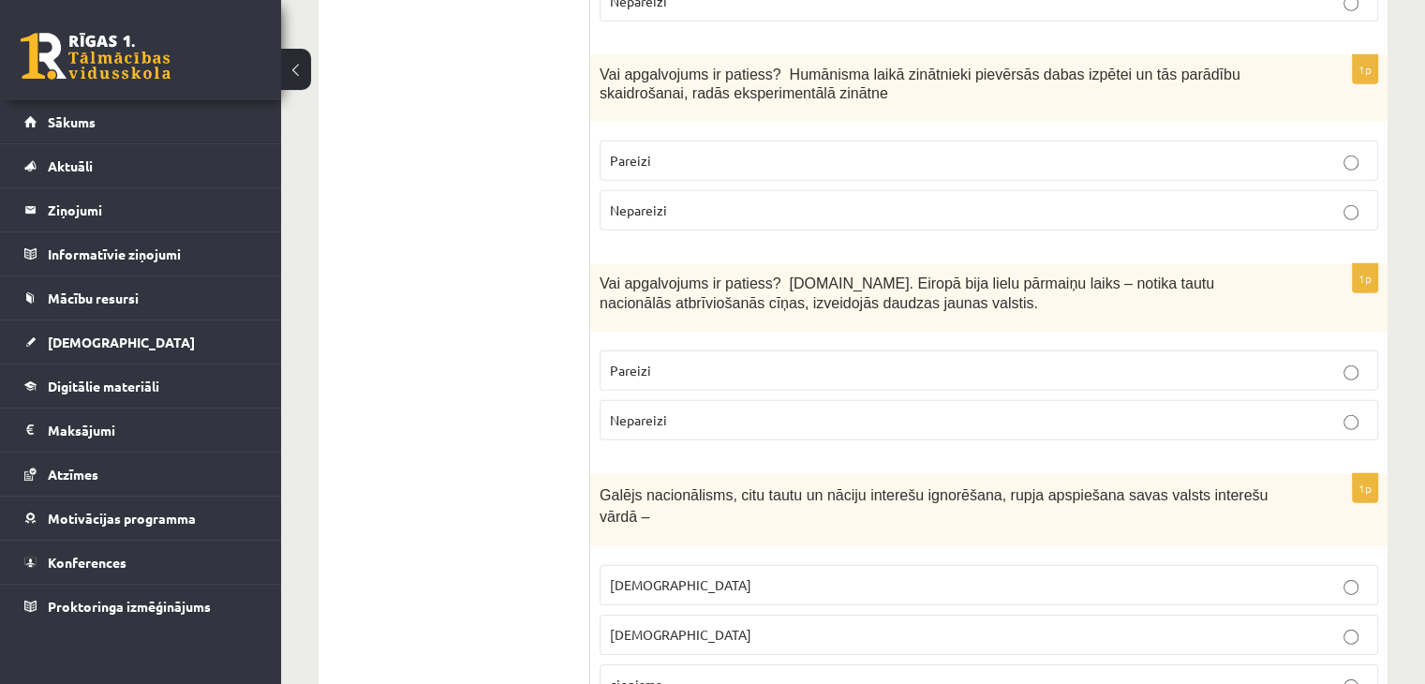
click at [725, 361] on p "Pareizi" at bounding box center [989, 371] width 758 height 20
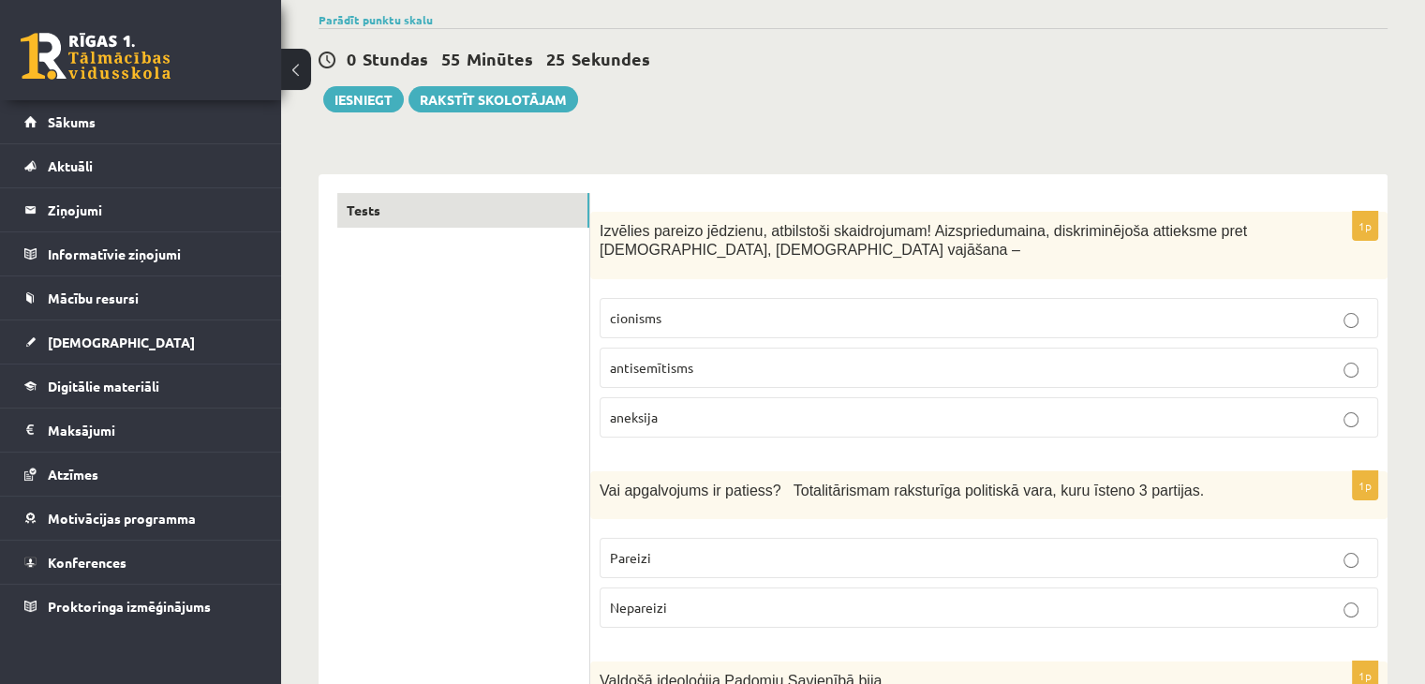
scroll to position [128, 0]
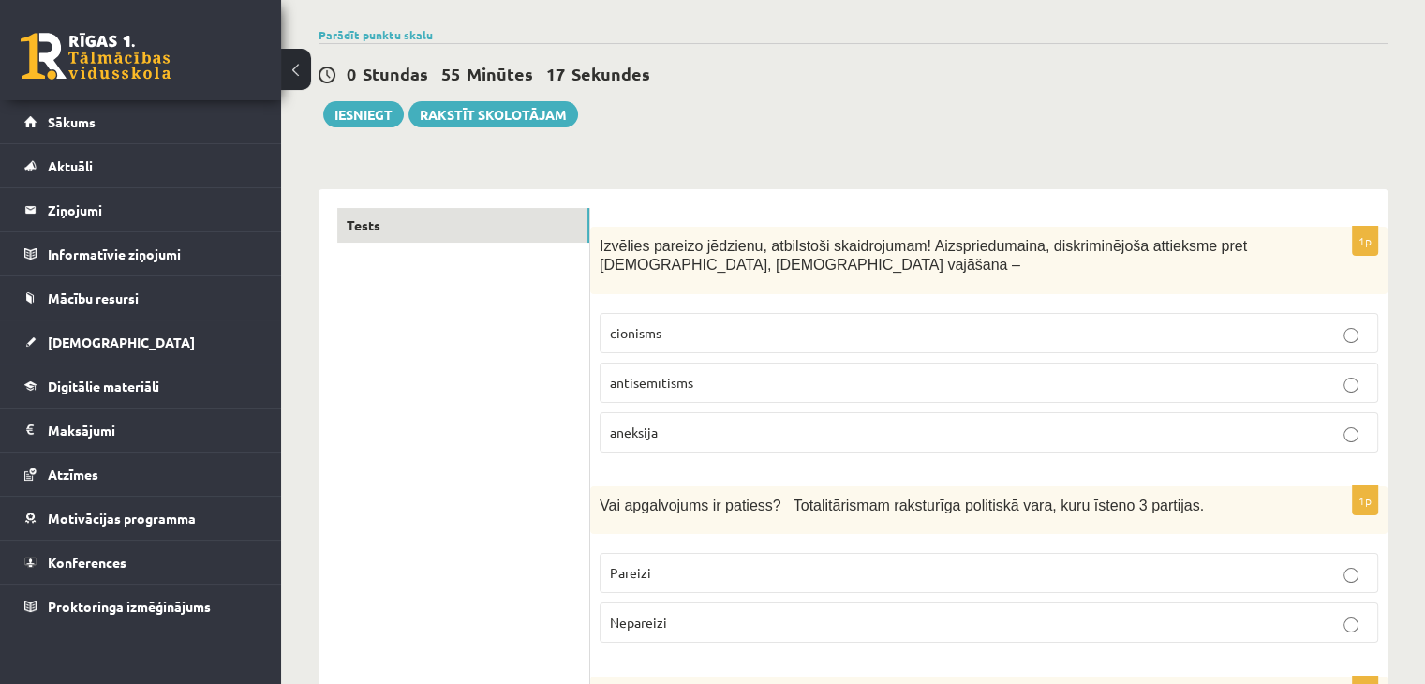
click at [712, 380] on p "antisemītisms" at bounding box center [989, 383] width 758 height 20
click at [656, 428] on span "aneksija" at bounding box center [634, 431] width 48 height 17
click at [338, 112] on button "Iesniegt" at bounding box center [363, 114] width 81 height 26
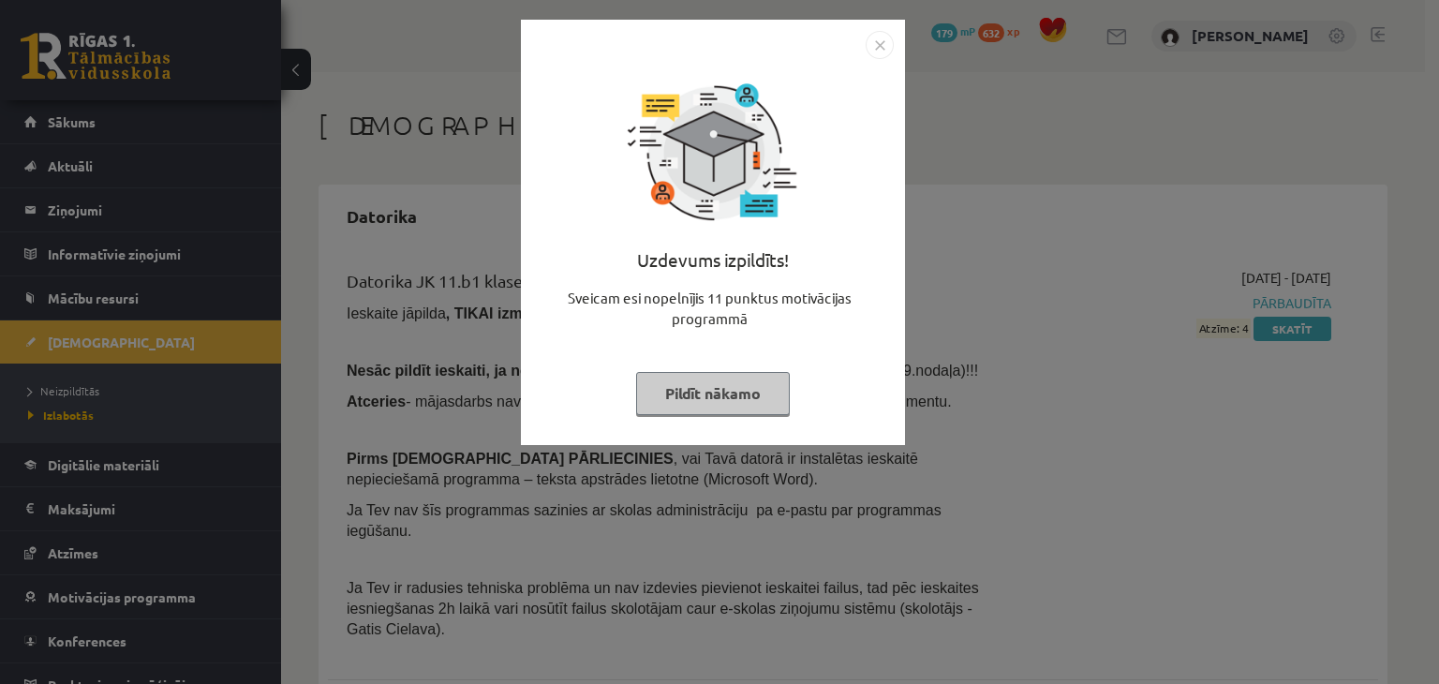
click at [721, 393] on button "Pildīt nākamo" at bounding box center [713, 393] width 154 height 43
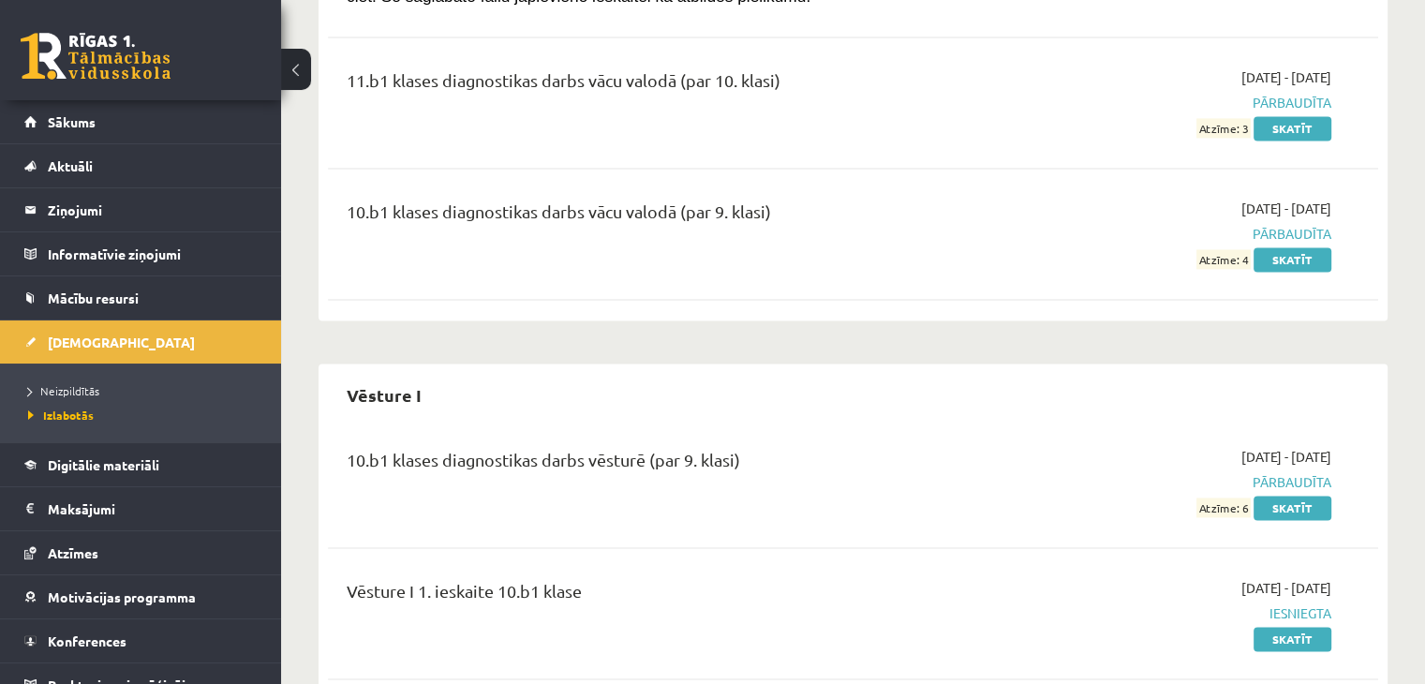
scroll to position [2796, 0]
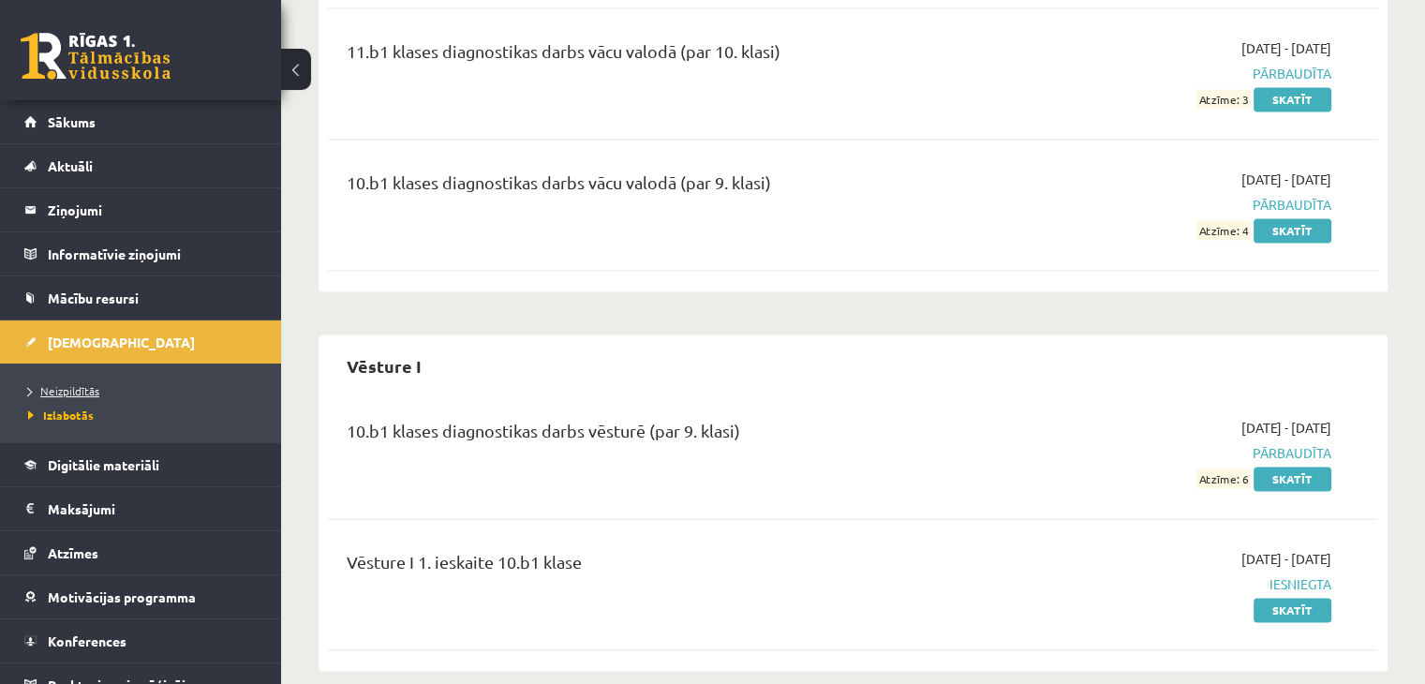
click at [67, 388] on span "Neizpildītās" at bounding box center [63, 390] width 71 height 15
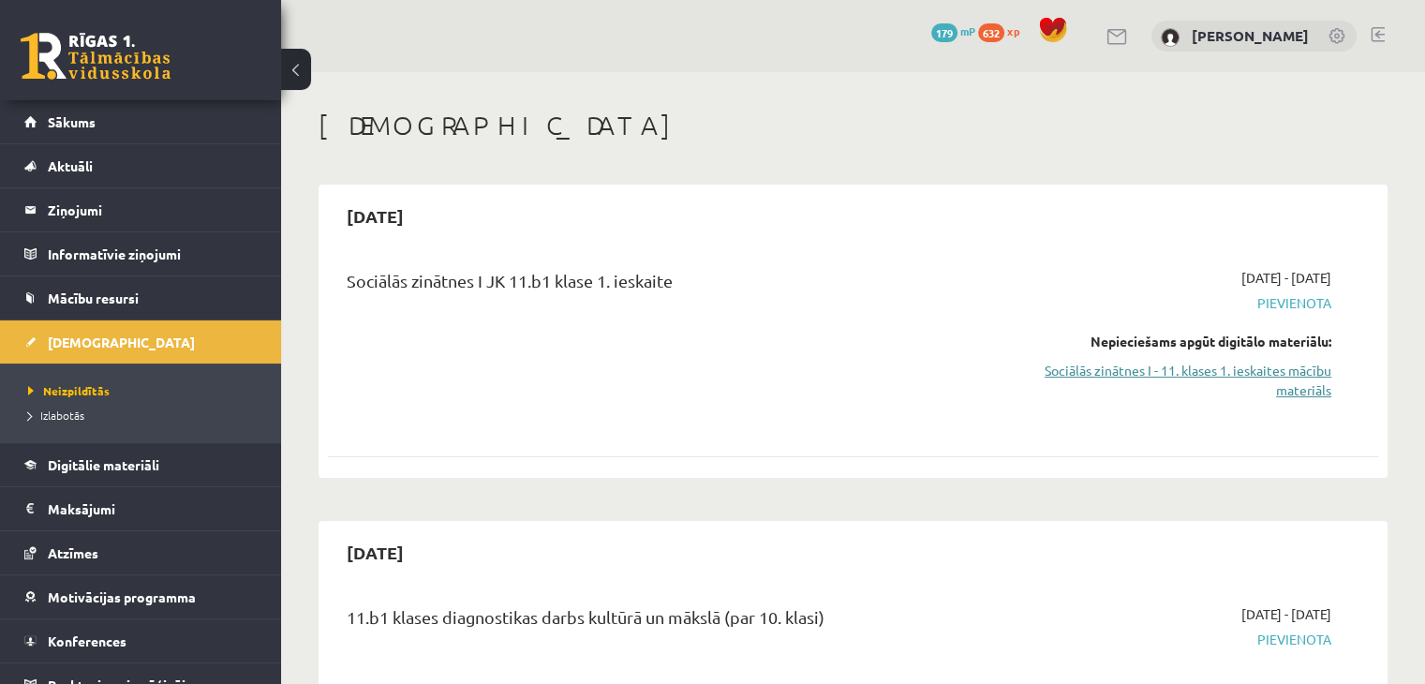
click at [1178, 372] on link "Sociālās zinātnes I - 11. klases 1. ieskaites mācību materiāls" at bounding box center [1176, 380] width 309 height 39
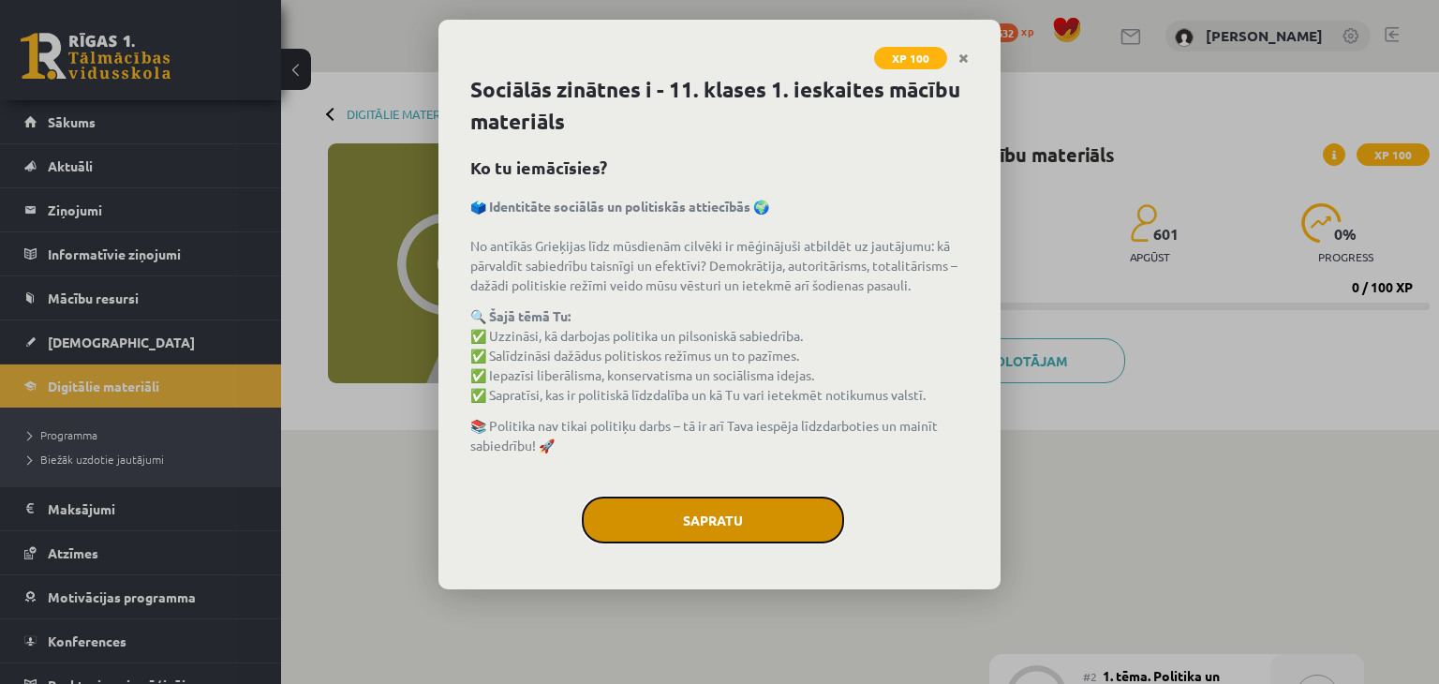
click at [717, 525] on button "Sapratu" at bounding box center [713, 519] width 262 height 47
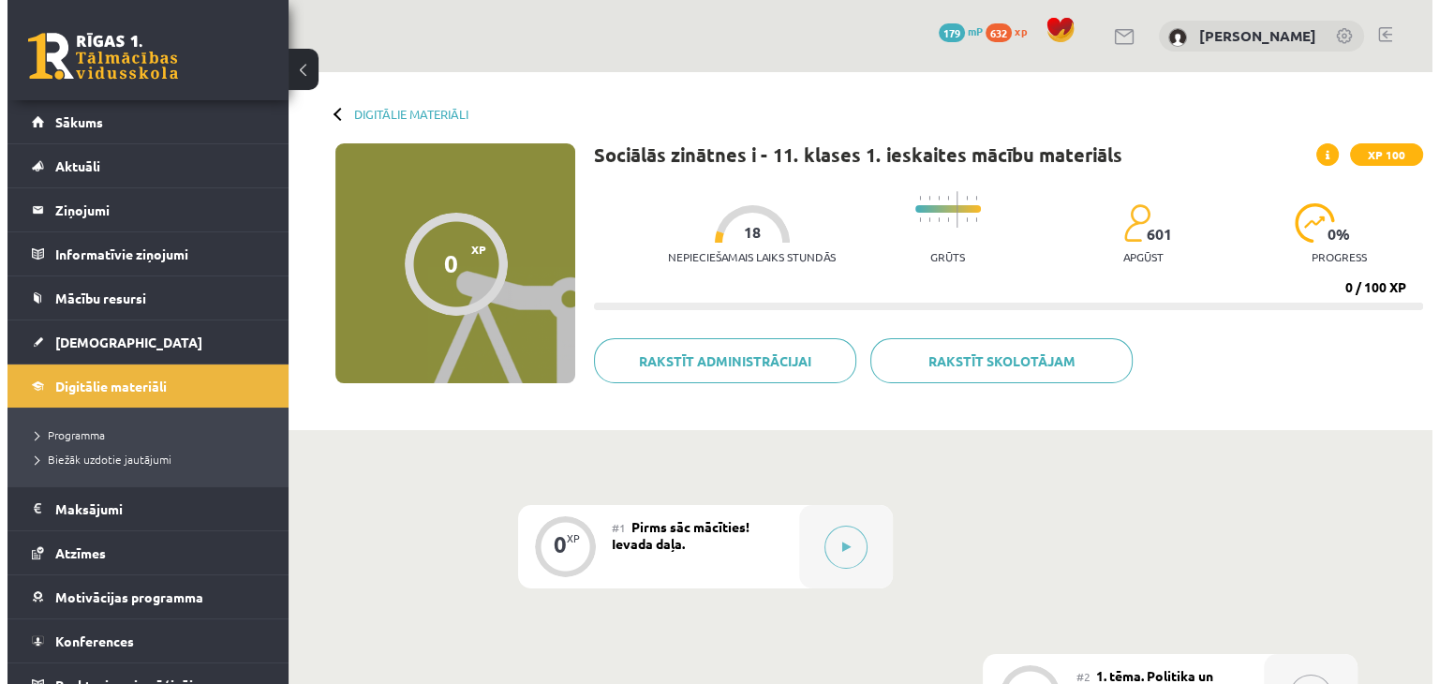
scroll to position [187, 0]
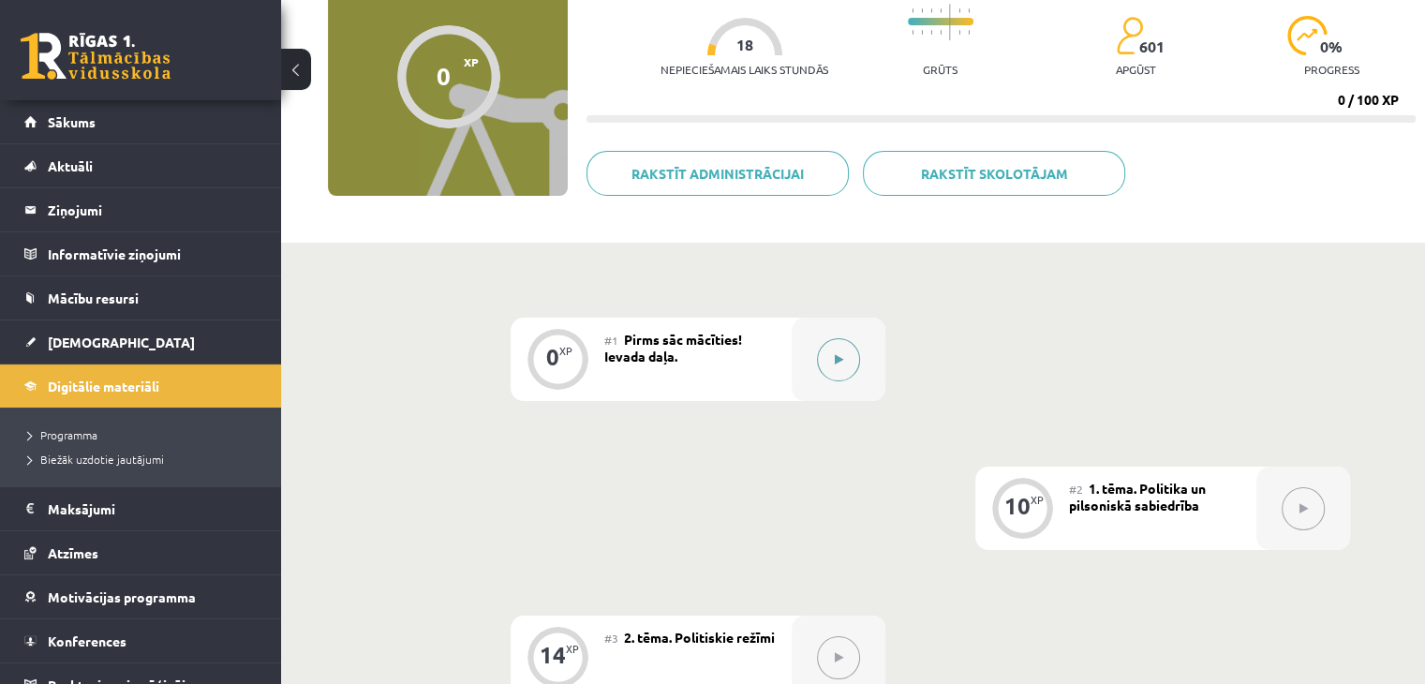
click at [823, 363] on button at bounding box center [838, 359] width 43 height 43
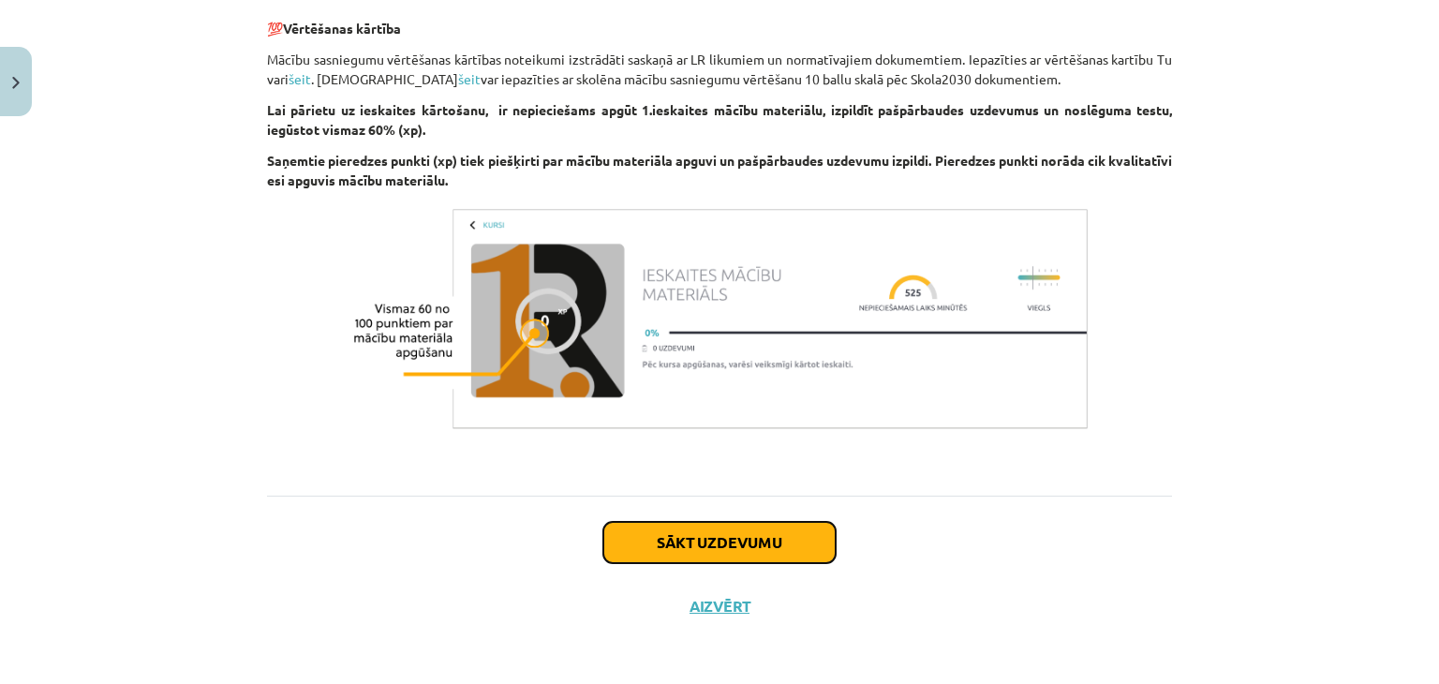
click at [738, 526] on button "Sākt uzdevumu" at bounding box center [719, 542] width 232 height 41
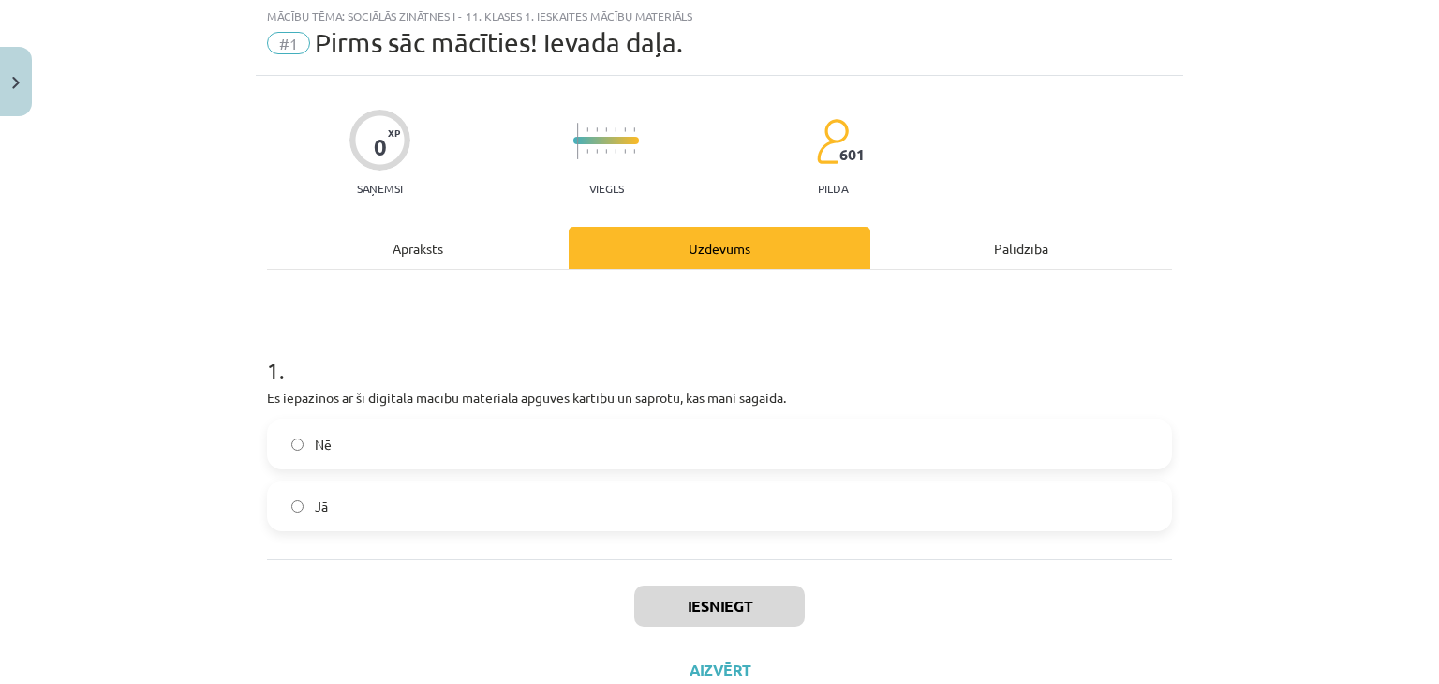
scroll to position [47, 0]
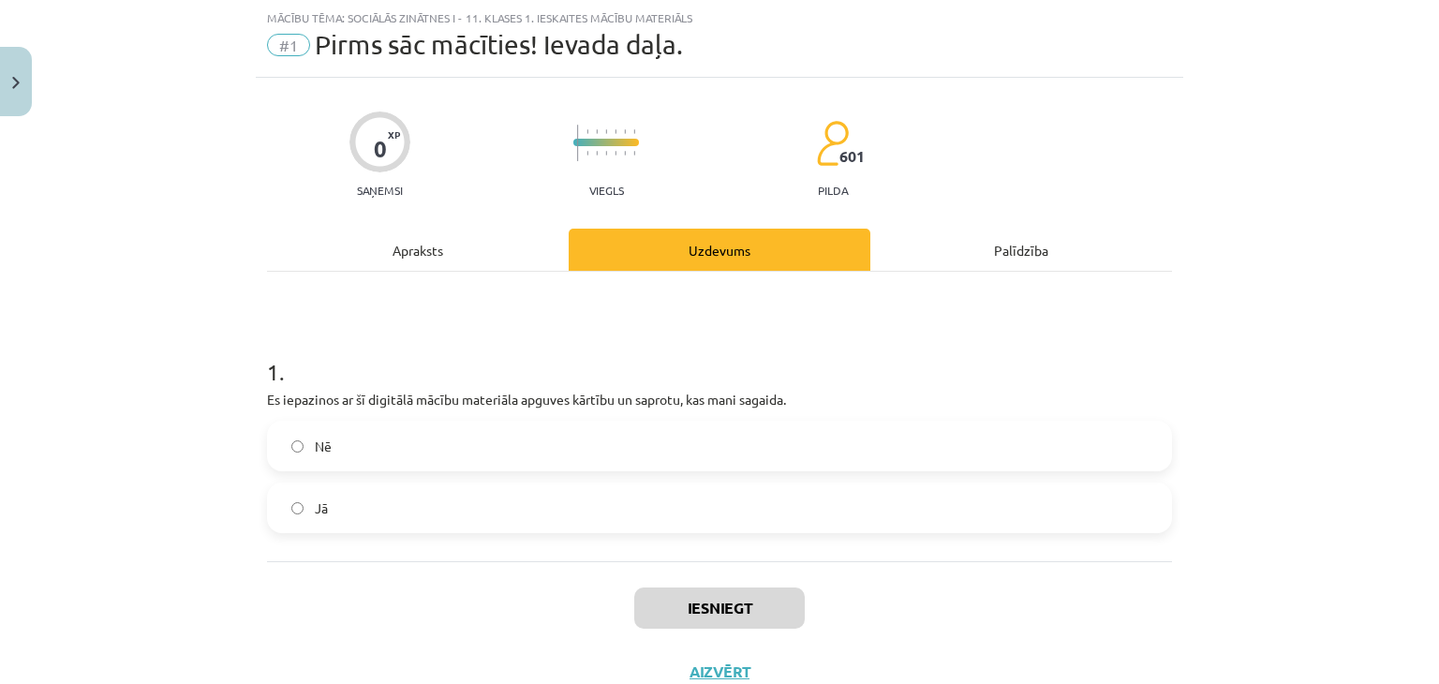
click at [516, 499] on label "Jā" at bounding box center [719, 507] width 901 height 47
click at [679, 610] on button "Iesniegt" at bounding box center [719, 607] width 170 height 41
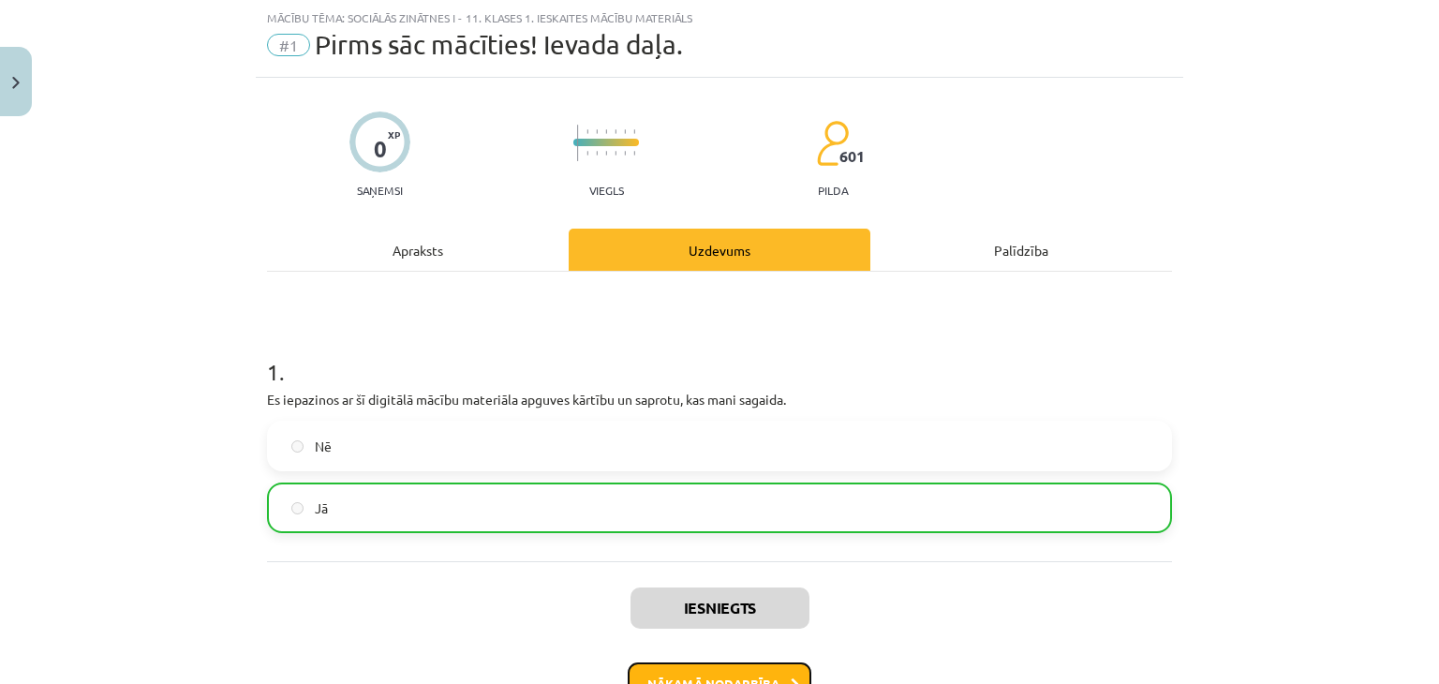
click at [769, 668] on button "Nākamā nodarbība" at bounding box center [720, 683] width 184 height 43
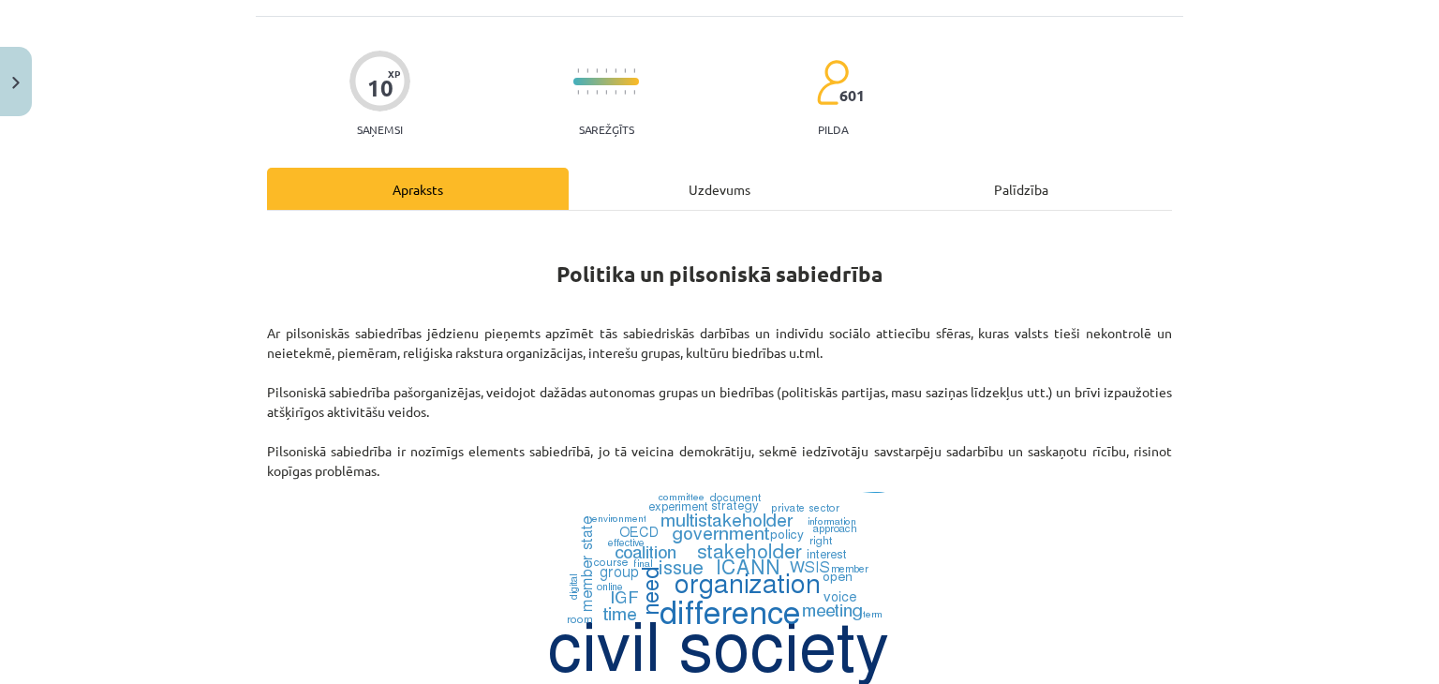
scroll to position [141, 0]
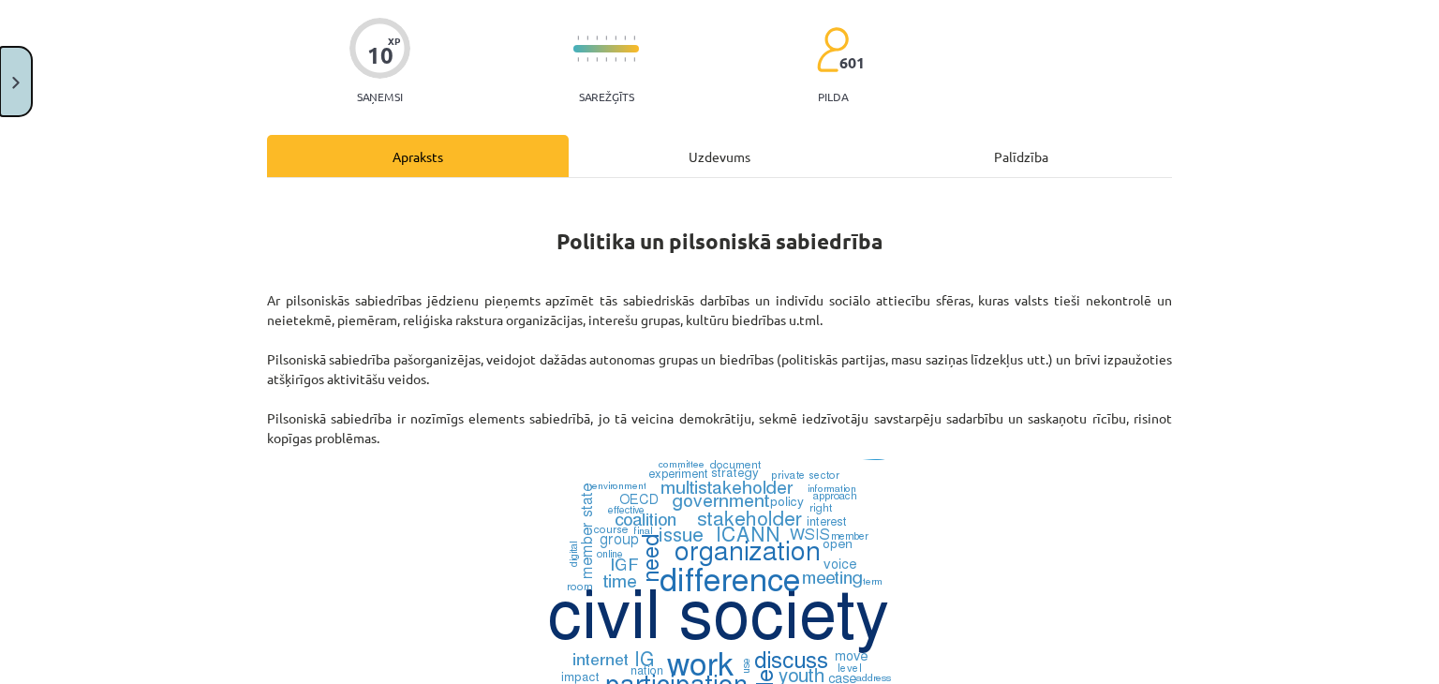
click at [11, 91] on button "Close" at bounding box center [16, 81] width 32 height 69
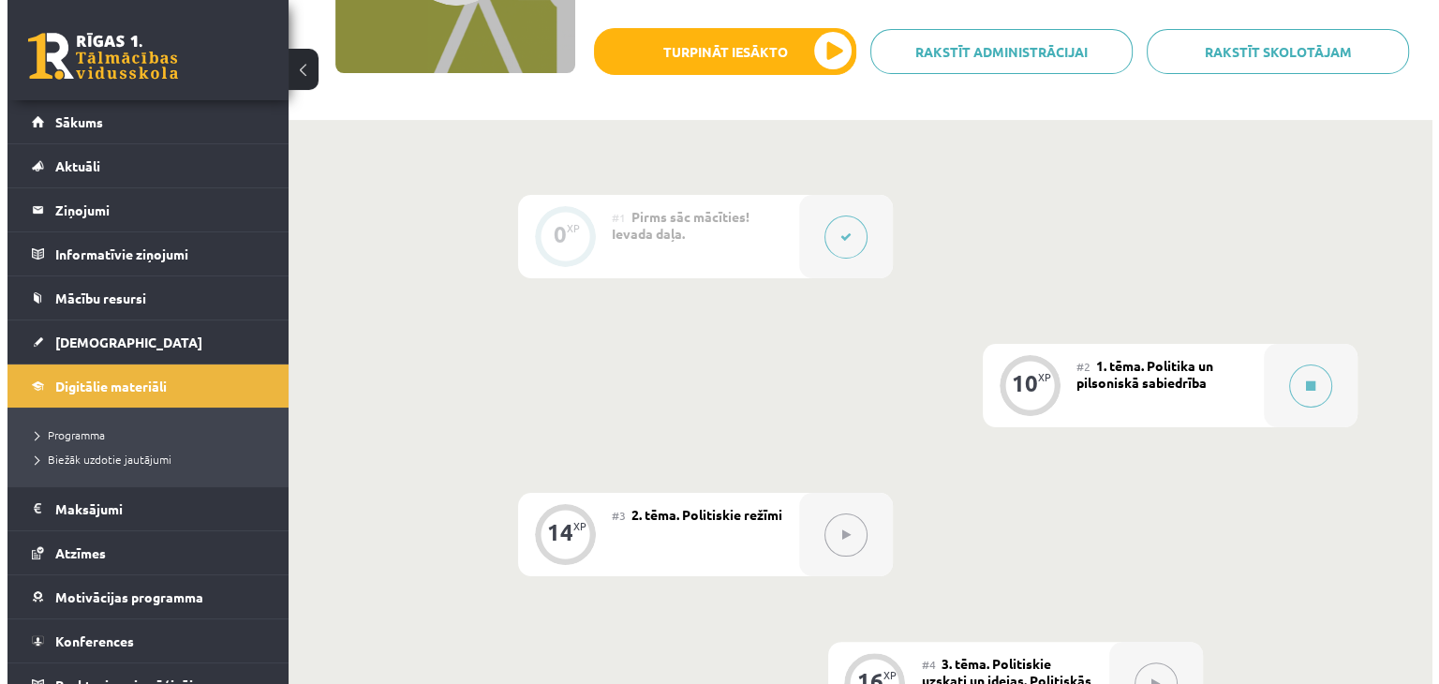
scroll to position [470, 0]
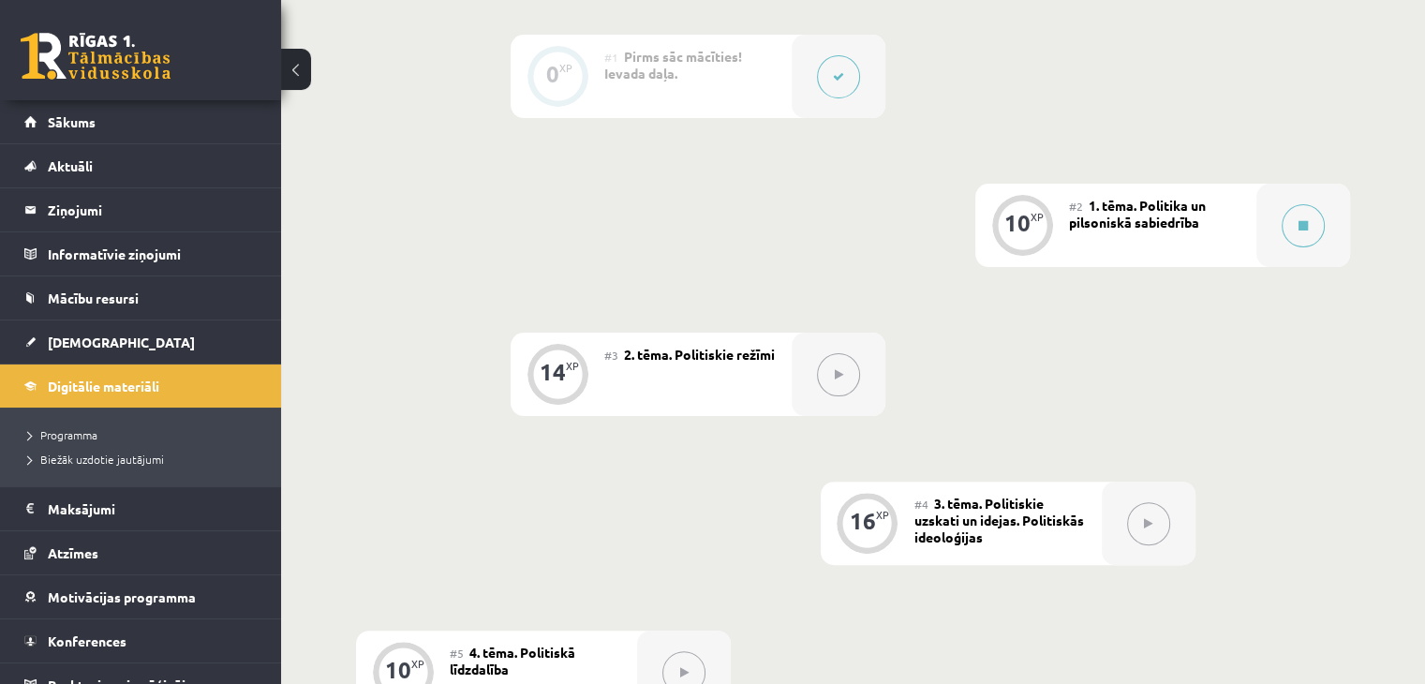
click at [1225, 228] on div "#2 1. tēma. Politika un pilsoniskā sabiedrība" at bounding box center [1162, 225] width 187 height 83
click at [1285, 246] on div at bounding box center [1303, 225] width 94 height 83
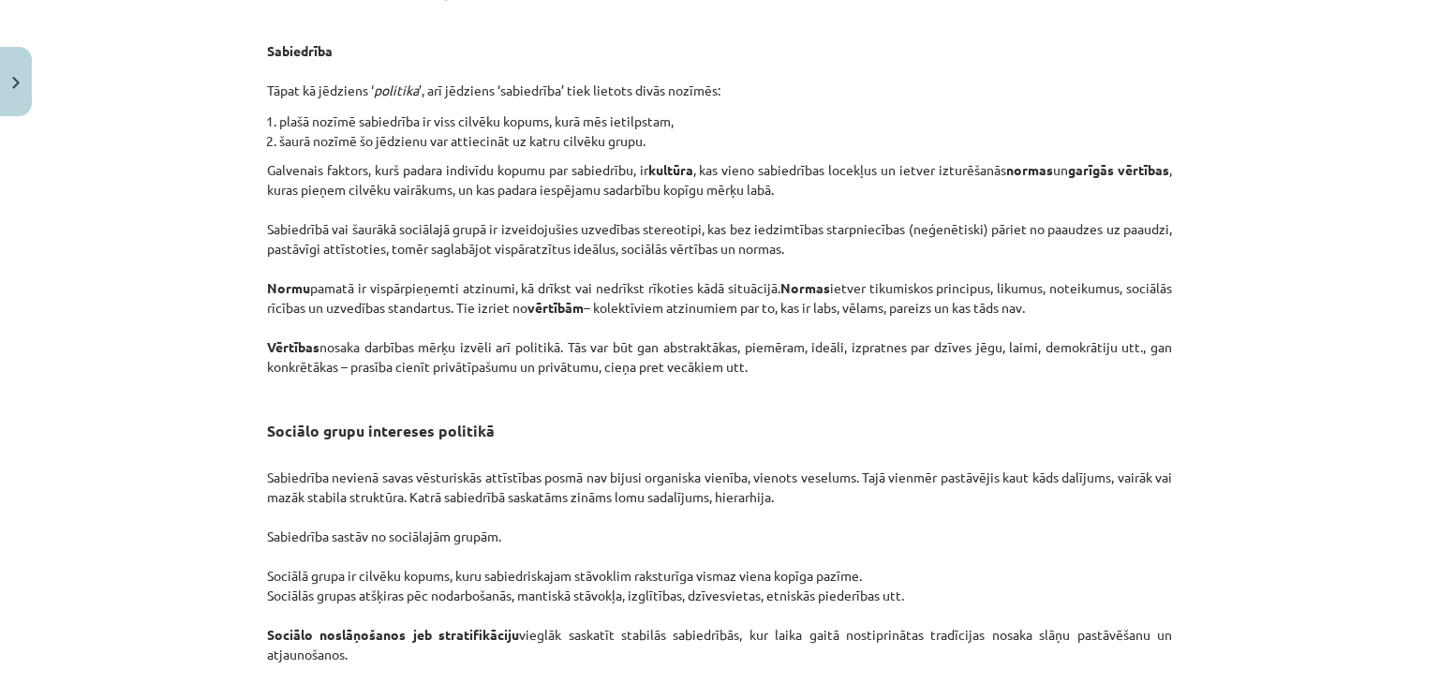
scroll to position [2745, 0]
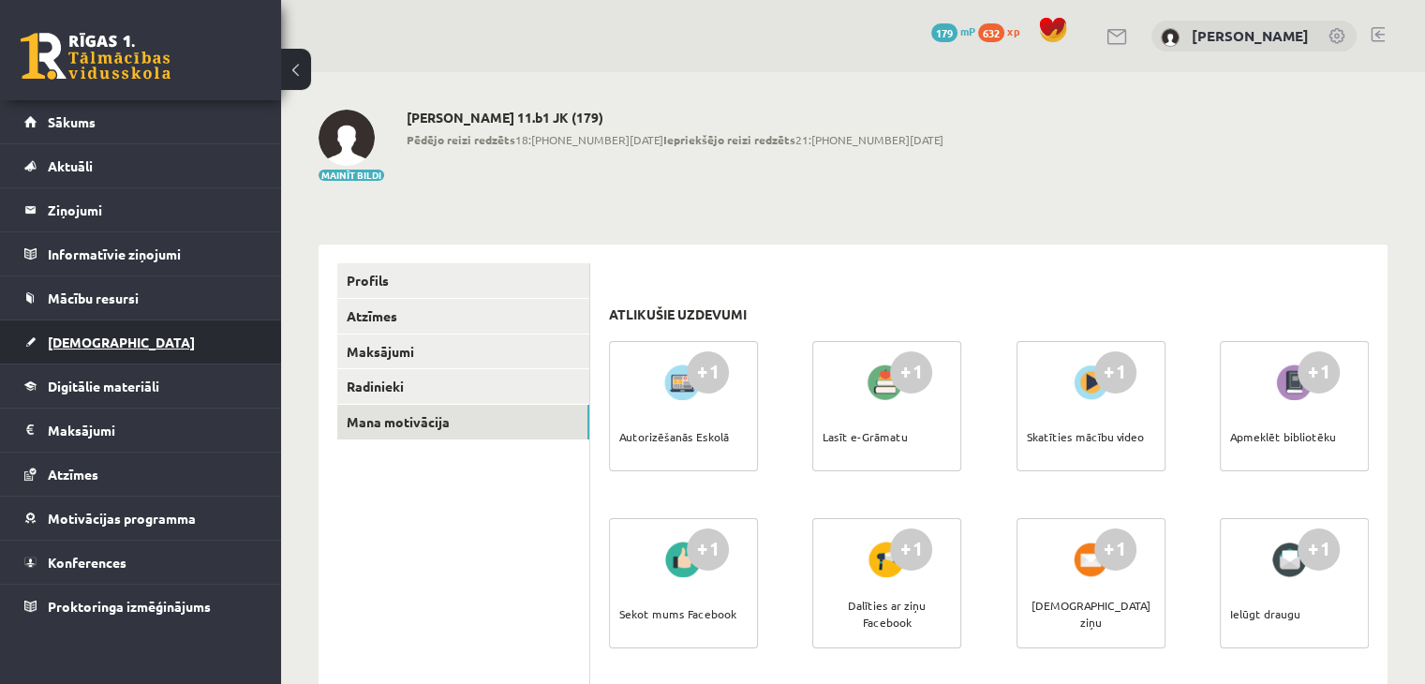
click at [79, 348] on link "[DEMOGRAPHIC_DATA]" at bounding box center [140, 341] width 233 height 43
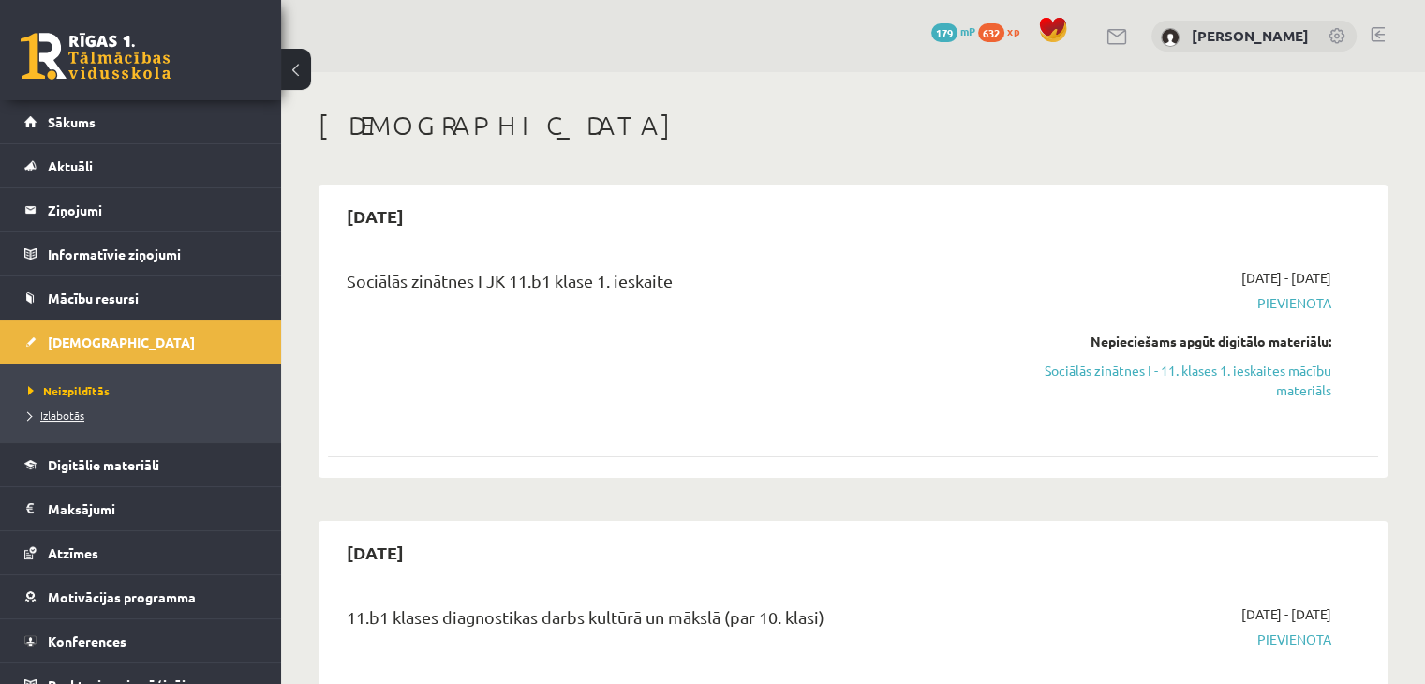
click at [67, 413] on span "Izlabotās" at bounding box center [56, 414] width 56 height 15
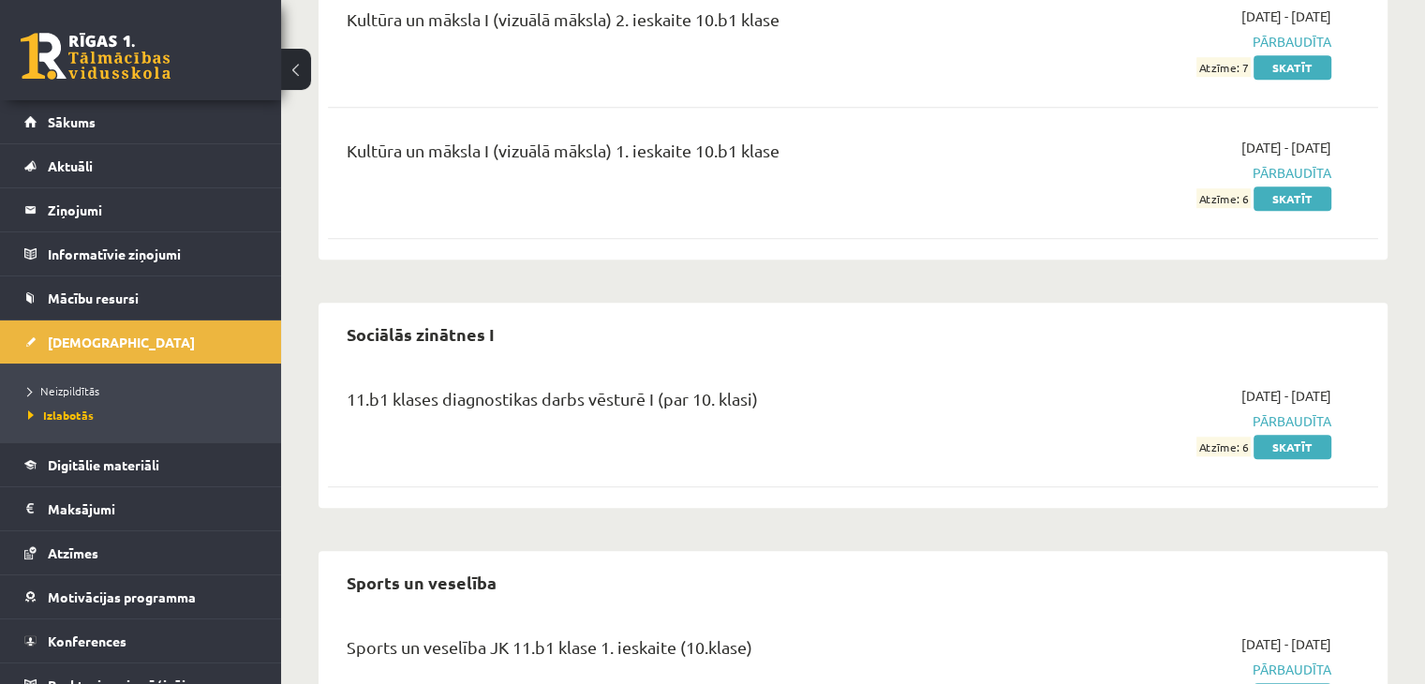
scroll to position [1405, 0]
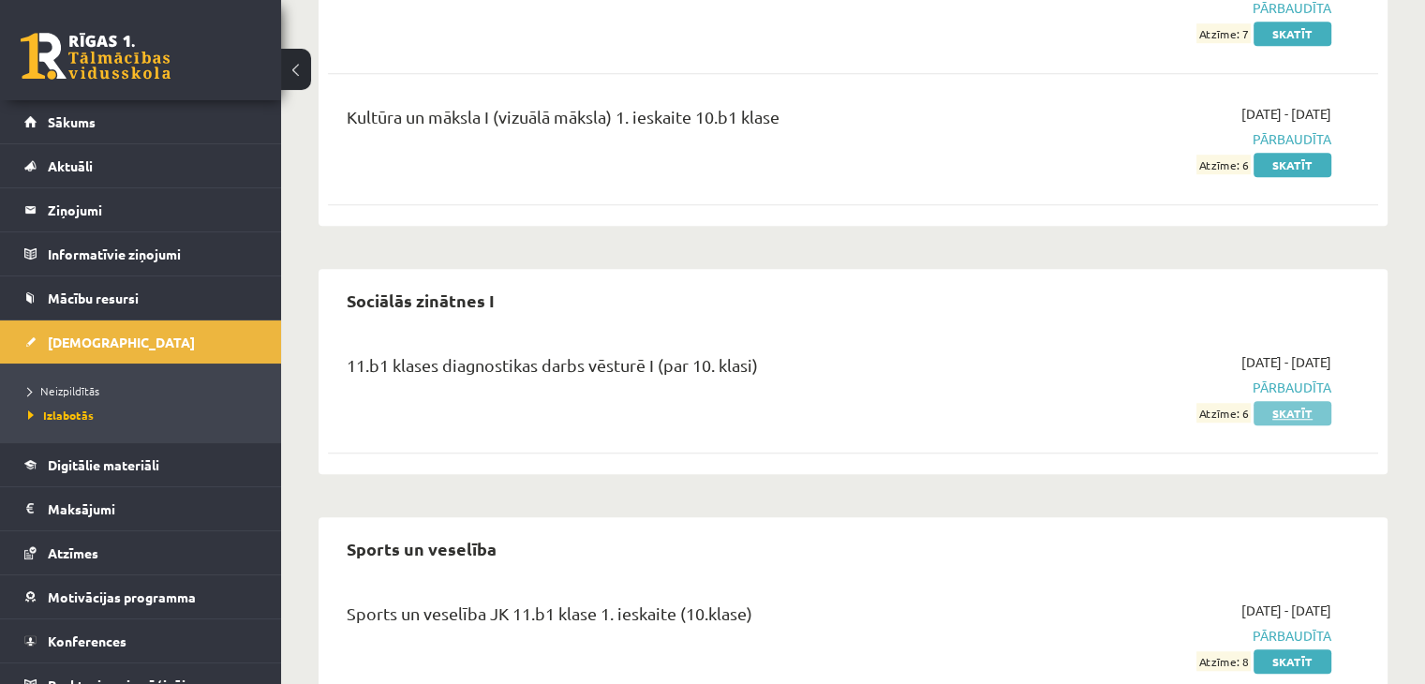
click at [1295, 401] on link "Skatīt" at bounding box center [1292, 413] width 78 height 24
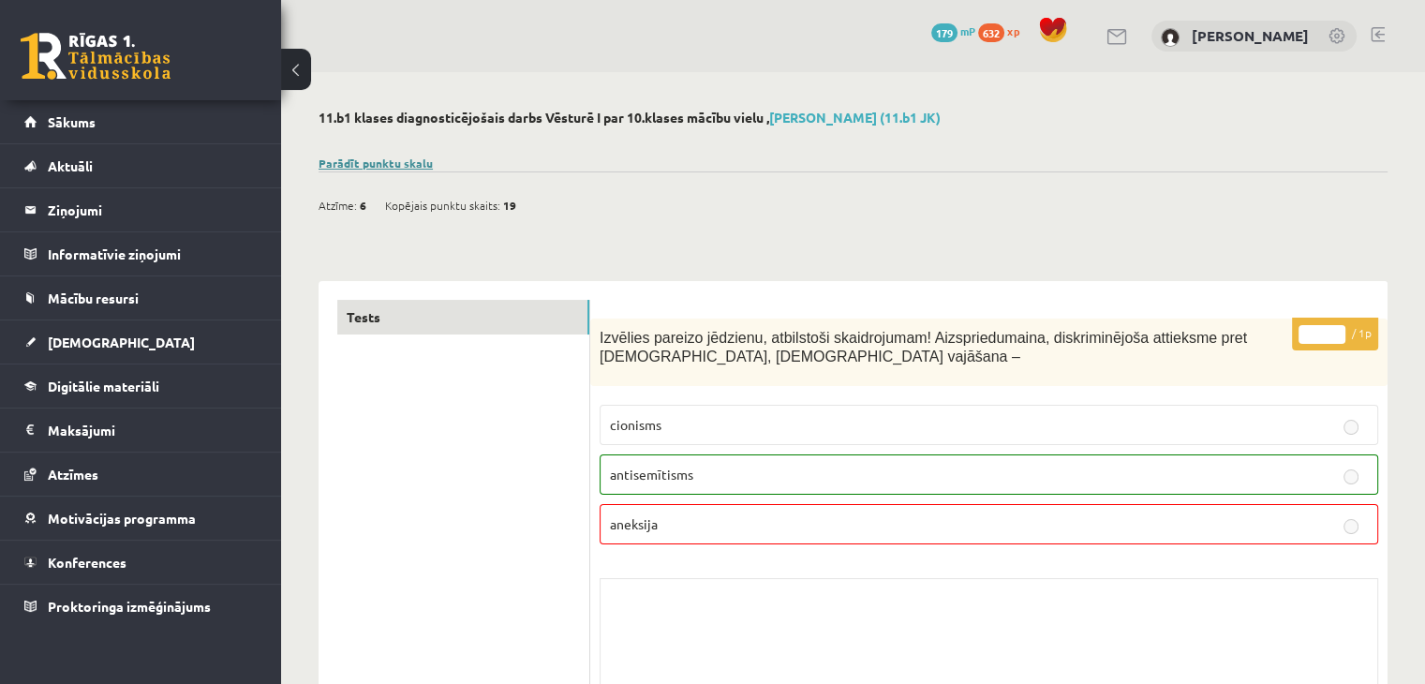
click at [404, 155] on link "Parādīt punktu skalu" at bounding box center [375, 162] width 114 height 15
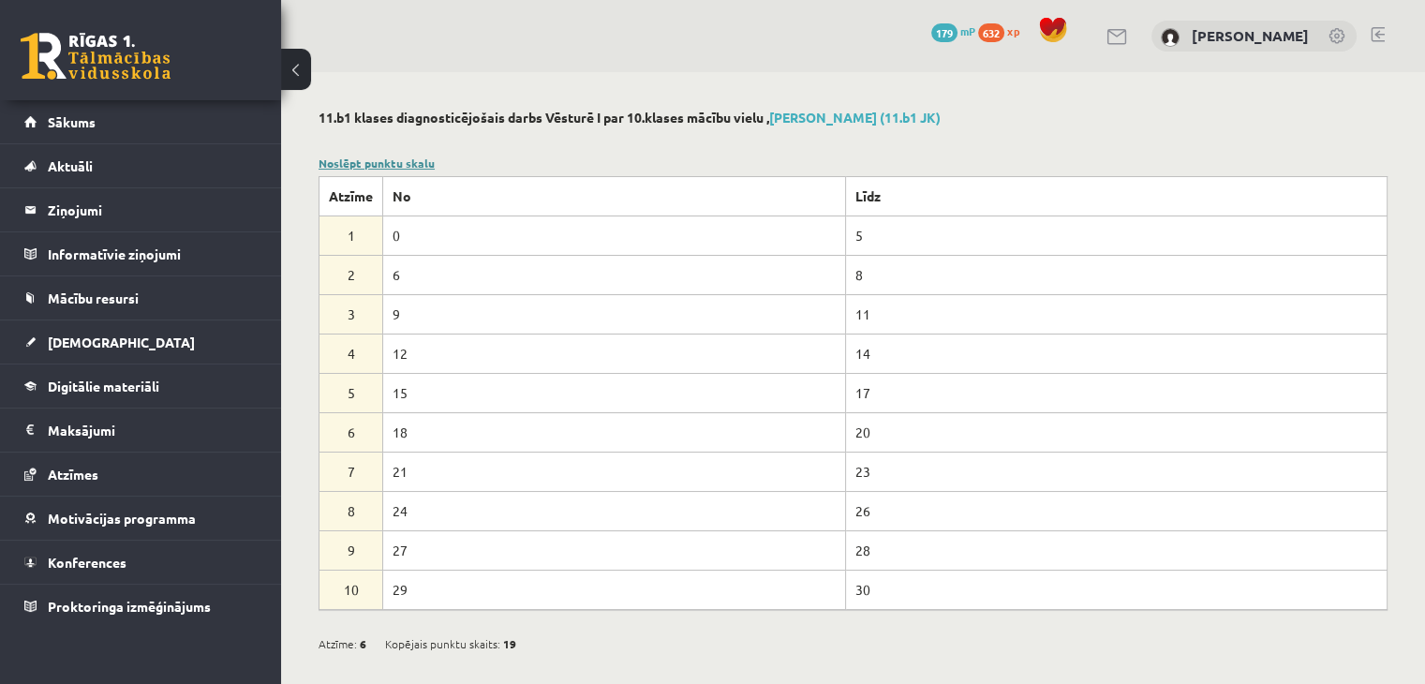
click at [407, 161] on link "Noslēpt punktu skalu" at bounding box center [376, 162] width 116 height 15
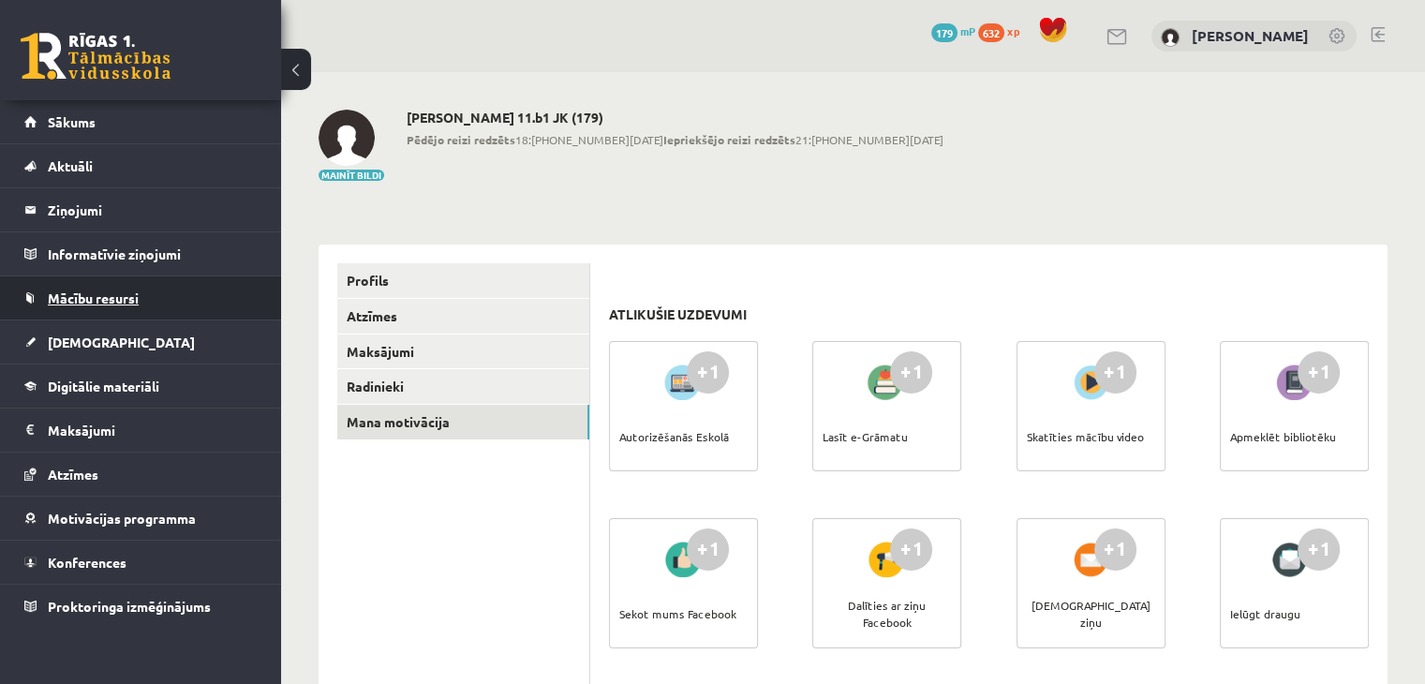
click at [90, 293] on span "Mācību resursi" at bounding box center [93, 297] width 91 height 17
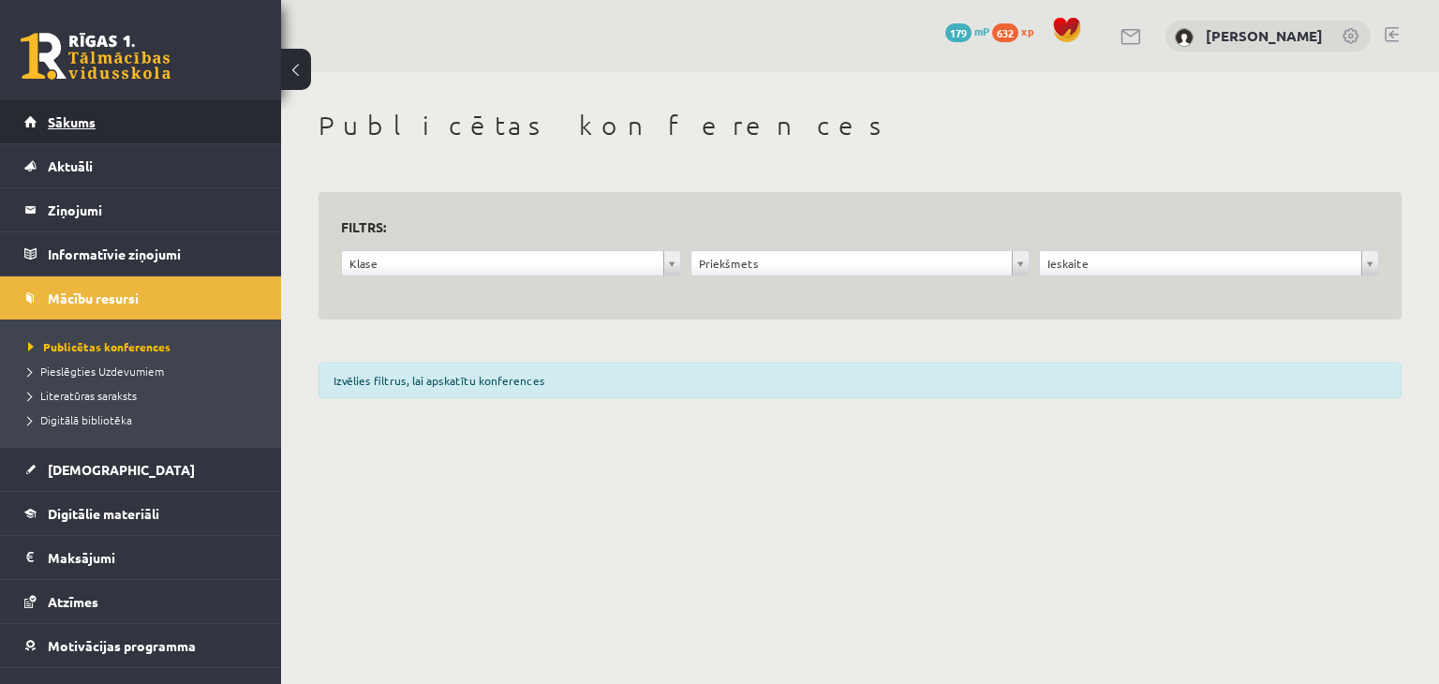
click at [75, 129] on link "Sākums" at bounding box center [140, 121] width 233 height 43
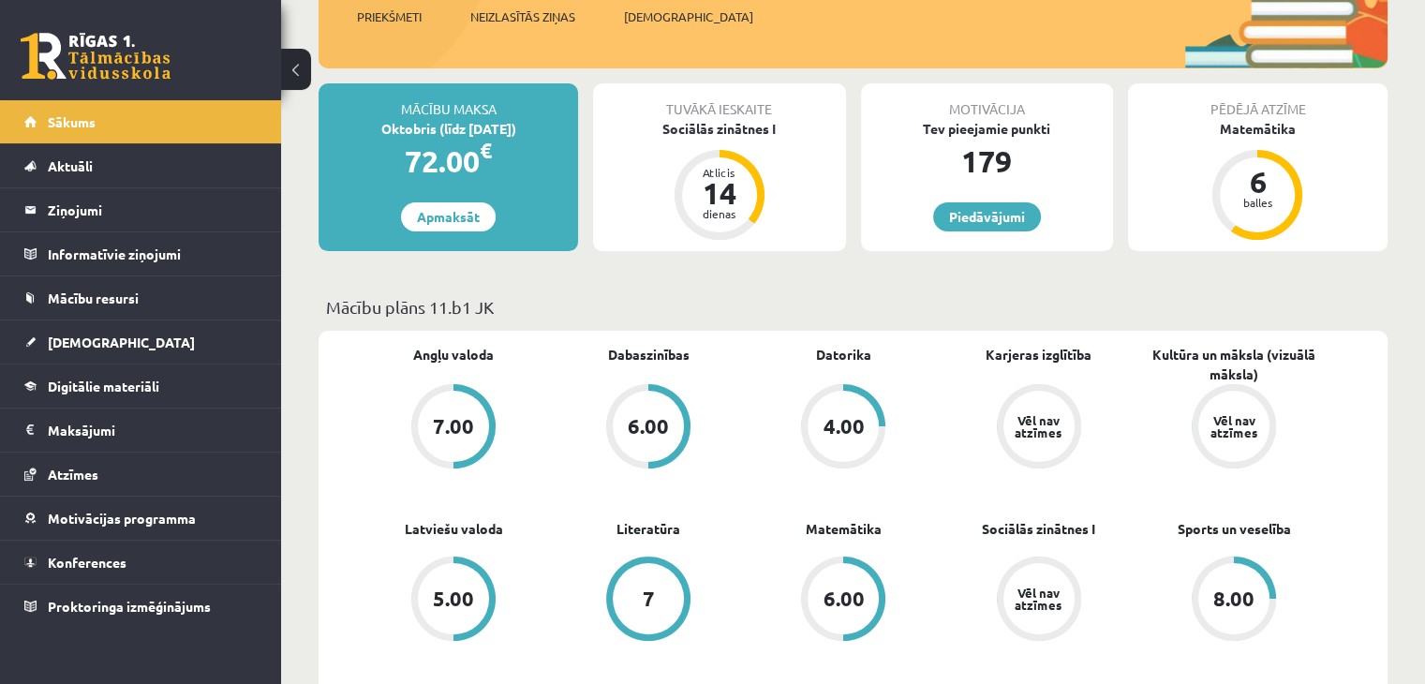
scroll to position [30, 0]
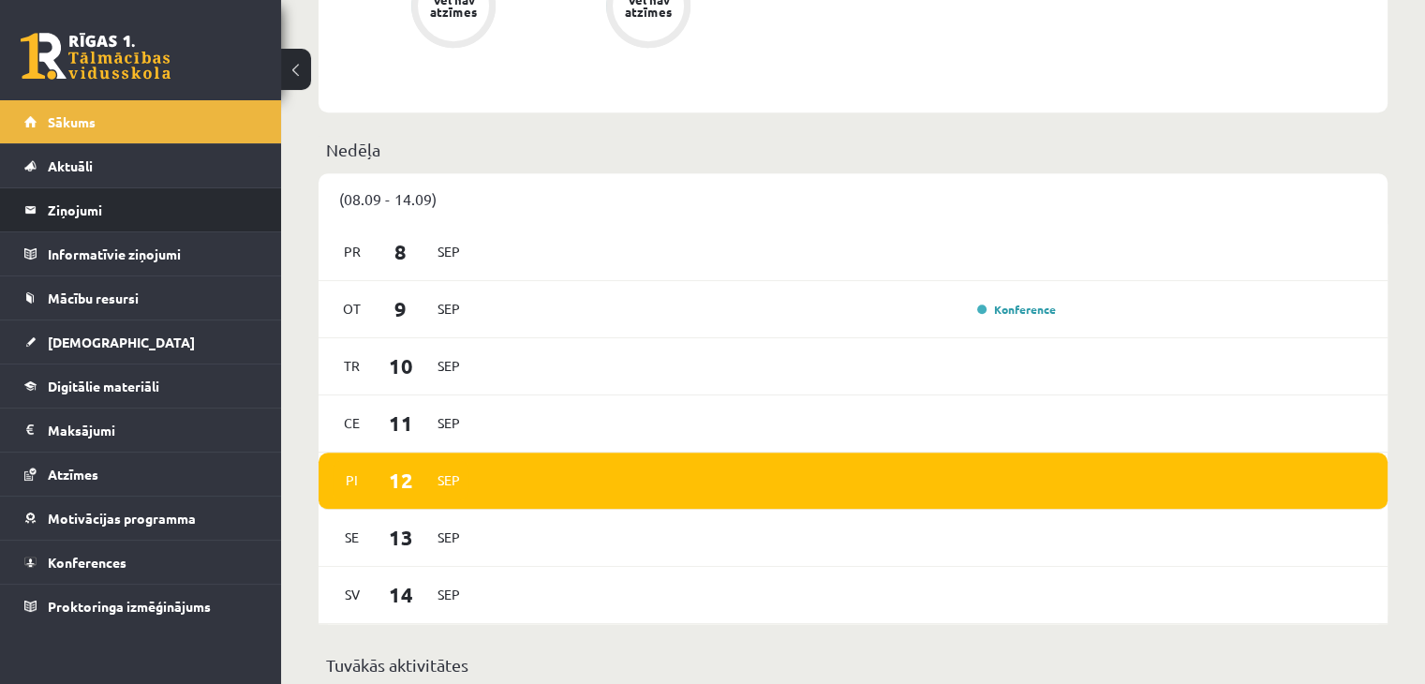
scroll to position [572, 0]
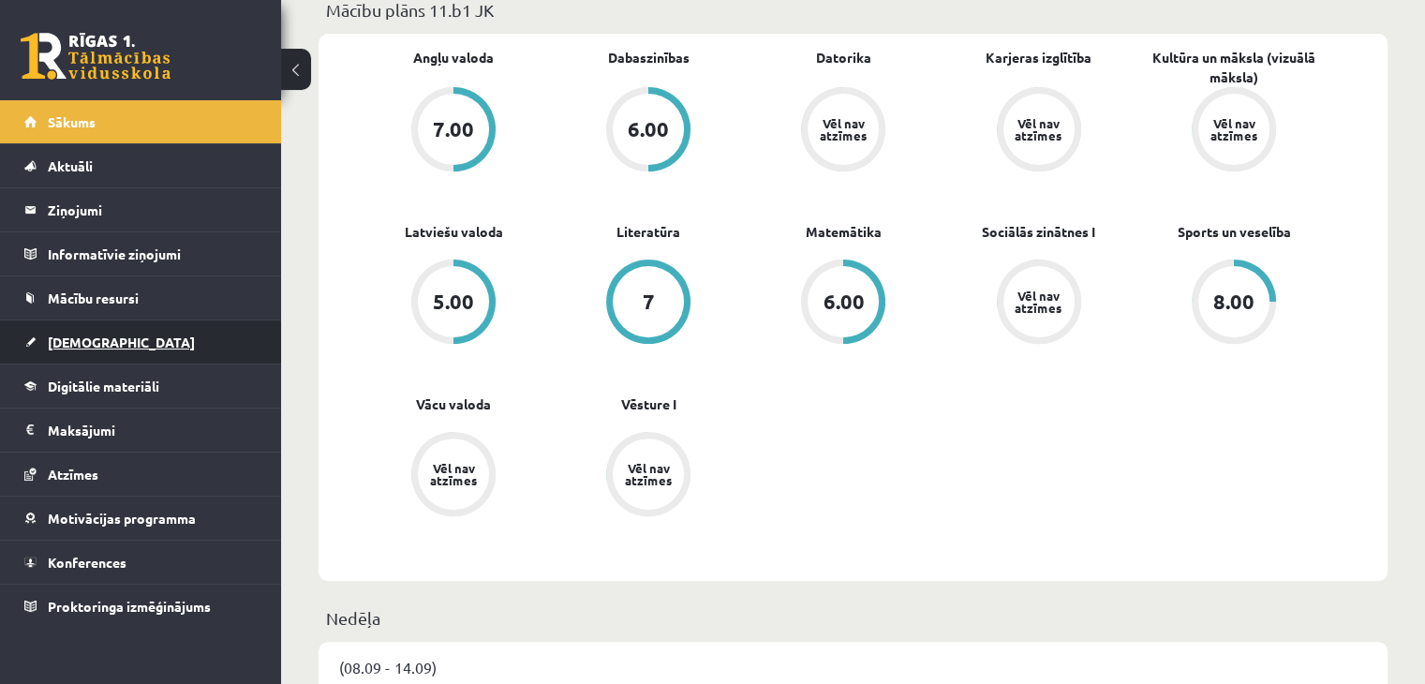
click at [53, 342] on span "[DEMOGRAPHIC_DATA]" at bounding box center [121, 341] width 147 height 17
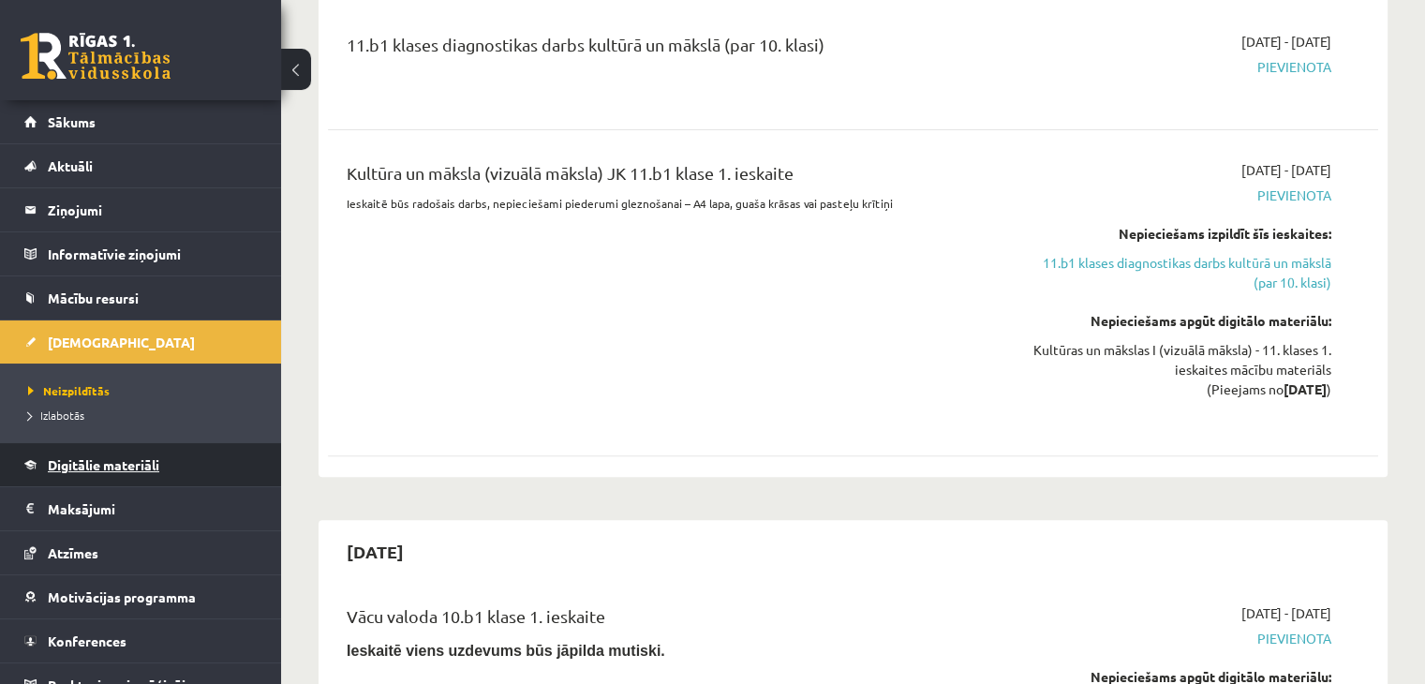
click at [127, 459] on span "Digitālie materiāli" at bounding box center [103, 464] width 111 height 17
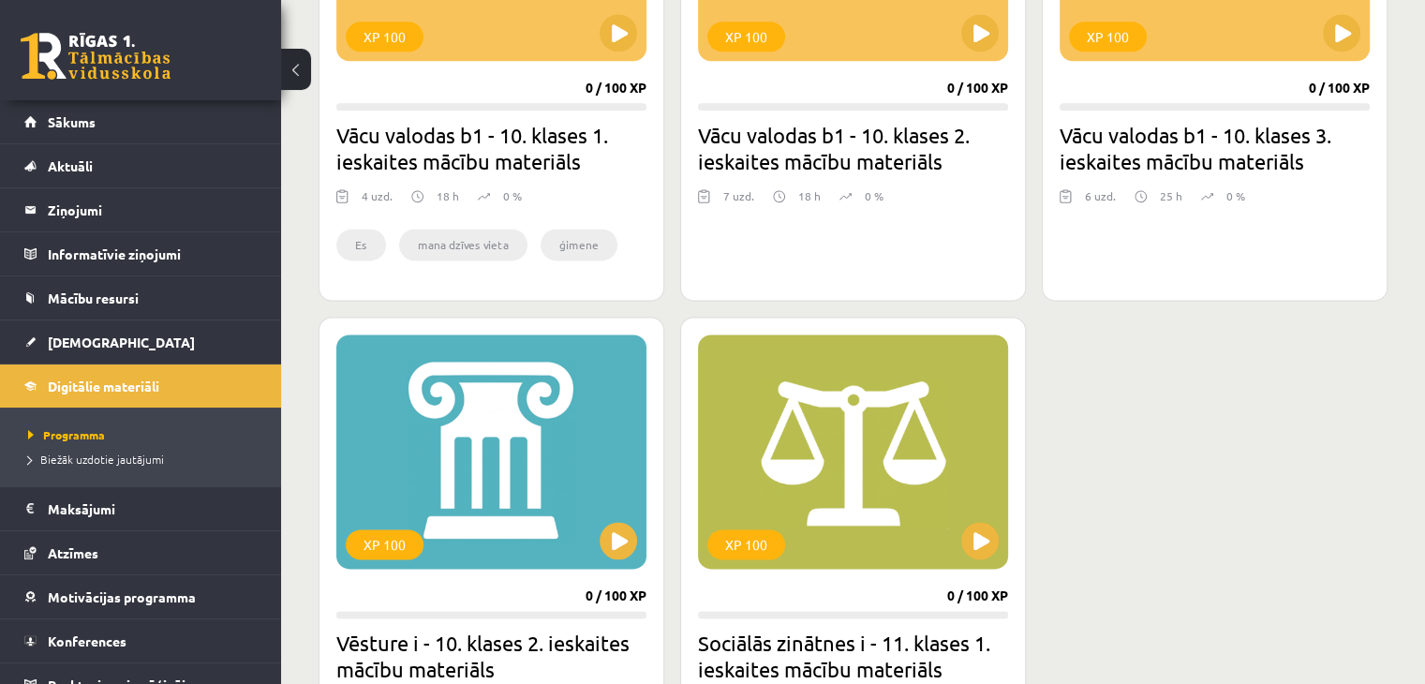
scroll to position [2623, 0]
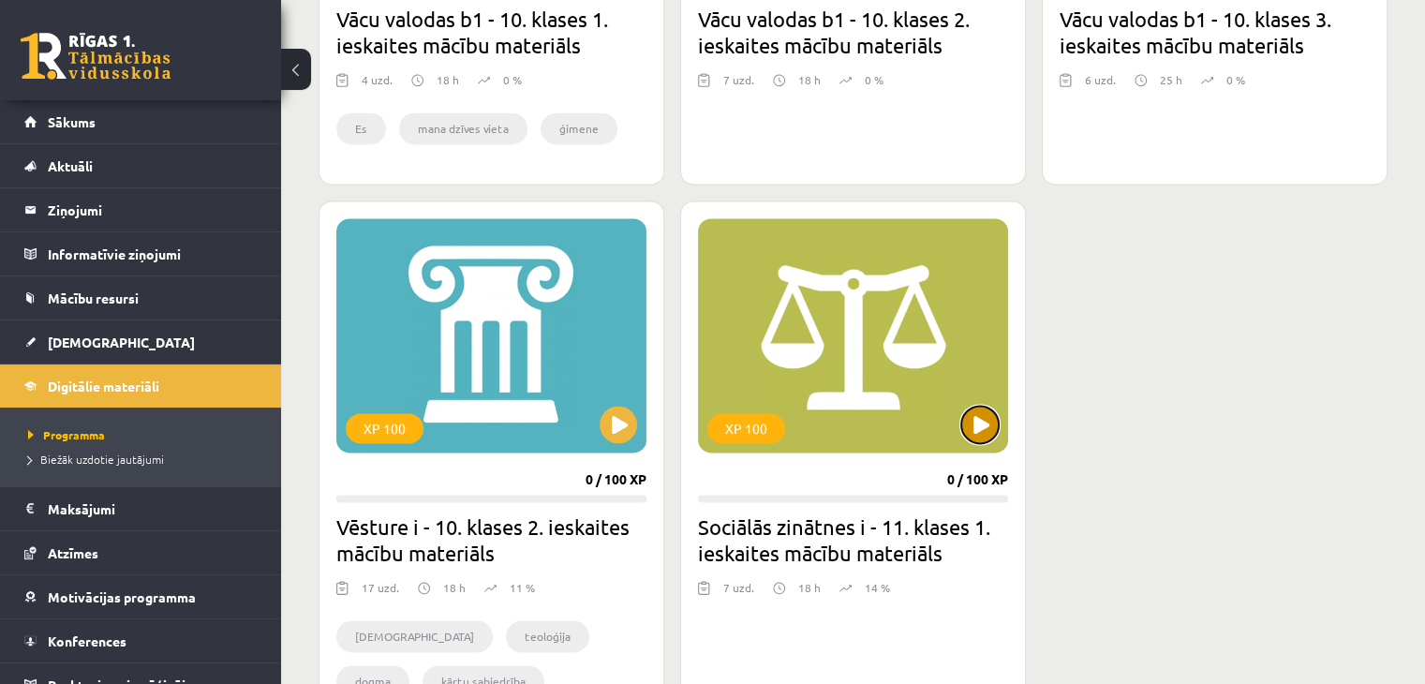
click at [703, 409] on button at bounding box center [979, 424] width 37 height 37
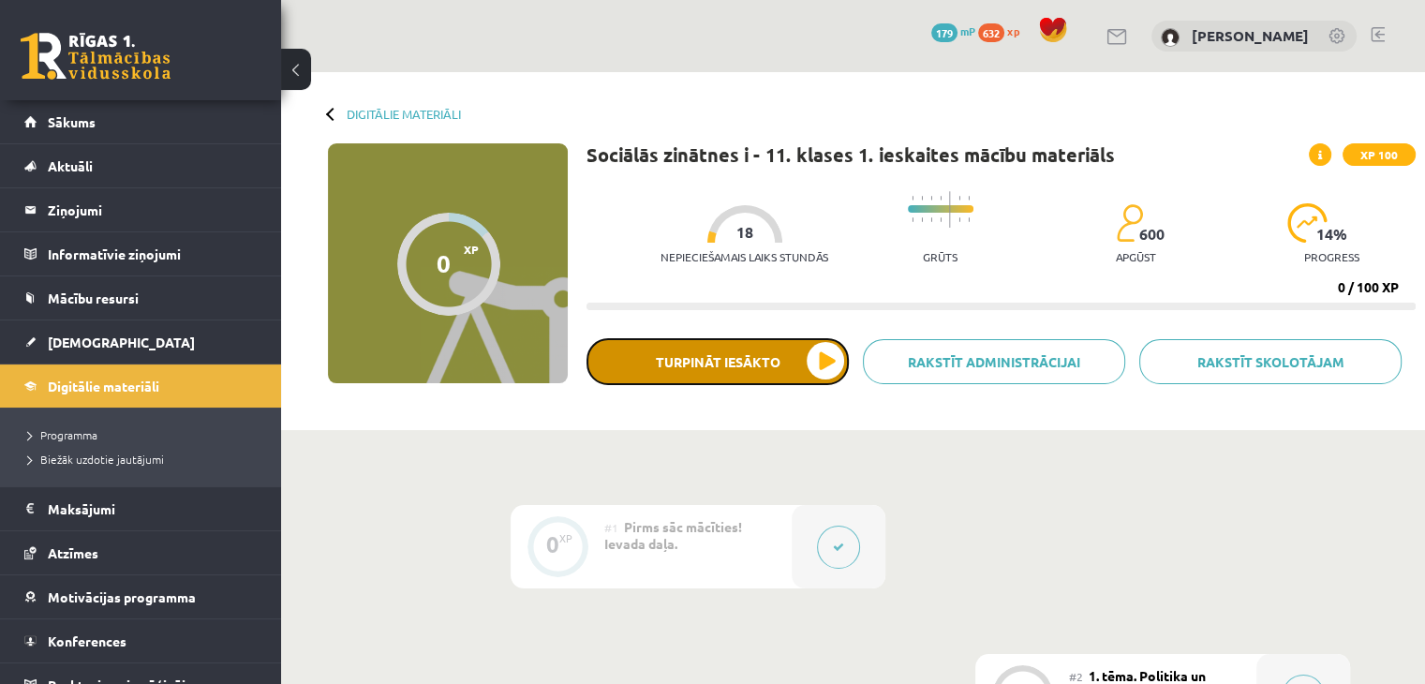
click at [821, 372] on button "Turpināt iesākto" at bounding box center [717, 361] width 262 height 47
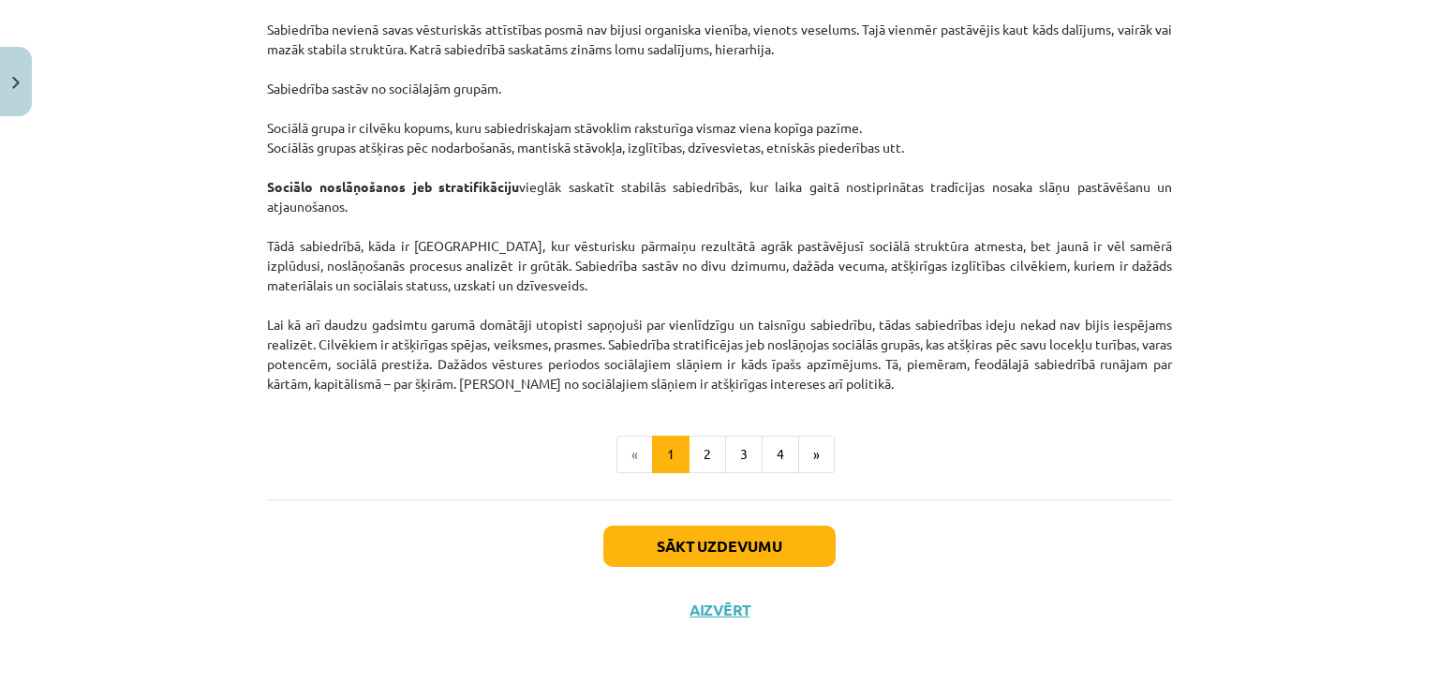
scroll to position [2932, 0]
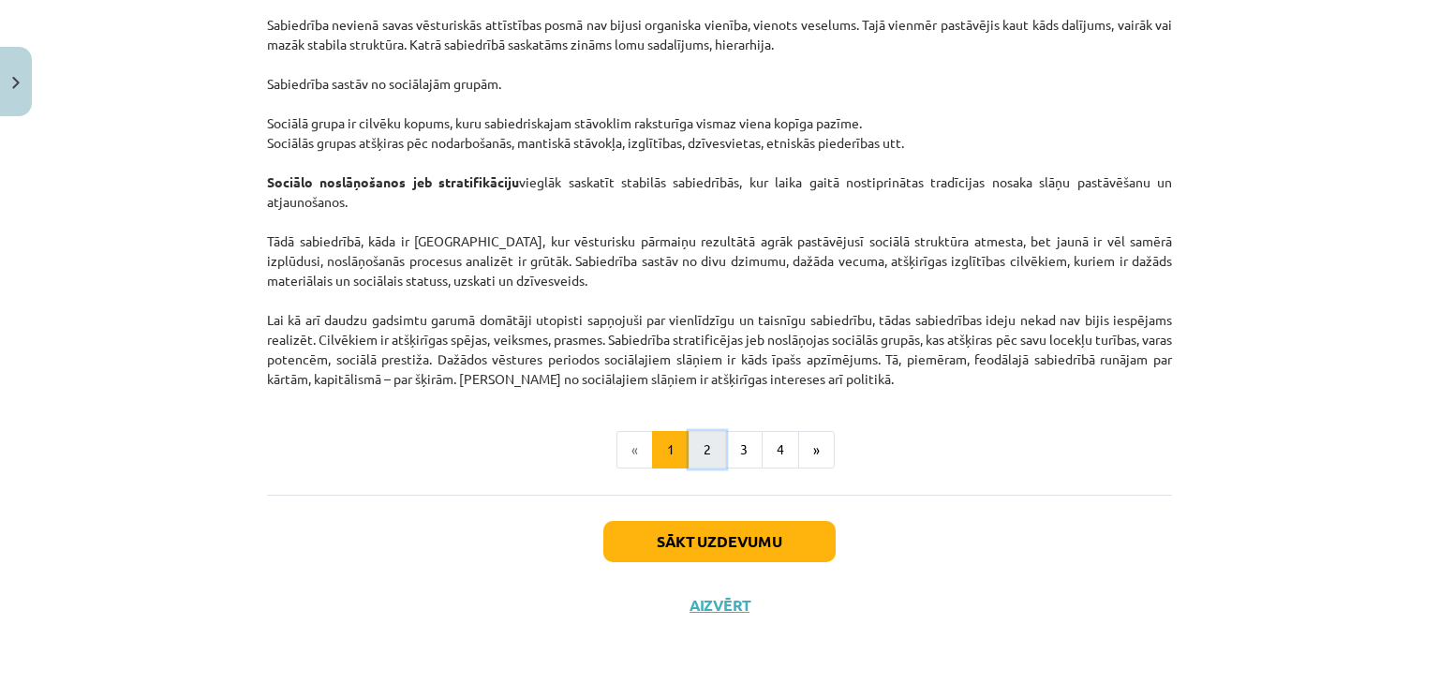
click at [708, 454] on button "2" at bounding box center [706, 449] width 37 height 37
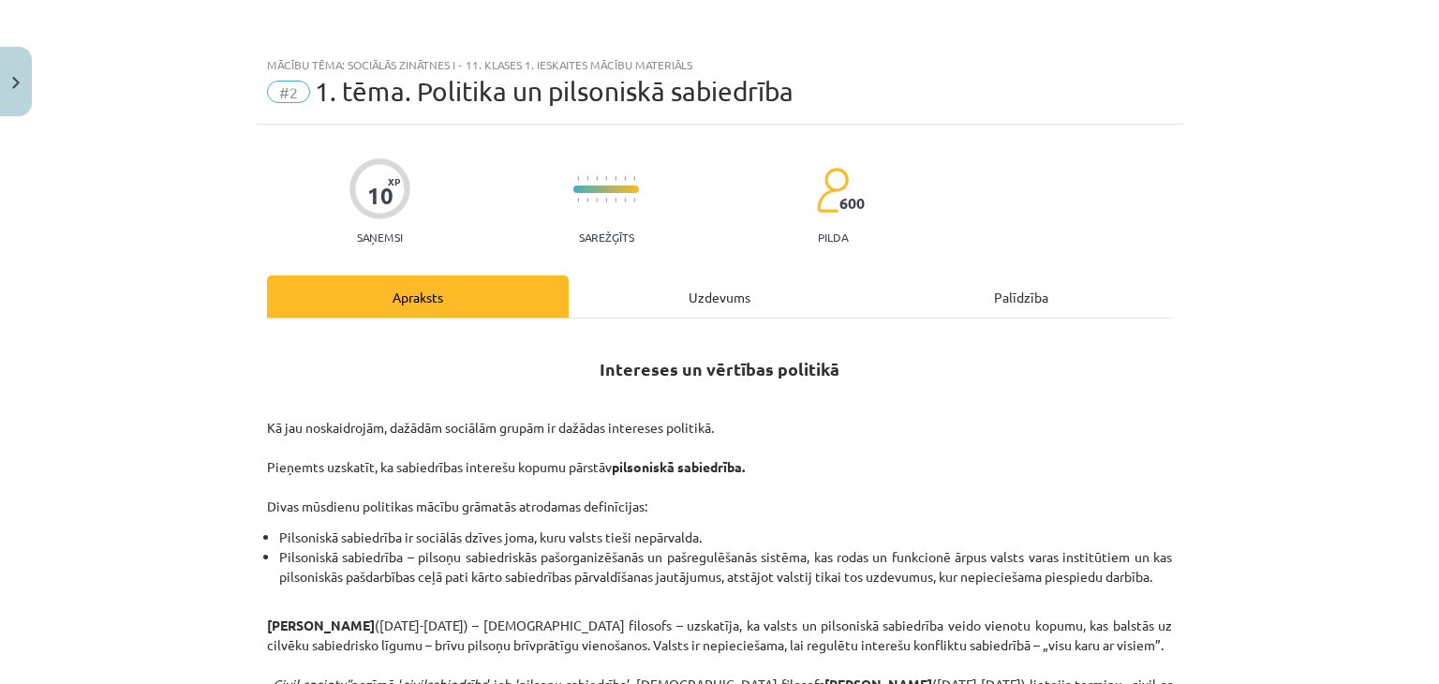
scroll to position [94, 0]
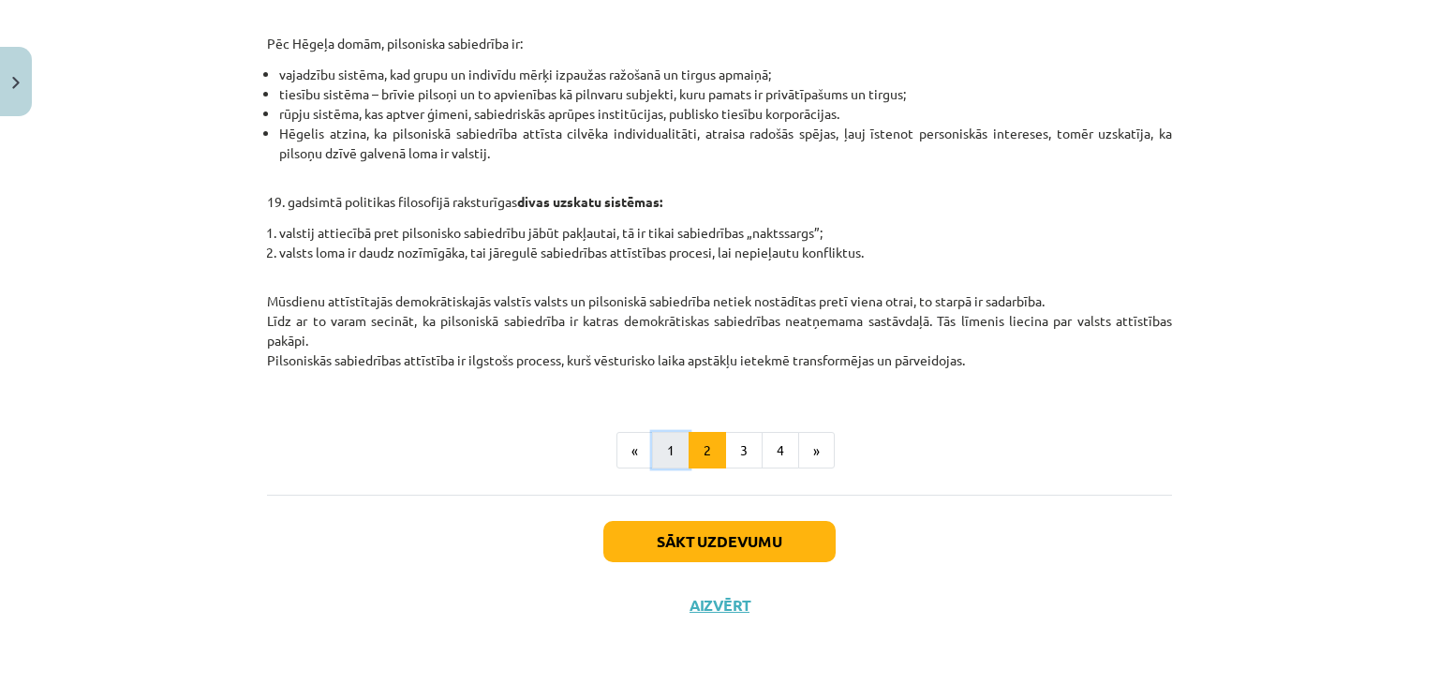
click at [661, 461] on button "1" at bounding box center [670, 450] width 37 height 37
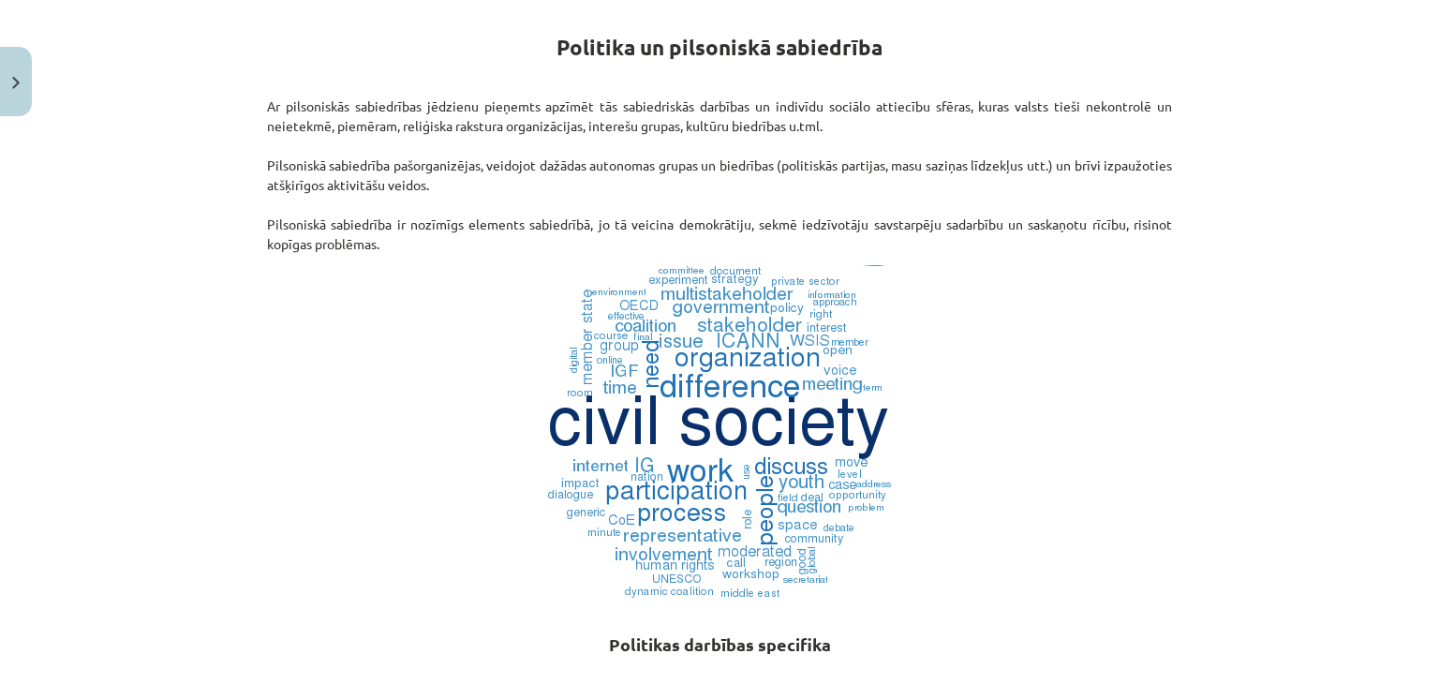
scroll to position [0, 0]
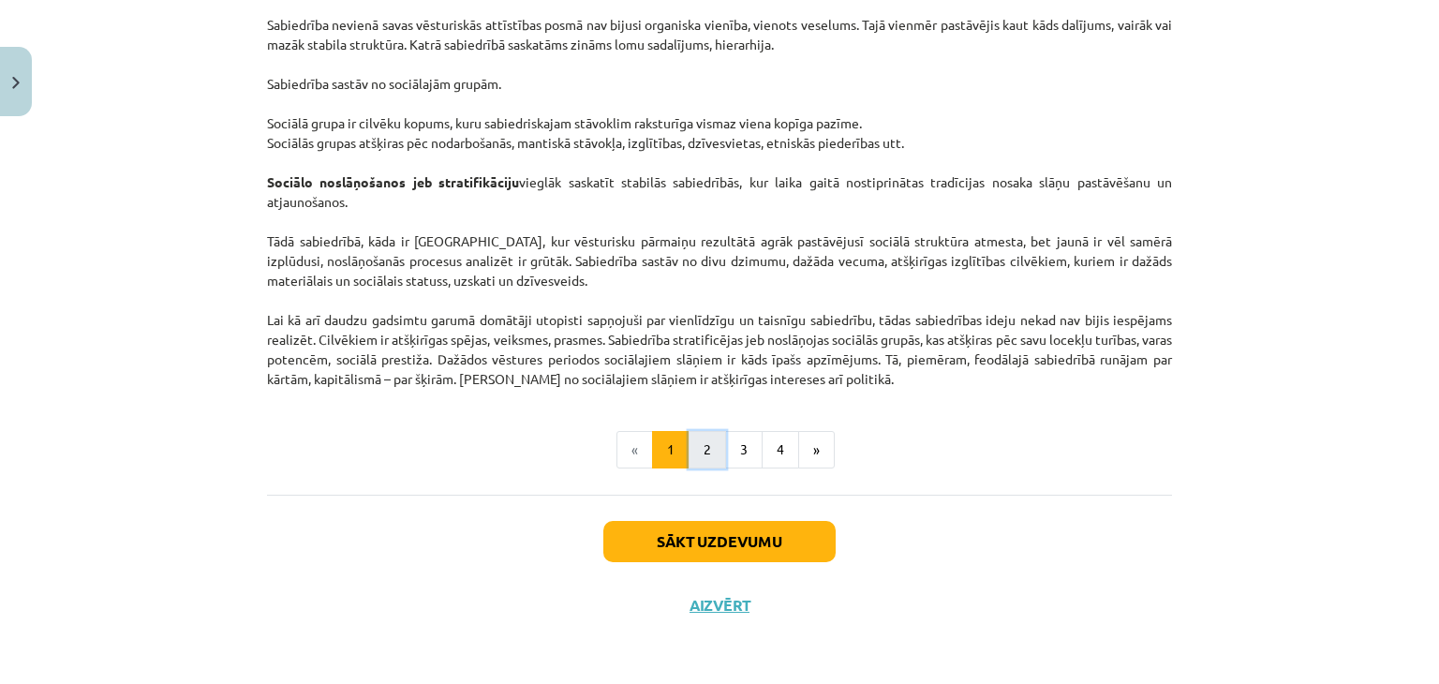
click at [703, 457] on button "2" at bounding box center [706, 449] width 37 height 37
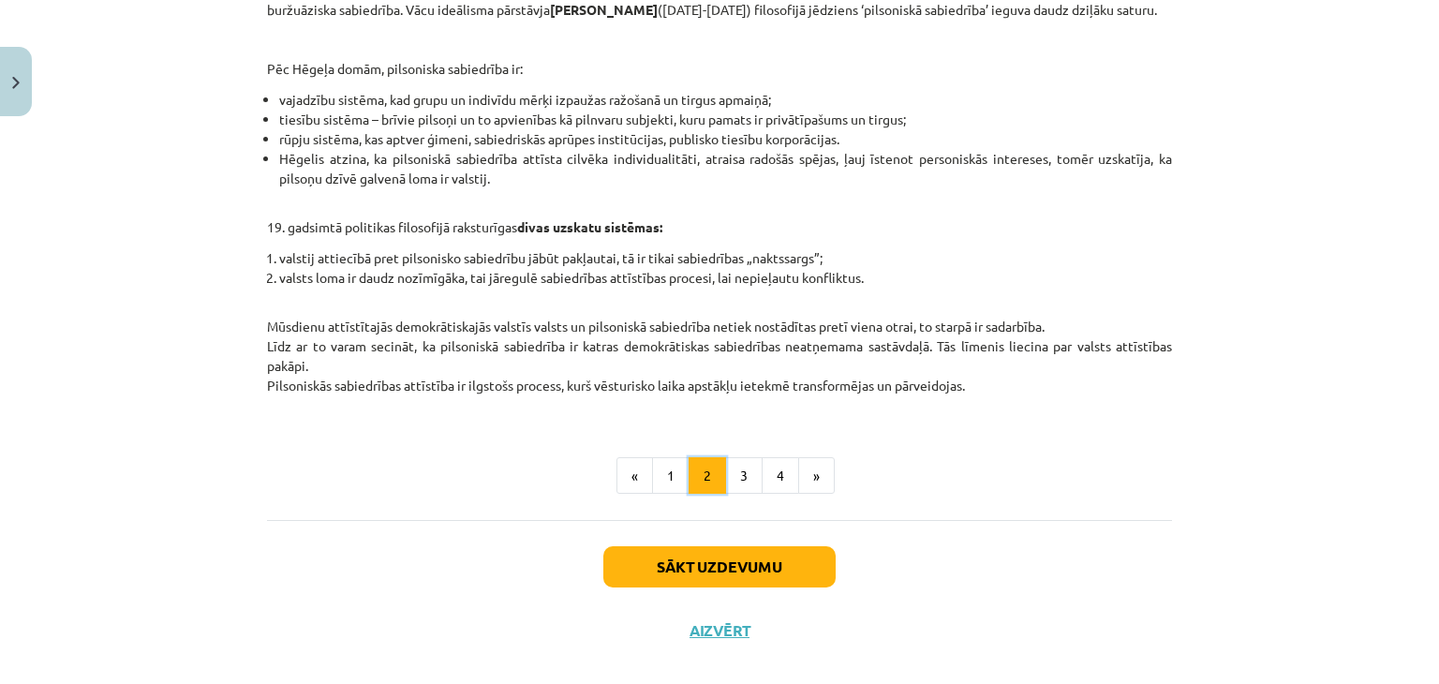
scroll to position [797, 0]
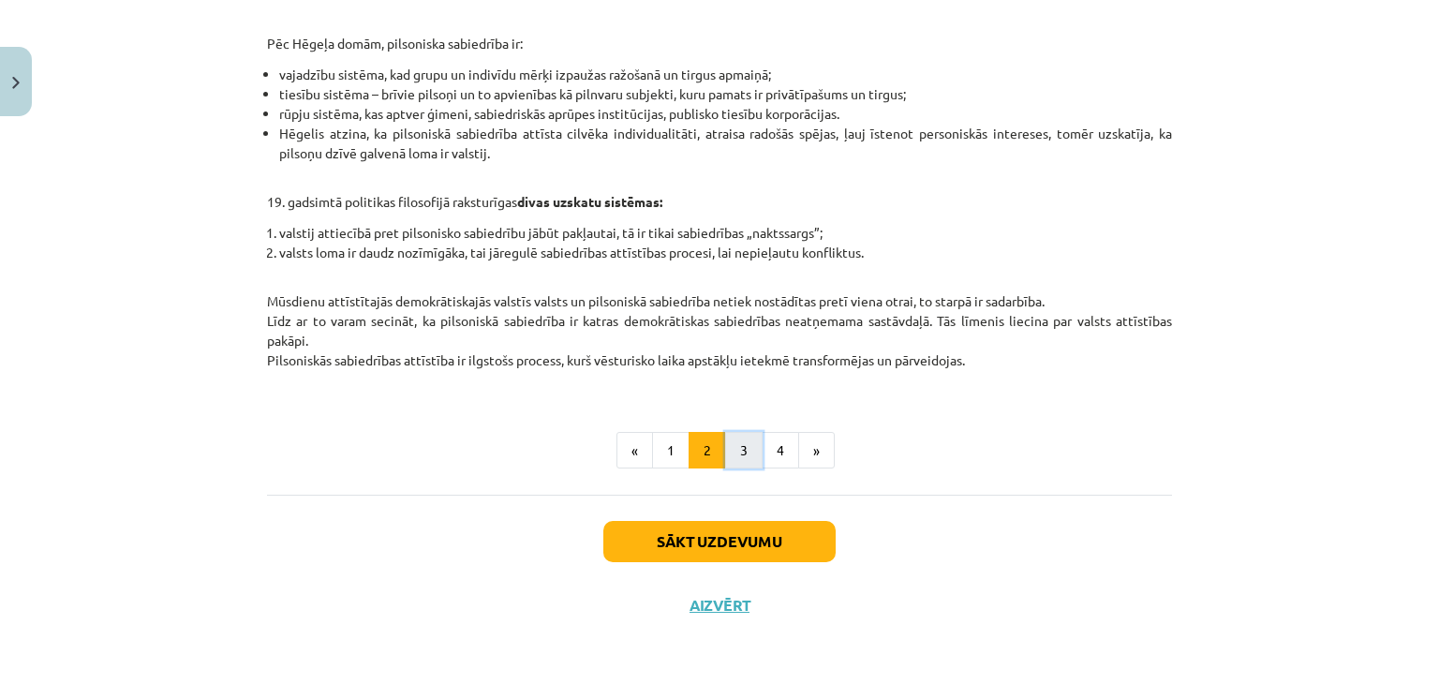
click at [742, 444] on button "3" at bounding box center [743, 450] width 37 height 37
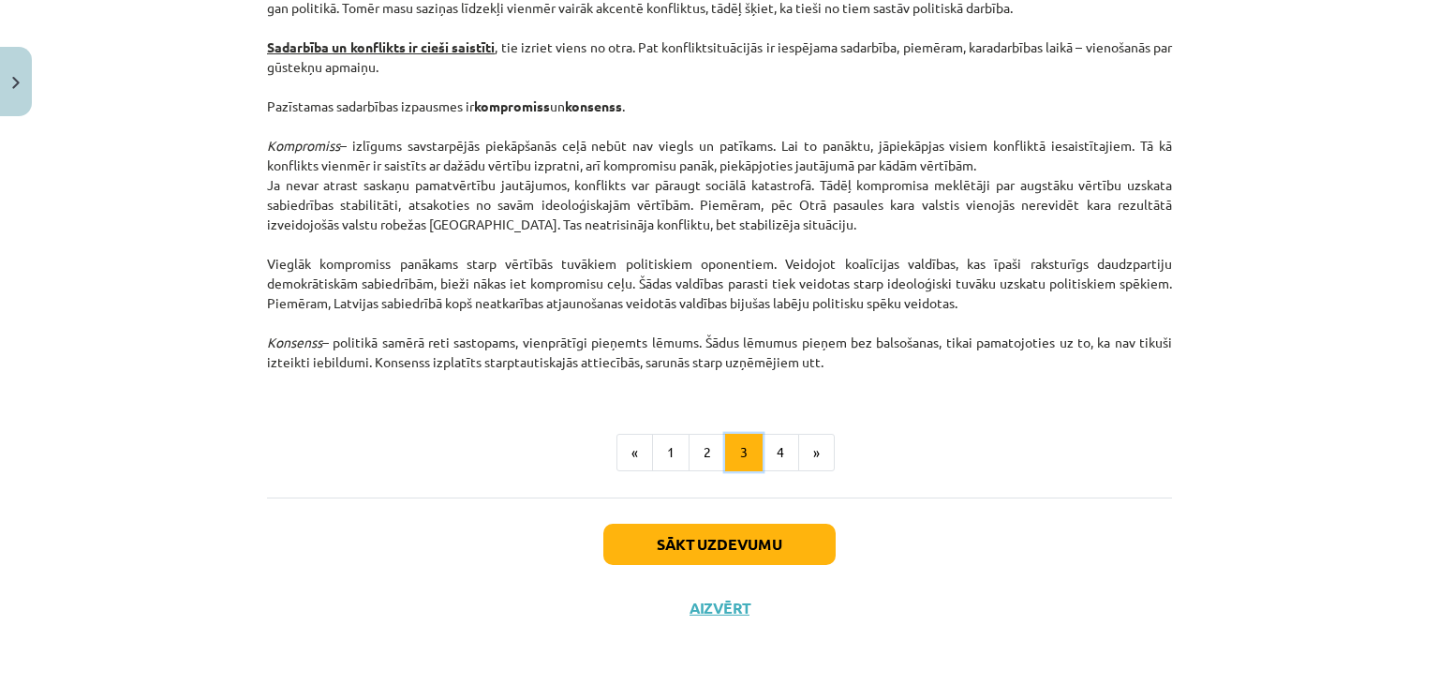
scroll to position [2480, 0]
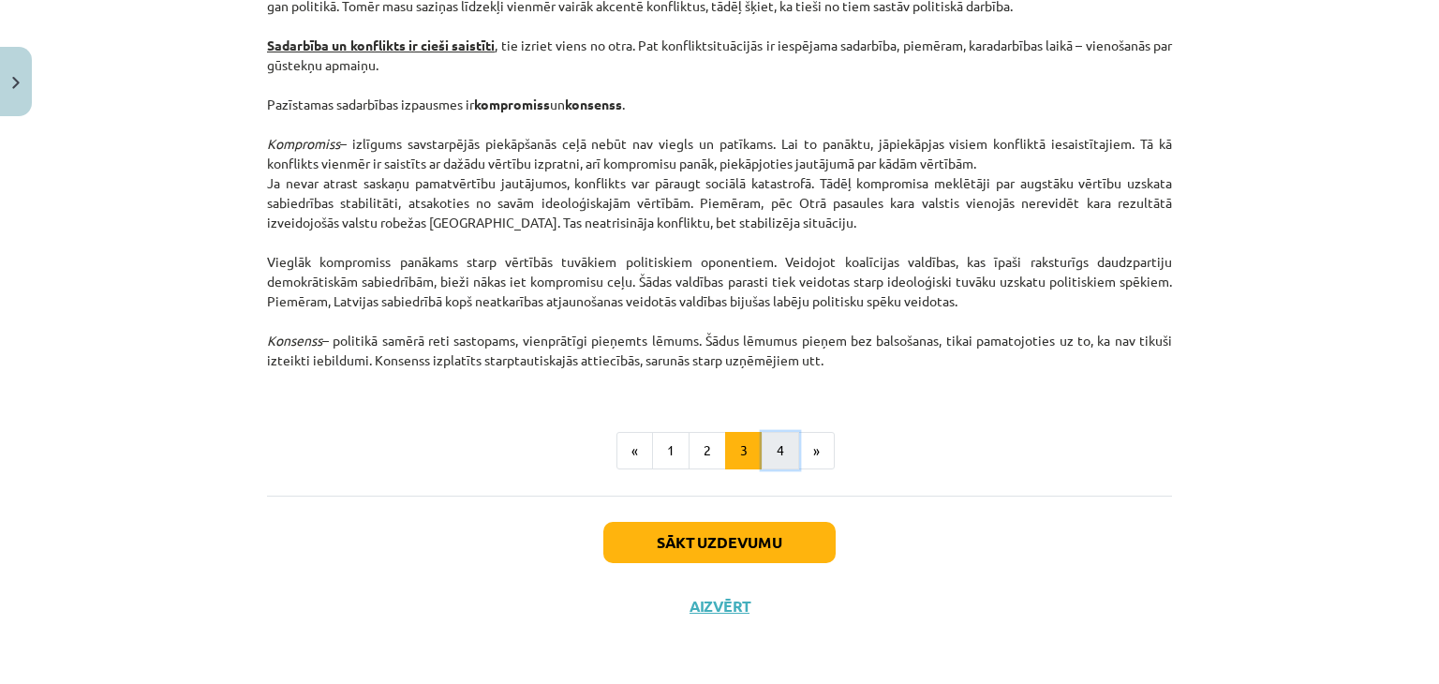
click at [780, 454] on button "4" at bounding box center [780, 450] width 37 height 37
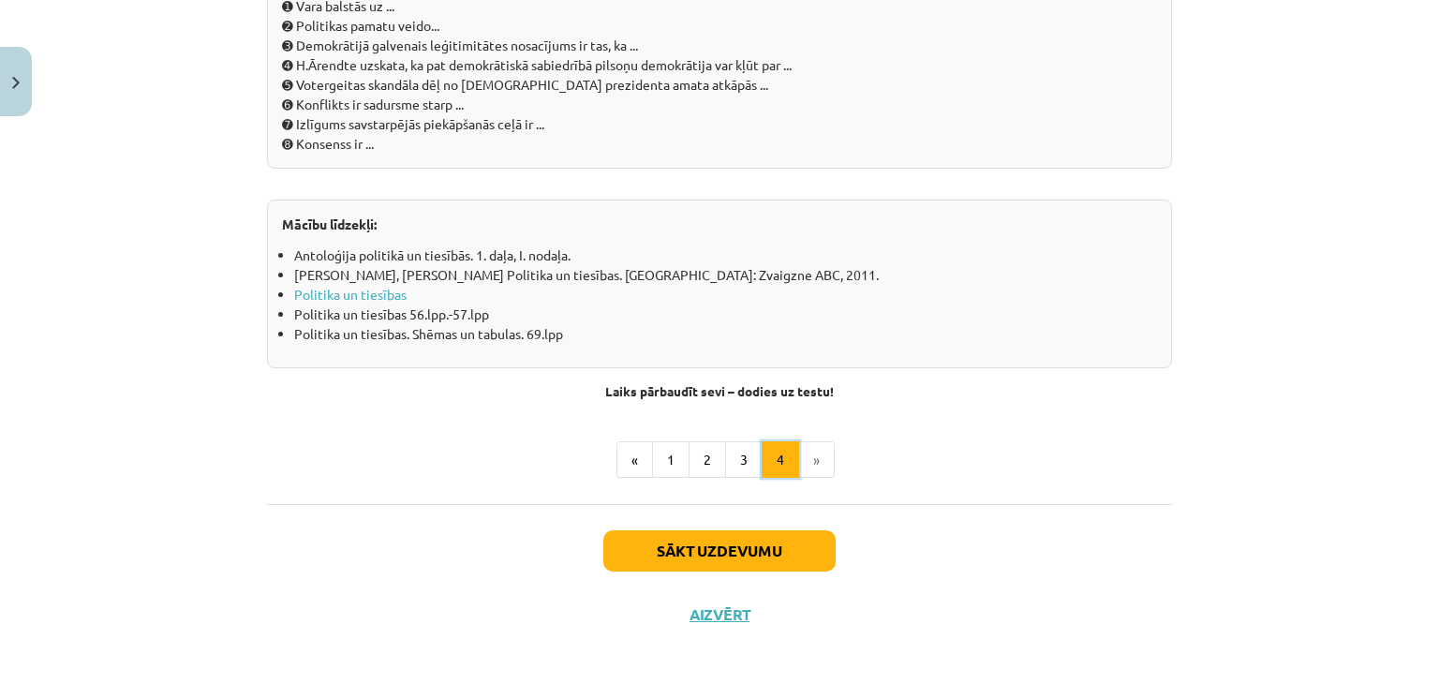
scroll to position [2106, 0]
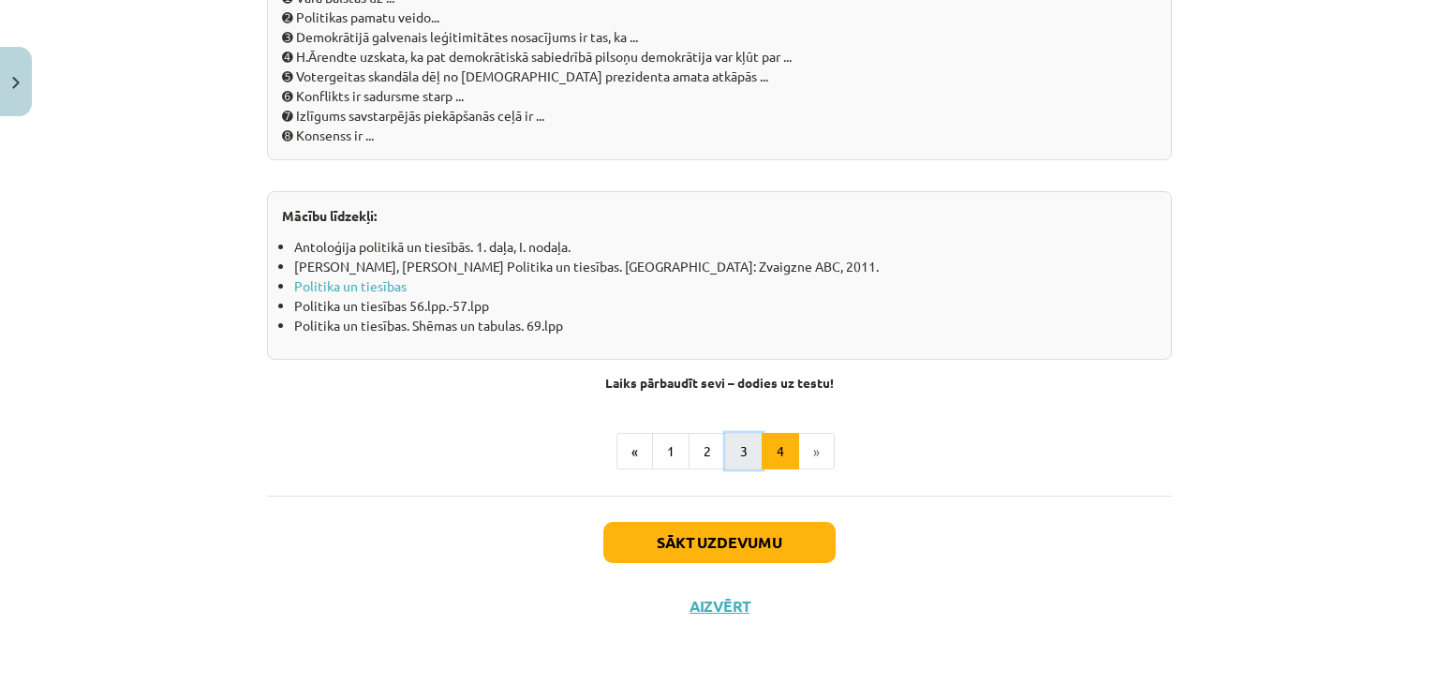
click at [733, 451] on button "3" at bounding box center [743, 451] width 37 height 37
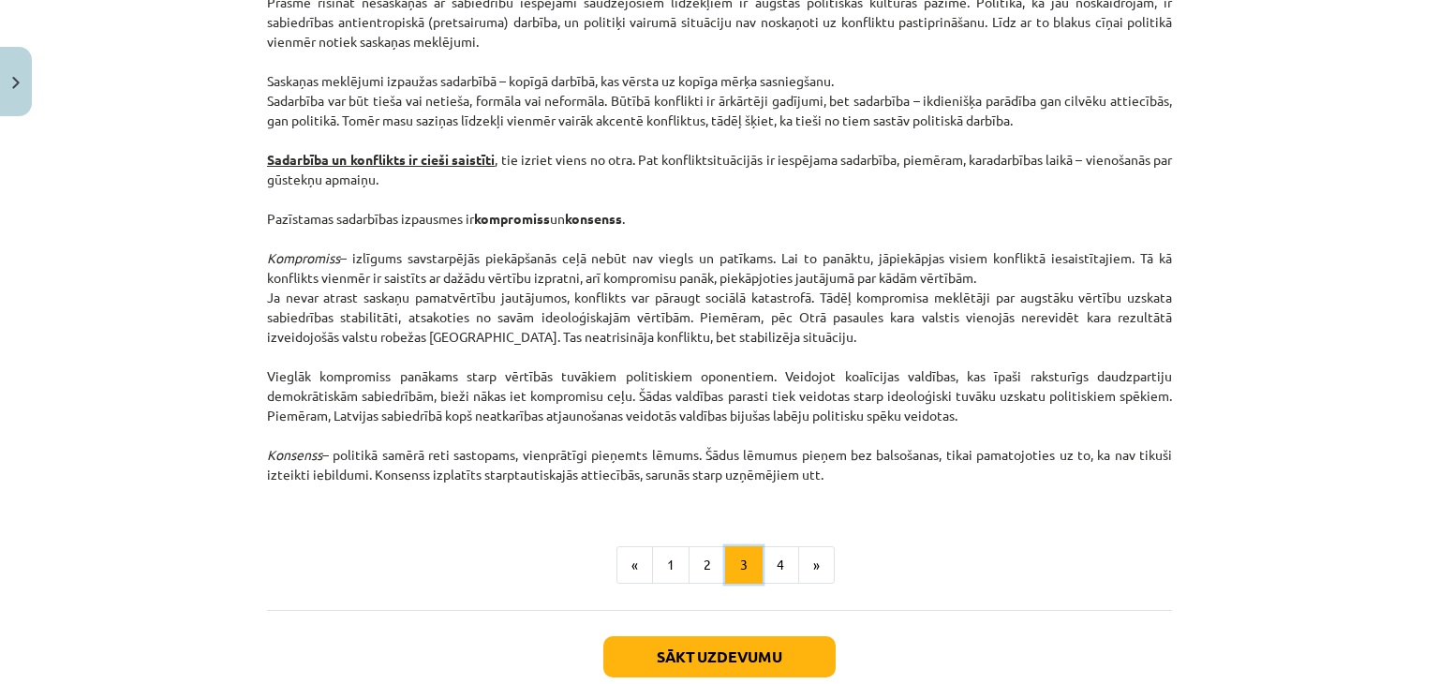
scroll to position [2395, 0]
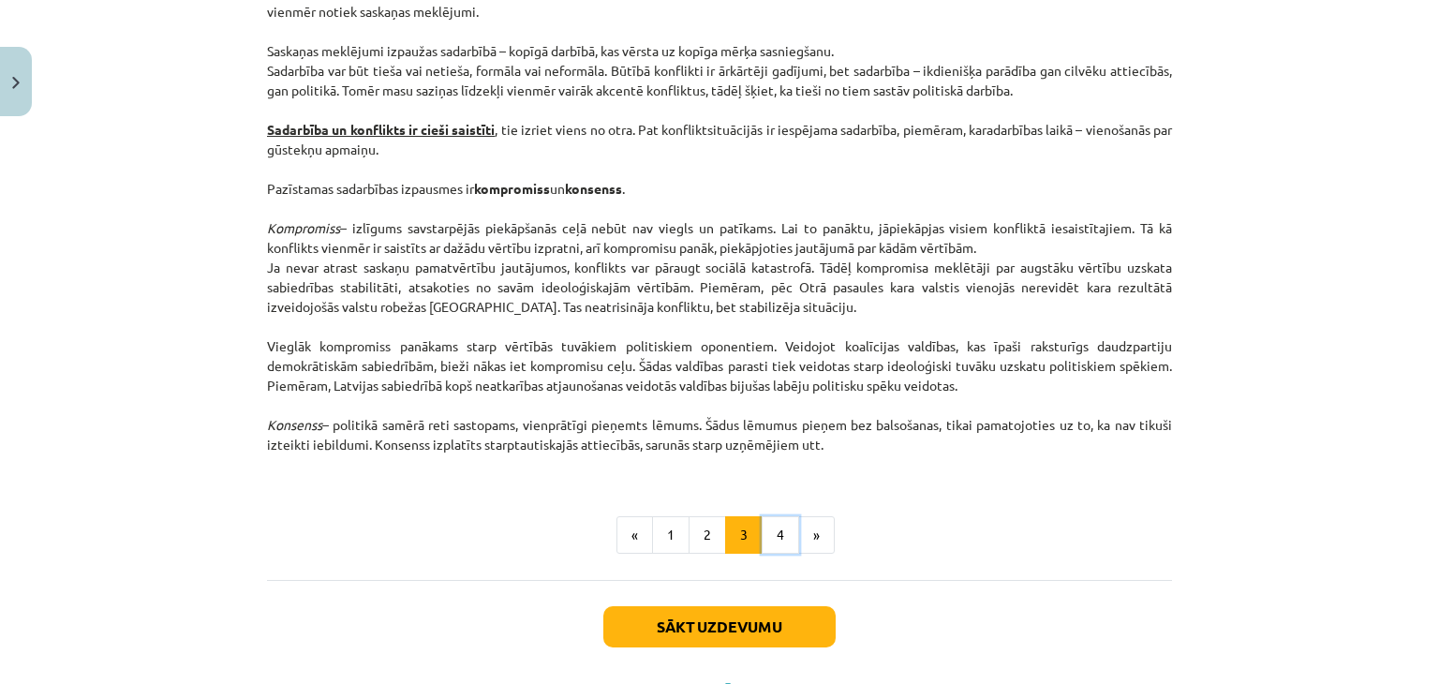
click at [783, 536] on button "4" at bounding box center [780, 534] width 37 height 37
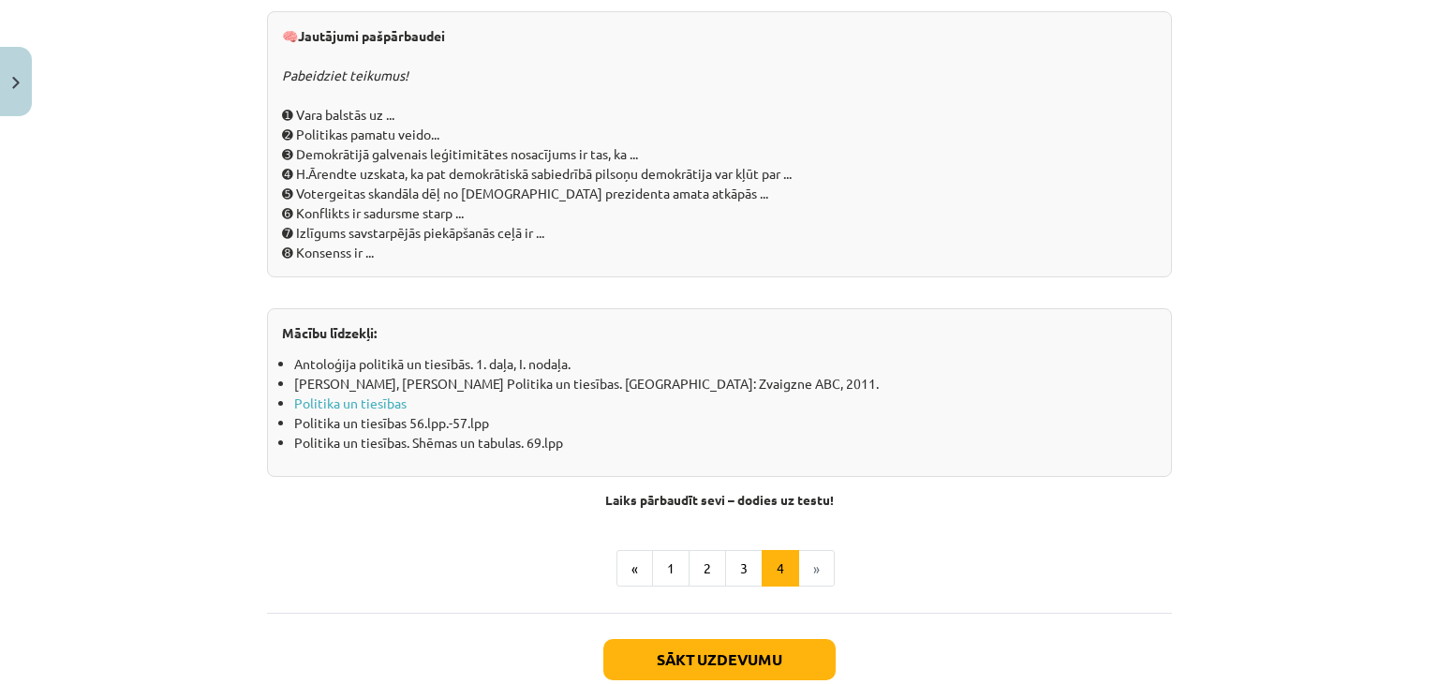
scroll to position [2021, 0]
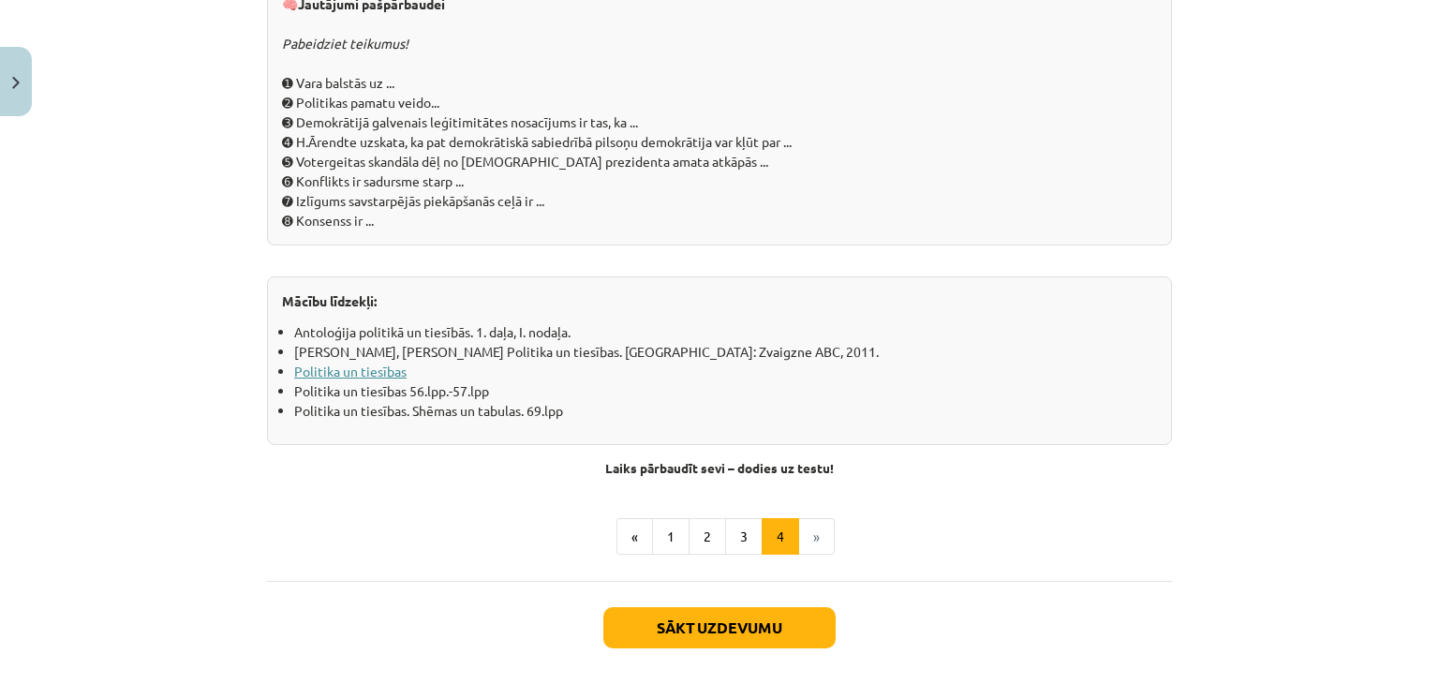
click at [368, 368] on link "Politika un tiesības" at bounding box center [350, 371] width 112 height 17
click at [382, 368] on link "Politika un tiesības" at bounding box center [350, 371] width 112 height 17
click at [732, 615] on button "Sākt uzdevumu" at bounding box center [719, 627] width 232 height 41
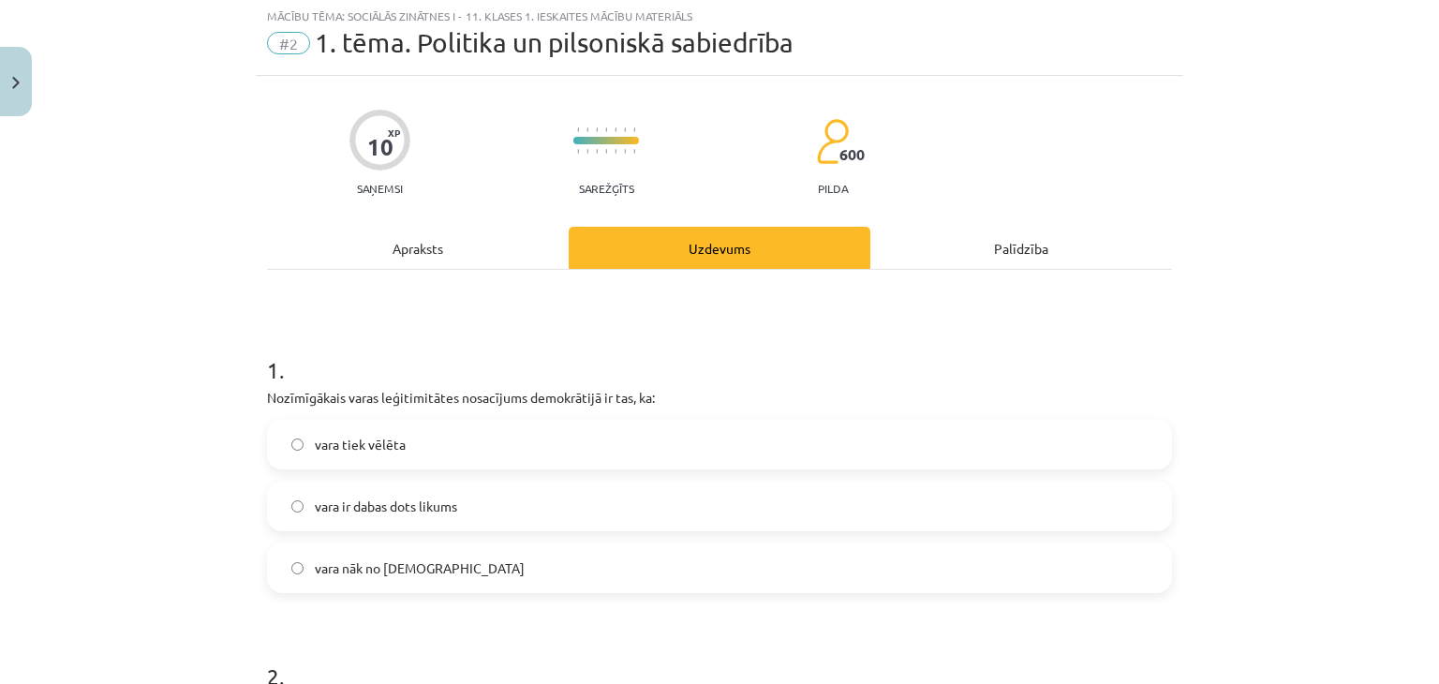
scroll to position [47, 0]
click at [458, 443] on label "vara tiek vēlēta" at bounding box center [719, 445] width 901 height 47
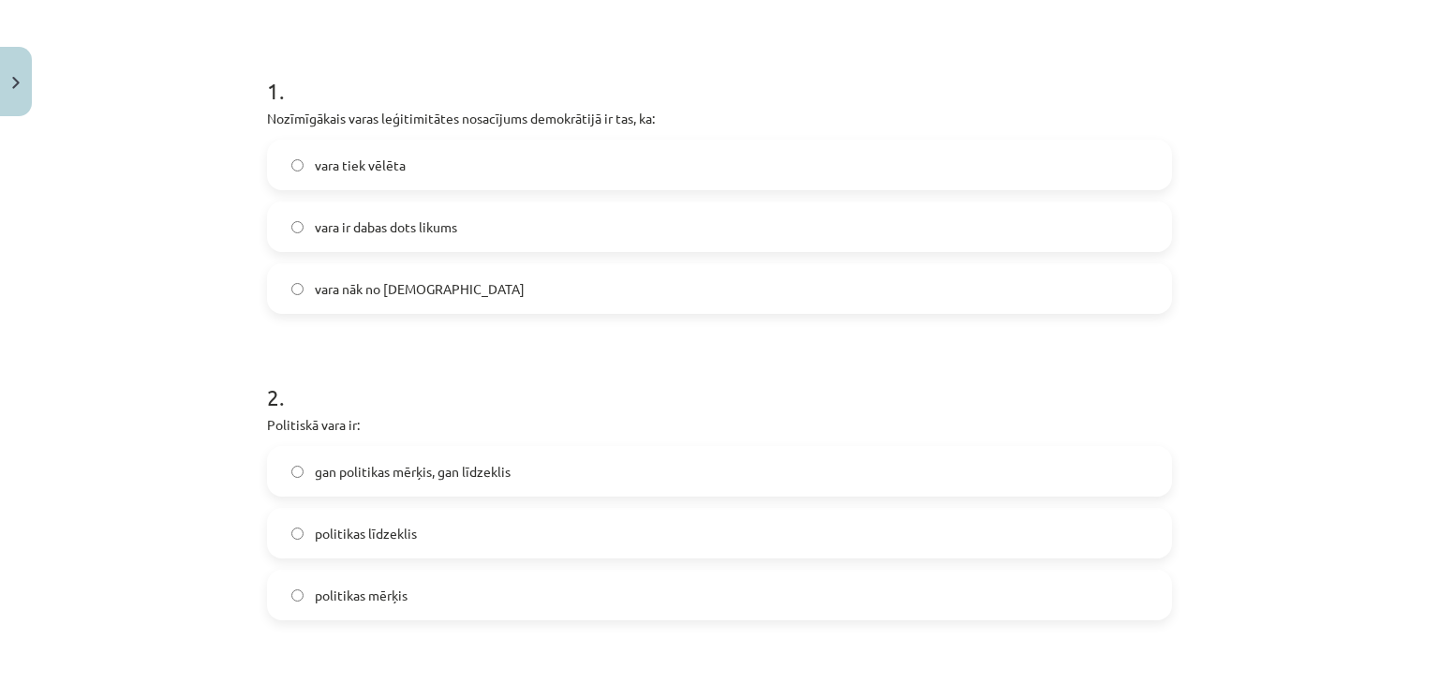
scroll to position [422, 0]
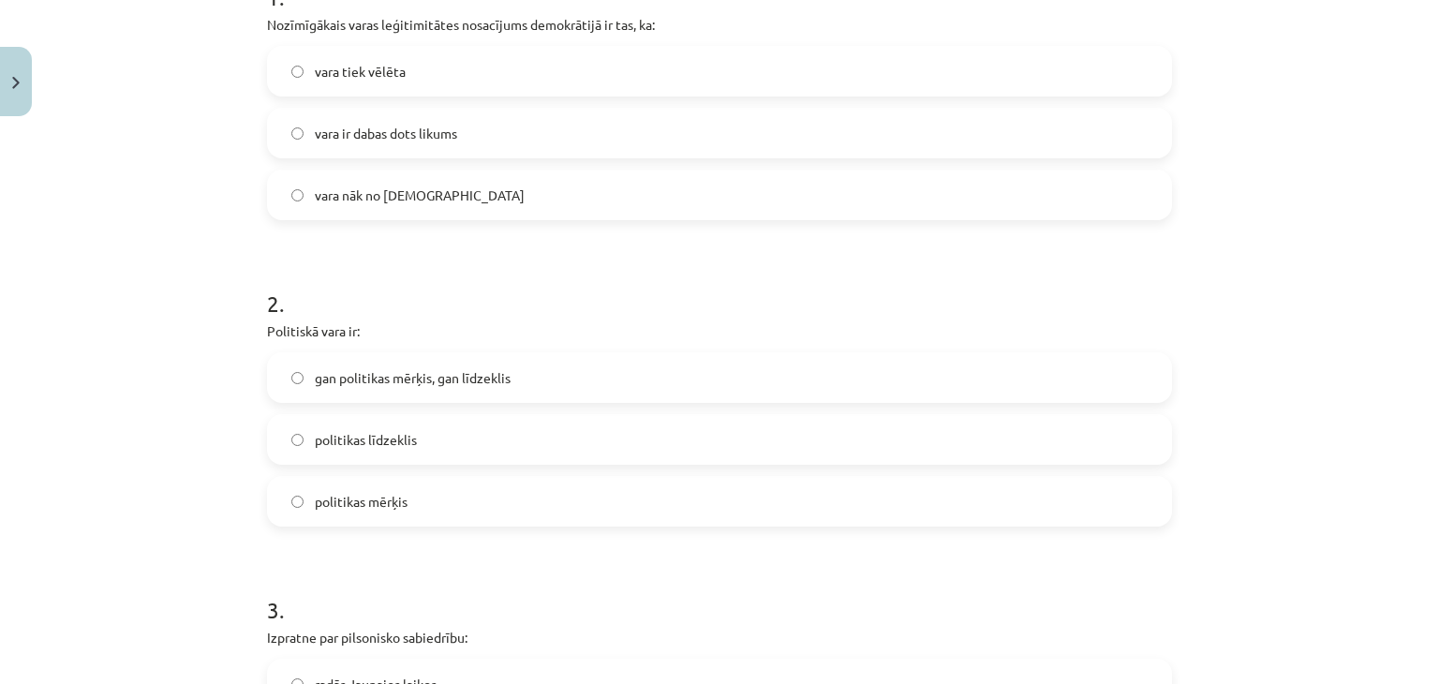
click at [367, 378] on span "gan politikas mērķis, gan līdzeklis" at bounding box center [413, 378] width 196 height 20
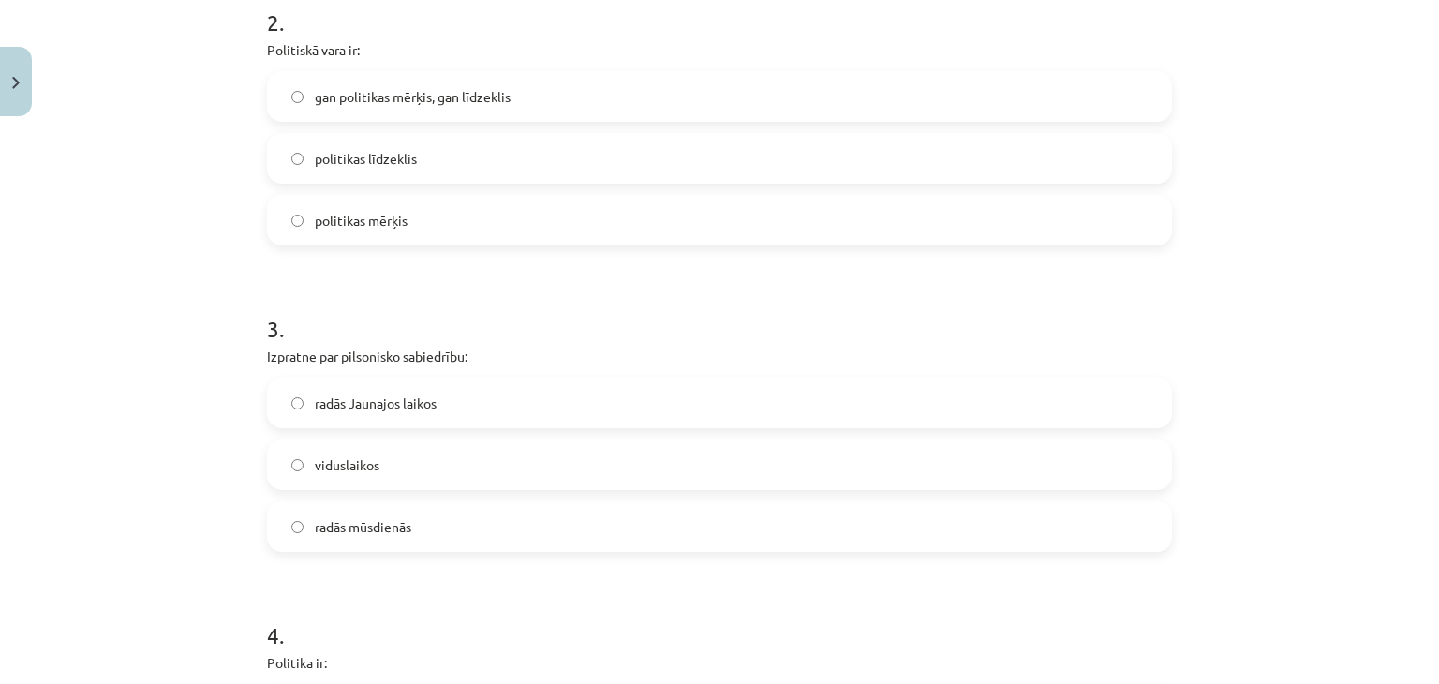
click at [386, 406] on span "radās Jaunajos laikos" at bounding box center [376, 403] width 122 height 20
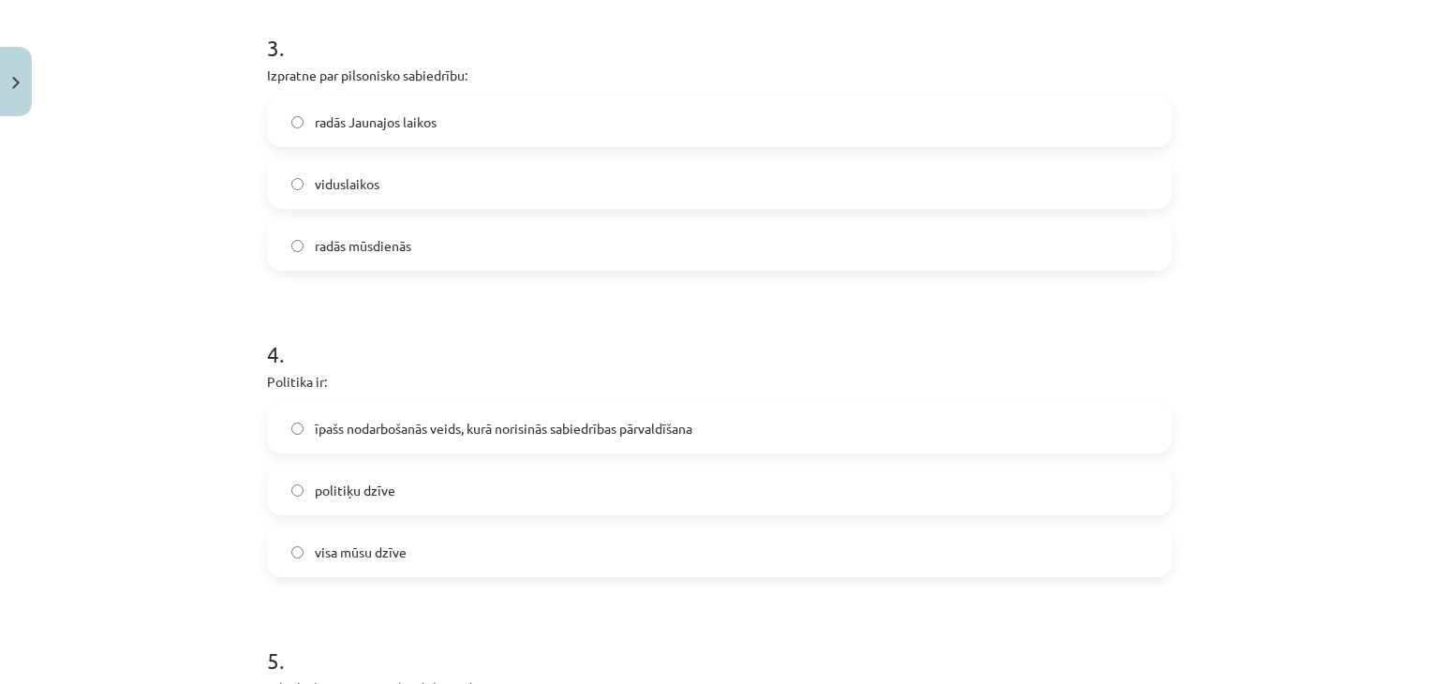
scroll to position [1077, 0]
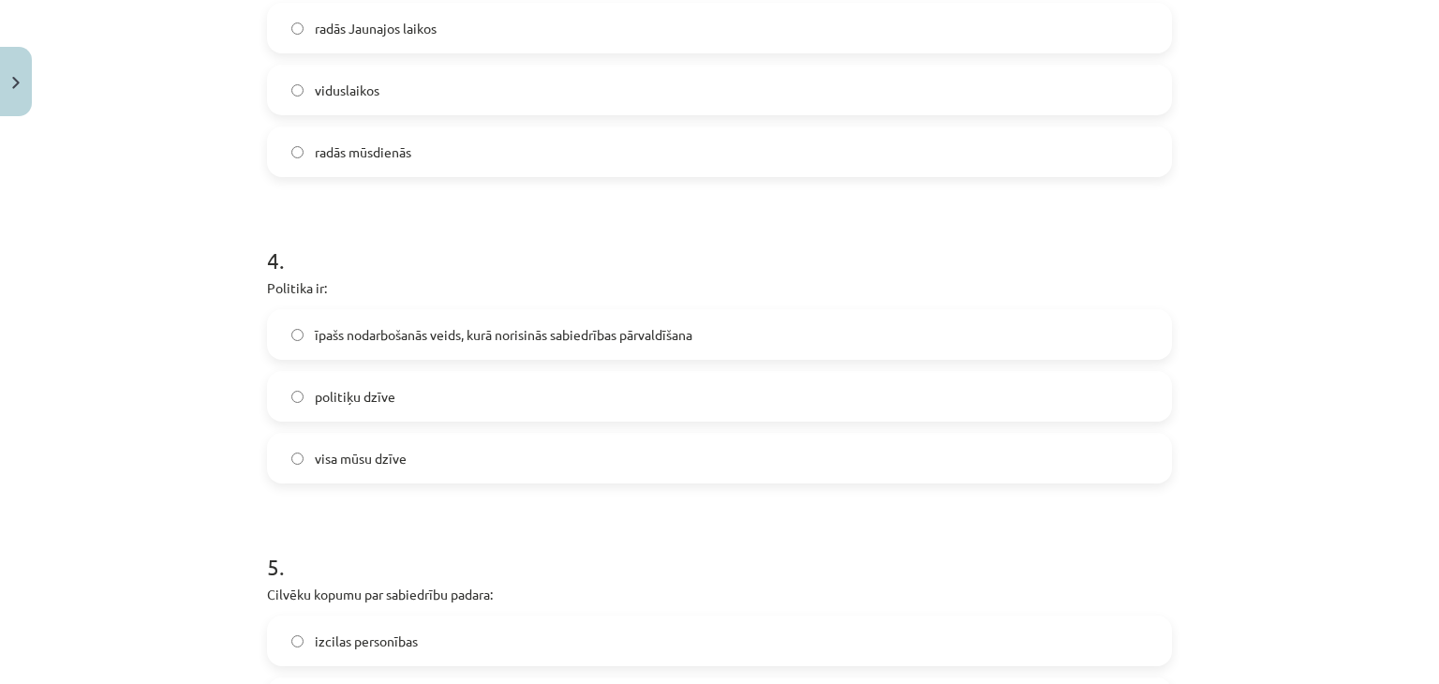
click at [593, 339] on span "īpašs nodarbošanās veids, kurā norisinās sabiedrības pārvaldīšana" at bounding box center [504, 335] width 378 height 20
click at [379, 456] on span "visa mūsu dzīve" at bounding box center [361, 459] width 92 height 20
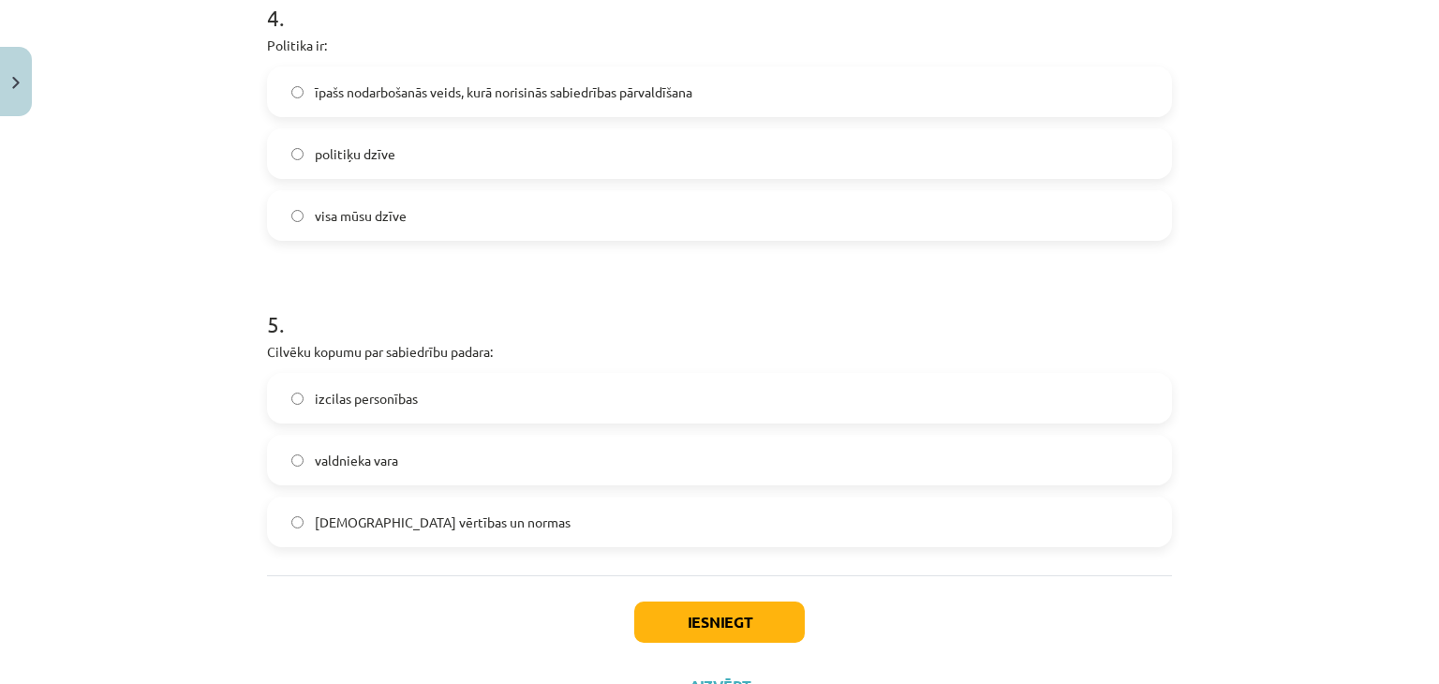
scroll to position [1358, 0]
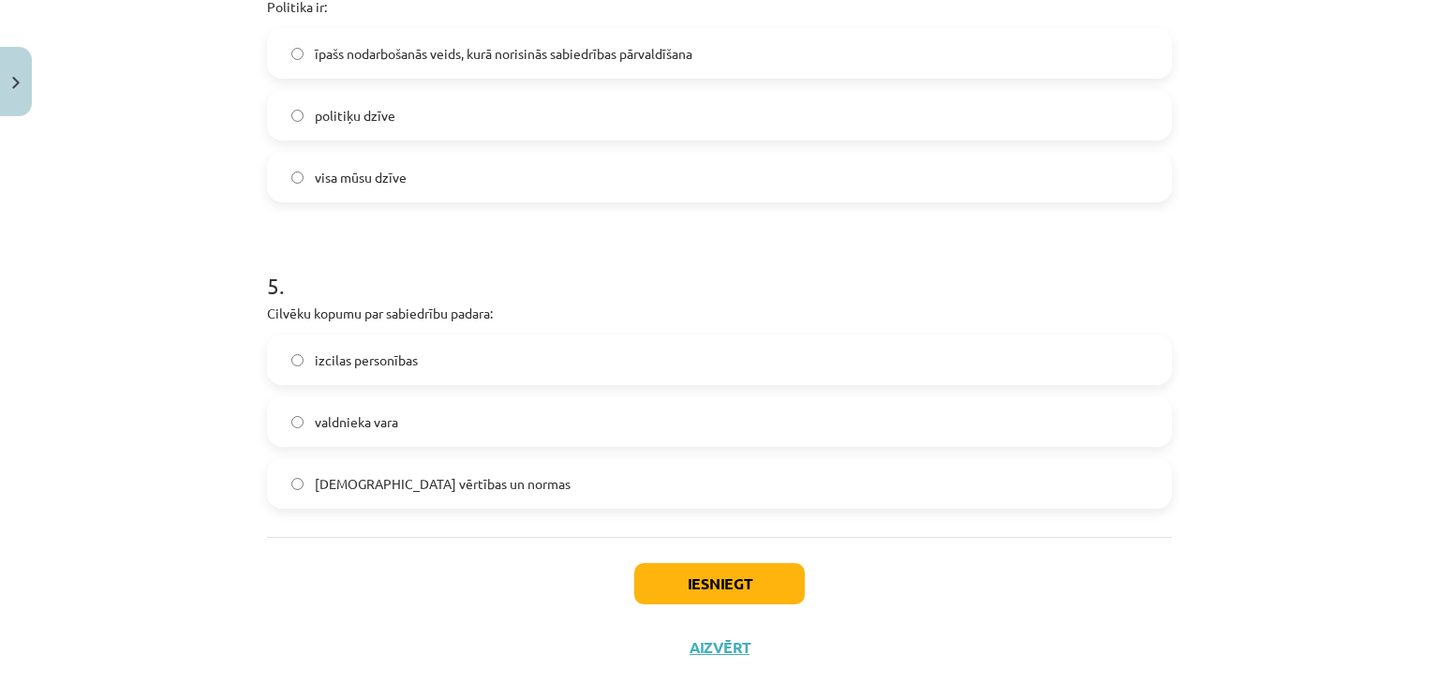
click at [325, 481] on span "[DEMOGRAPHIC_DATA] vērtības un normas" at bounding box center [443, 484] width 256 height 20
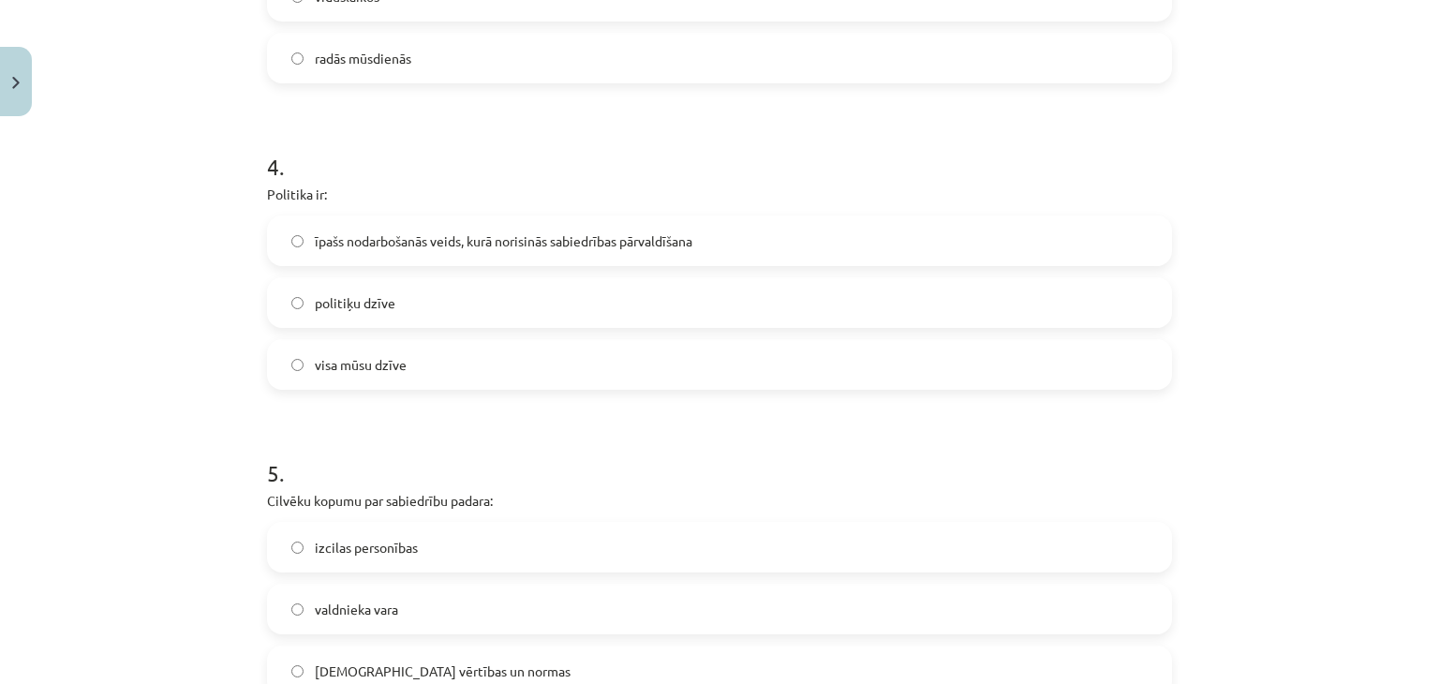
scroll to position [1400, 0]
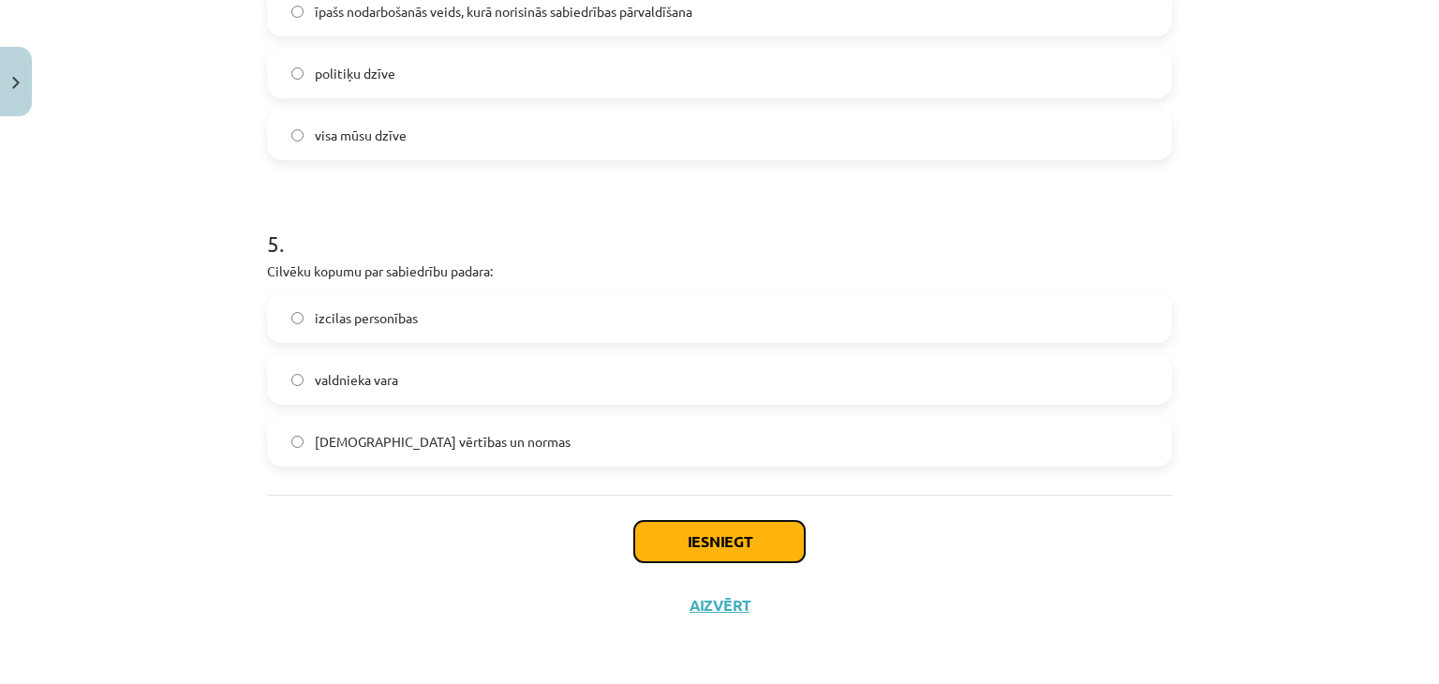
click at [777, 544] on button "Iesniegt" at bounding box center [719, 541] width 170 height 41
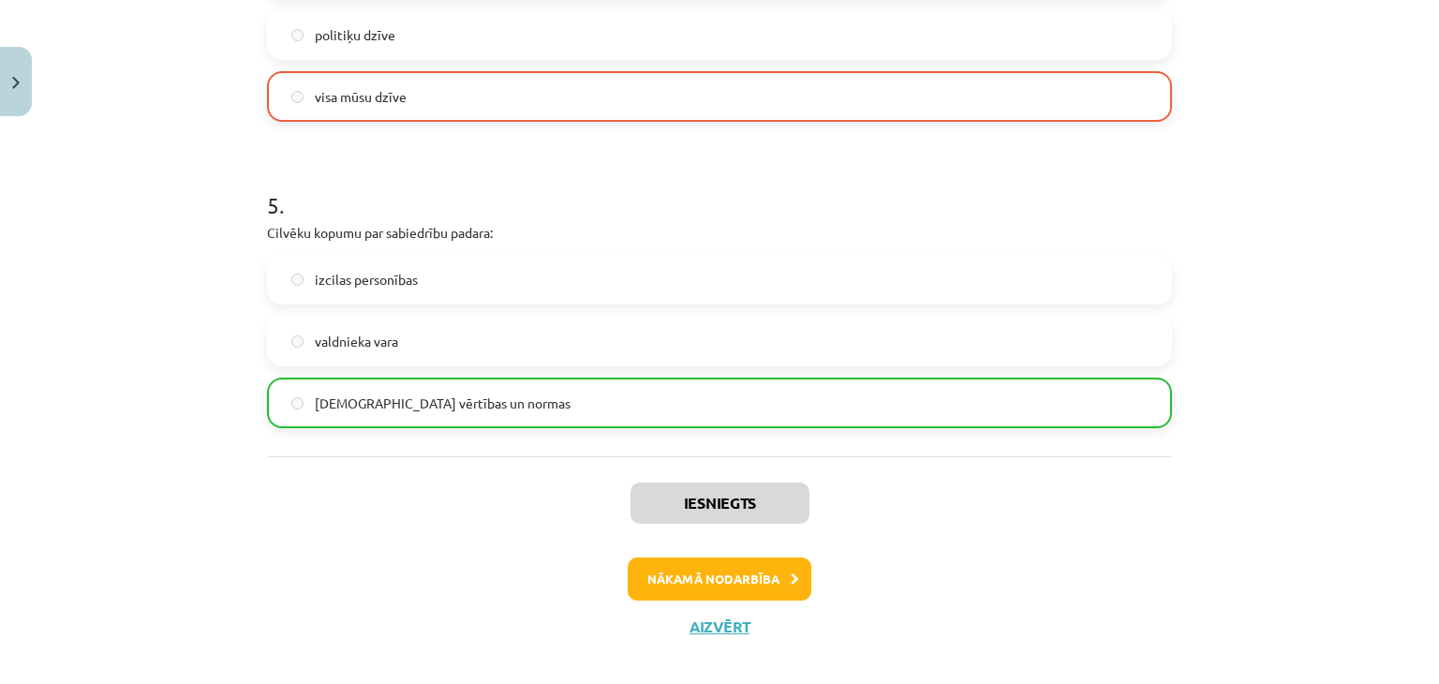
scroll to position [1458, 0]
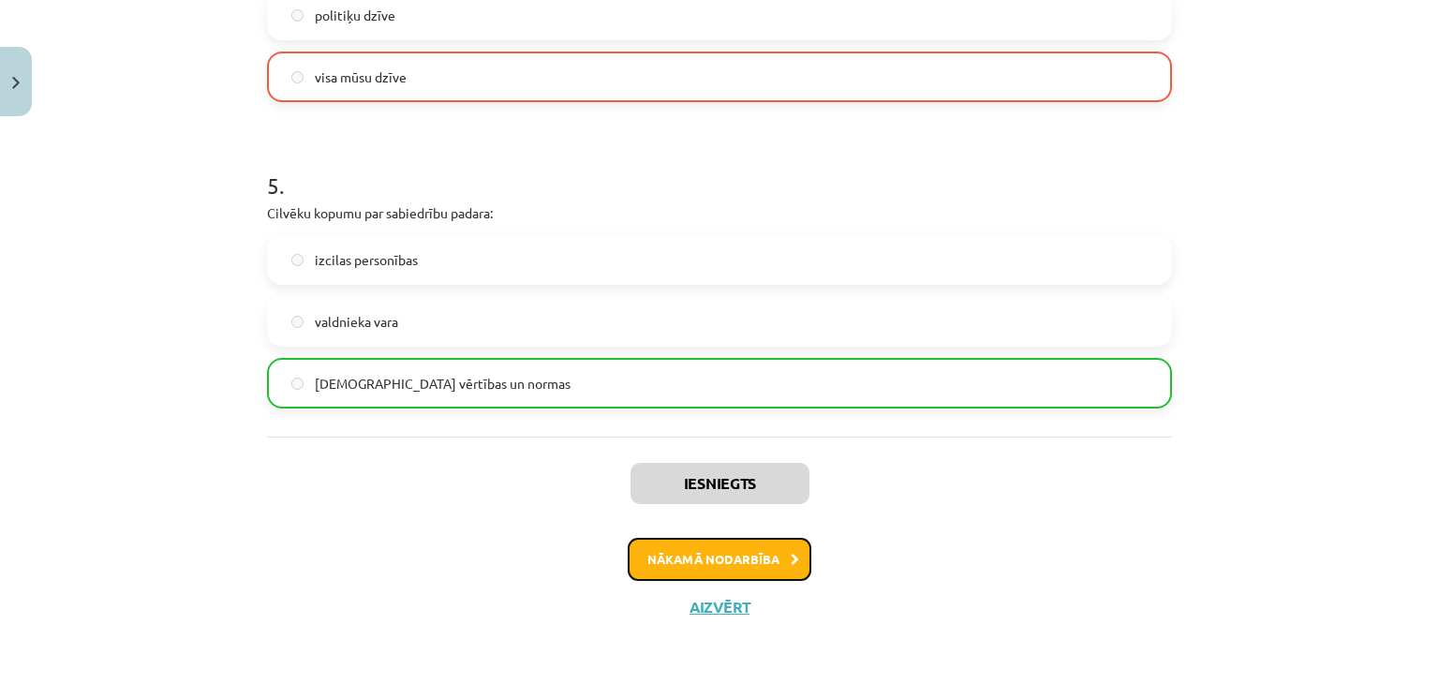
click at [776, 564] on button "Nākamā nodarbība" at bounding box center [720, 559] width 184 height 43
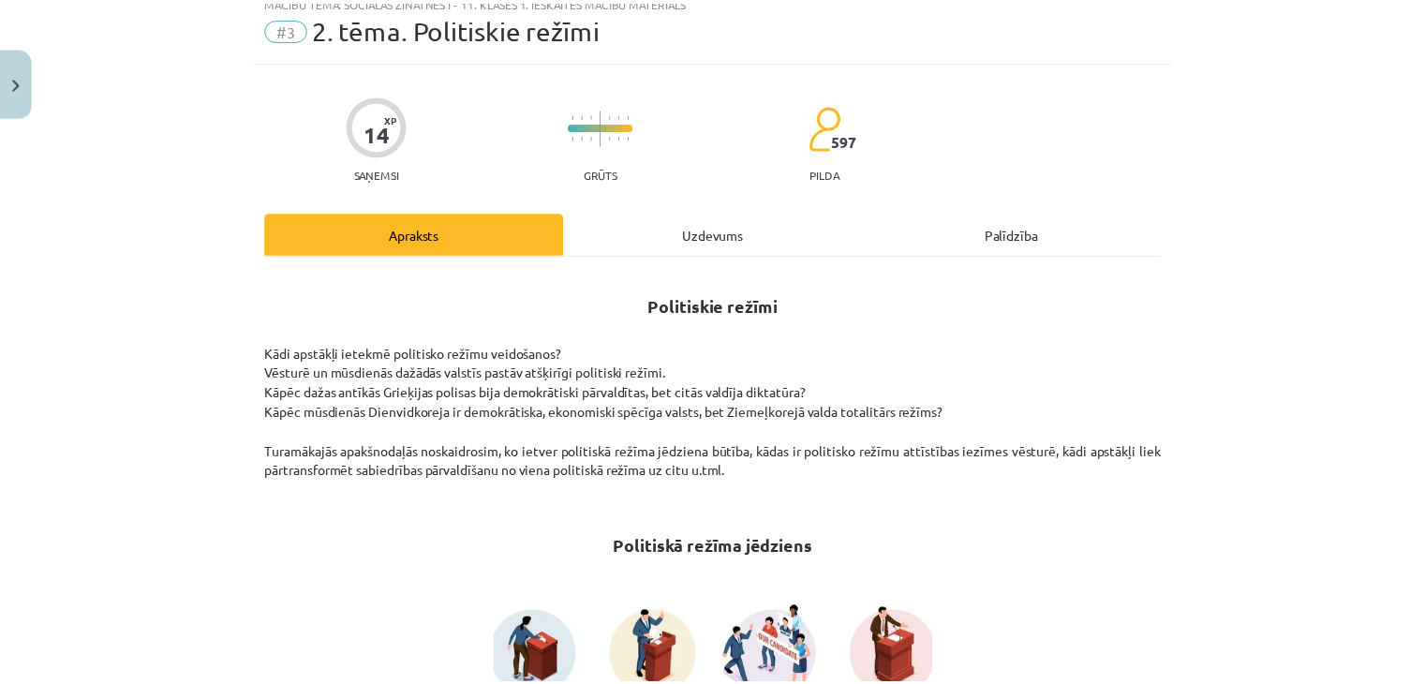
scroll to position [0, 0]
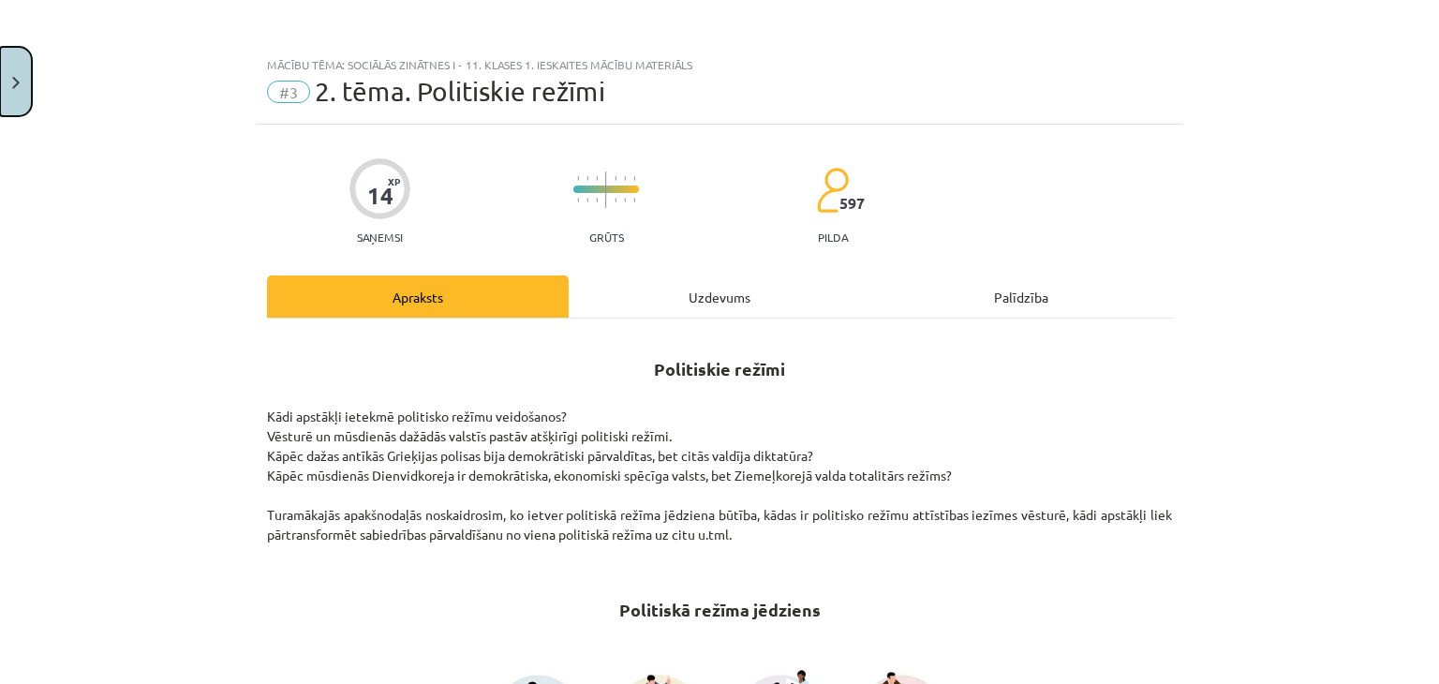
click at [23, 89] on button "Close" at bounding box center [16, 81] width 32 height 69
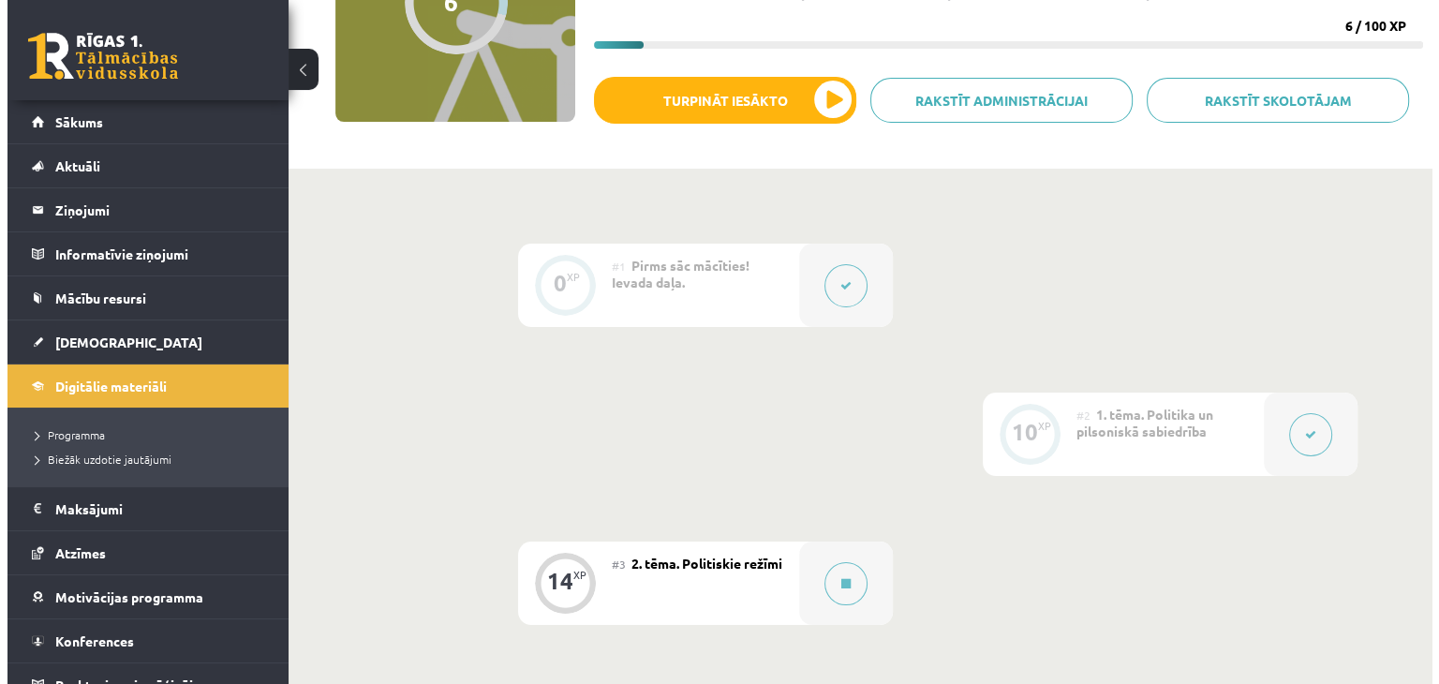
scroll to position [375, 0]
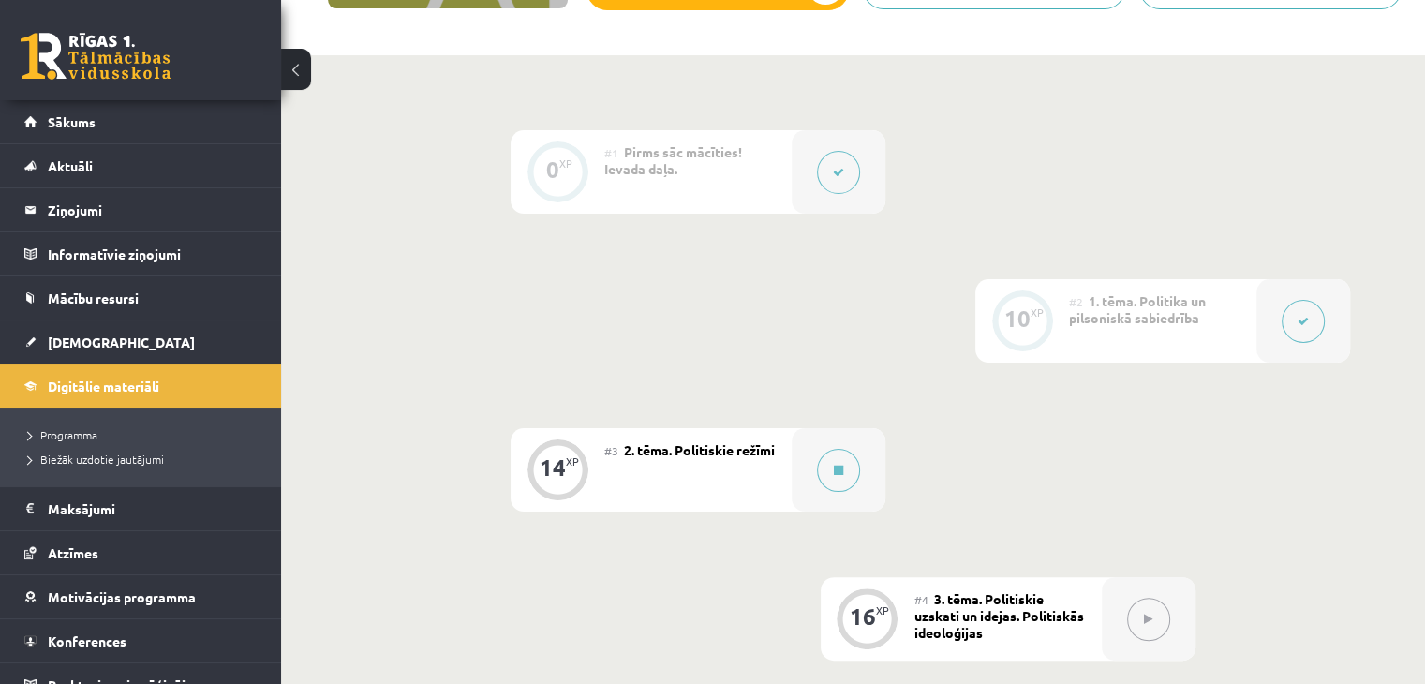
click at [734, 447] on span "2. tēma. Politiskie režīmi" at bounding box center [699, 449] width 151 height 17
click at [831, 477] on button at bounding box center [838, 470] width 43 height 43
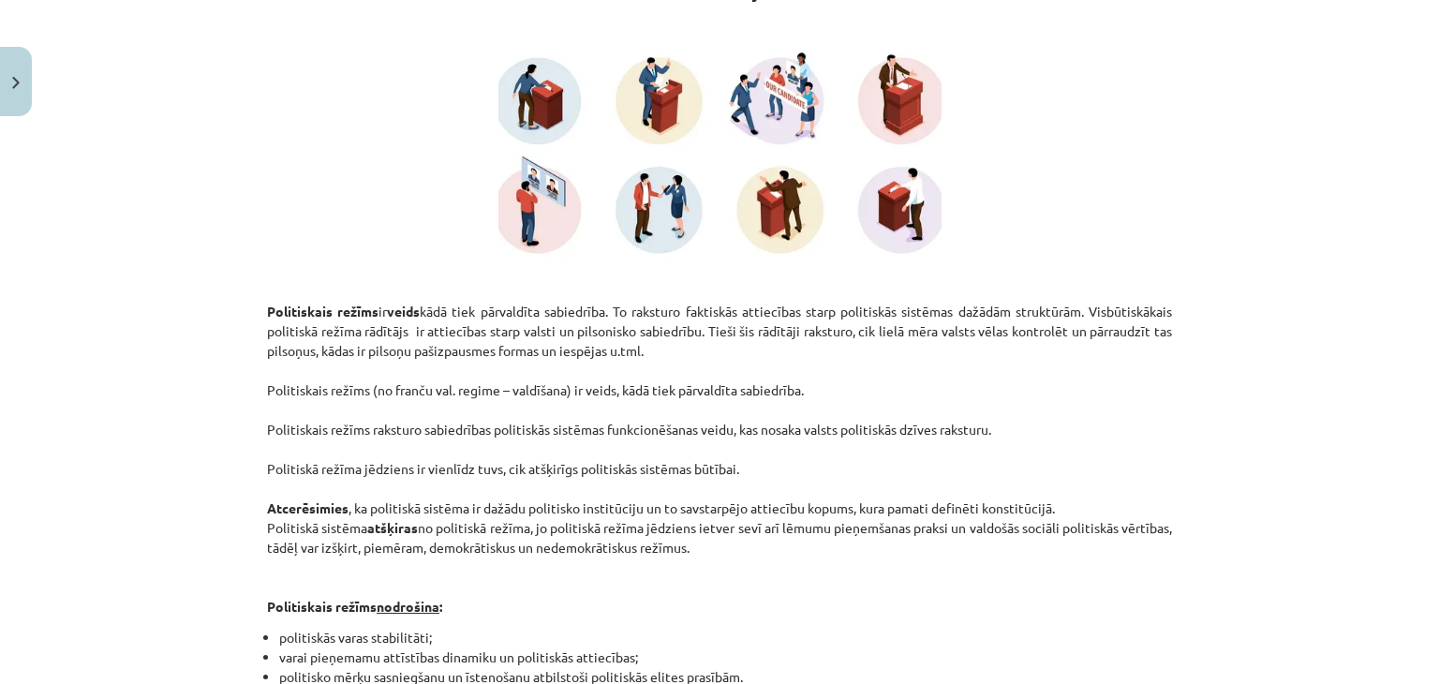
scroll to position [281, 0]
